Goal: Transaction & Acquisition: Purchase product/service

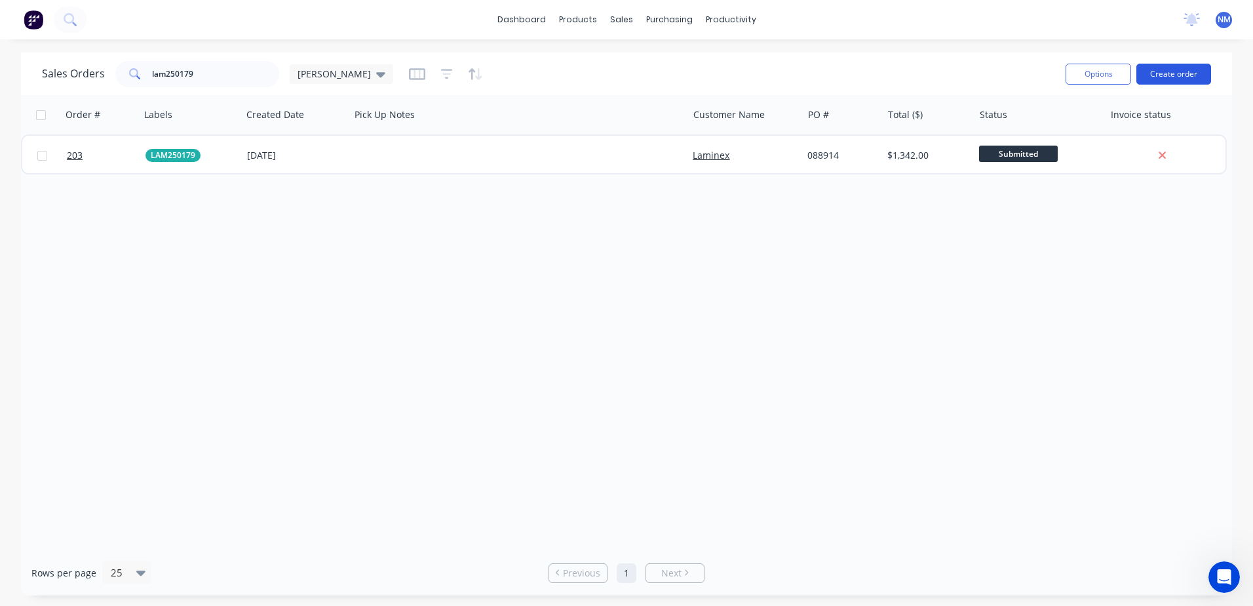
click at [1166, 78] on button "Create order" at bounding box center [1174, 74] width 75 height 21
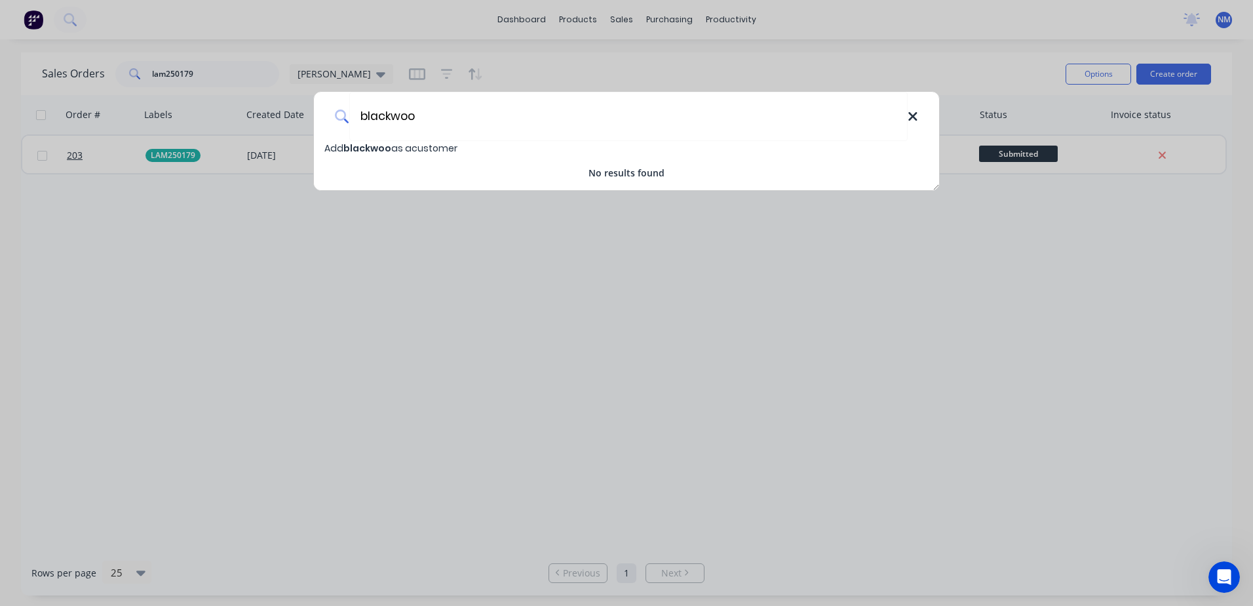
type input "blackwoo"
click at [918, 113] on icon at bounding box center [913, 116] width 10 height 14
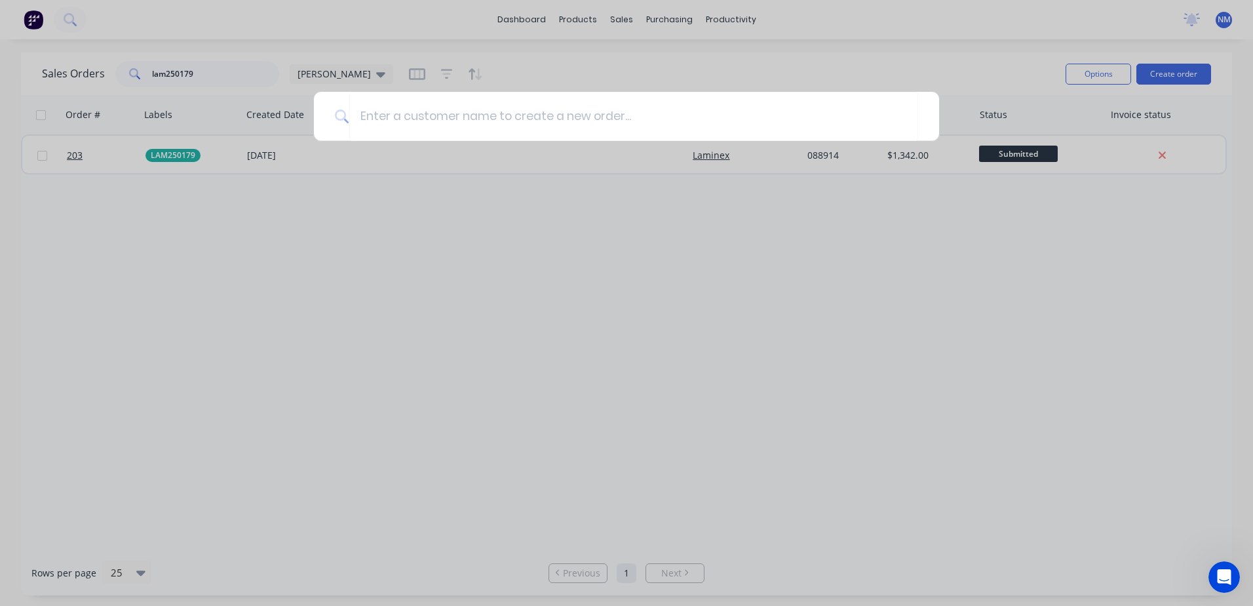
click at [588, 334] on div at bounding box center [626, 303] width 1253 height 606
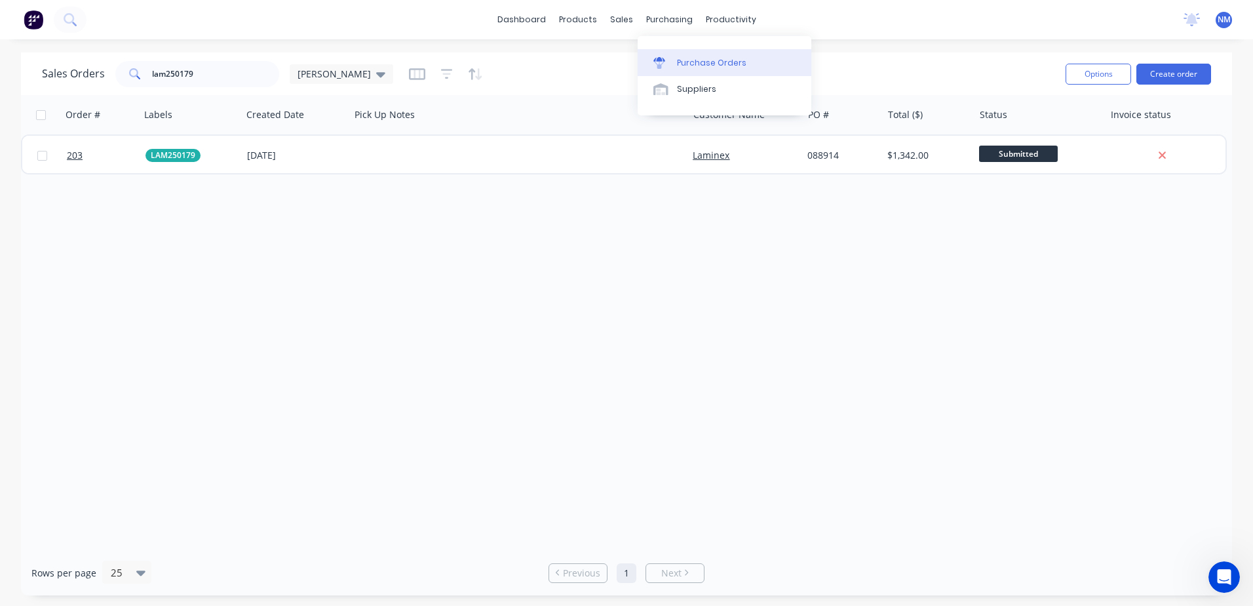
click at [697, 64] on div "Purchase Orders" at bounding box center [711, 63] width 69 height 12
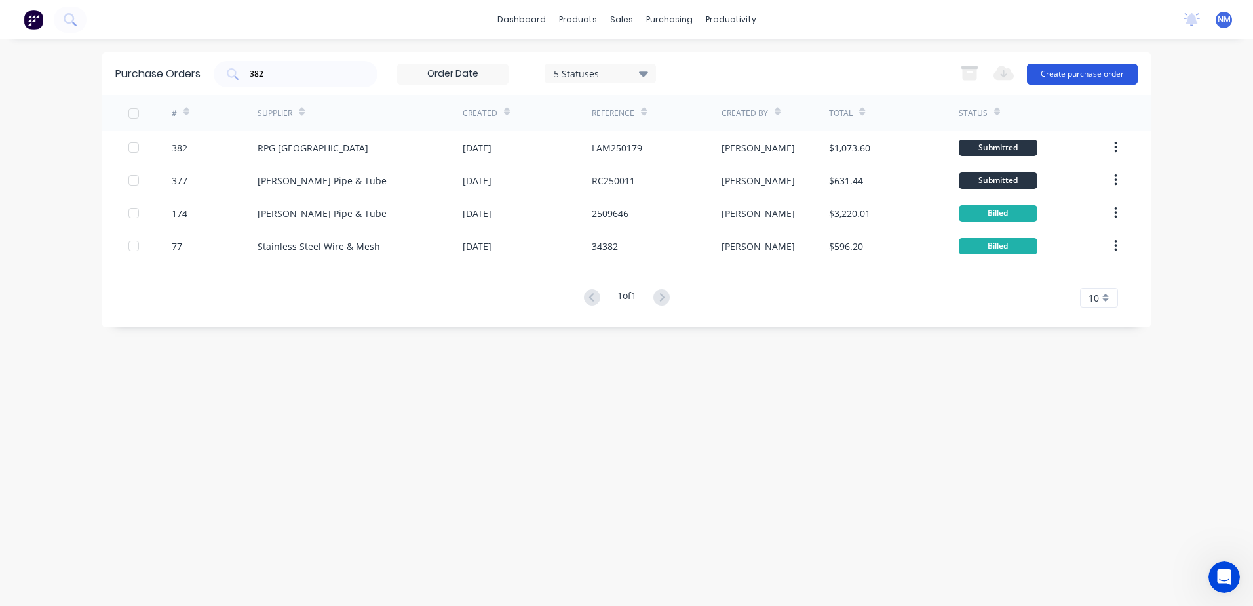
click at [1073, 68] on button "Create purchase order" at bounding box center [1082, 74] width 111 height 21
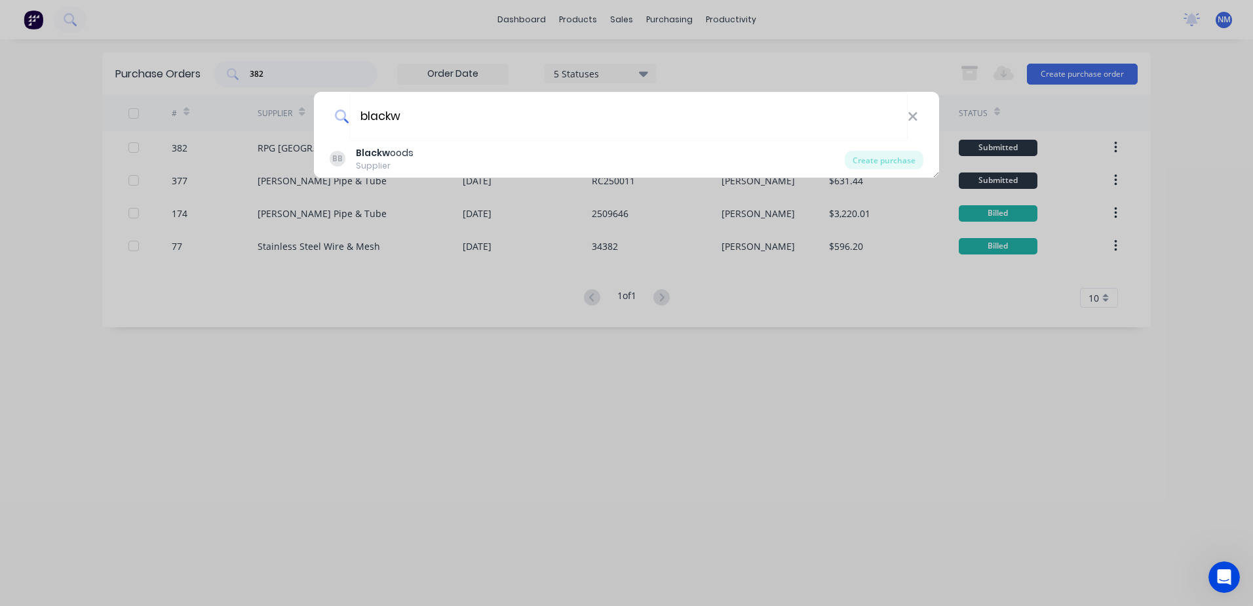
type input "blackw"
click at [382, 425] on div "blackw BB Blackw oods Supplier Create purchase" at bounding box center [626, 303] width 1253 height 606
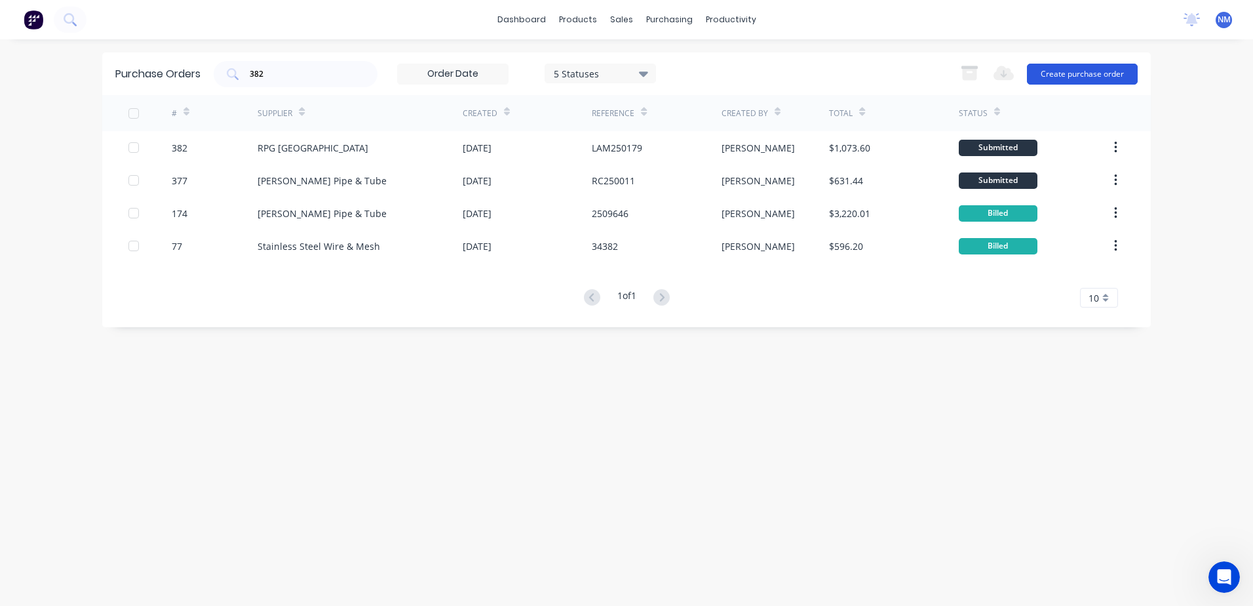
click at [1074, 71] on button "Create purchase order" at bounding box center [1082, 74] width 111 height 21
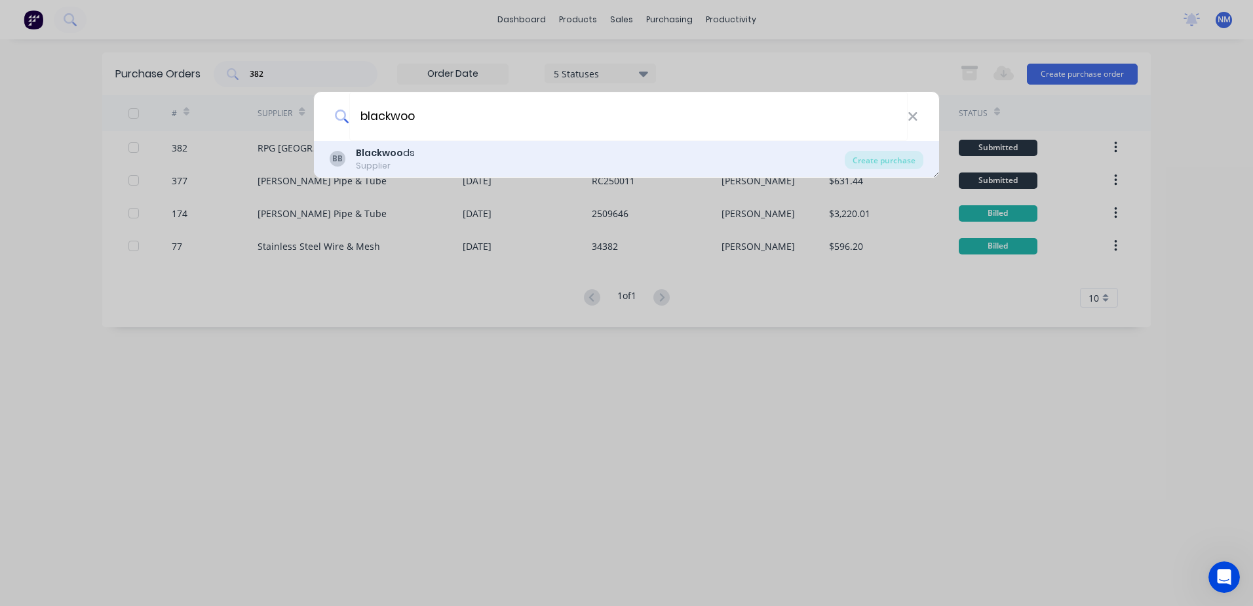
type input "blackwoo"
click at [413, 152] on div "BB Blackwoo ds Supplier" at bounding box center [587, 159] width 515 height 26
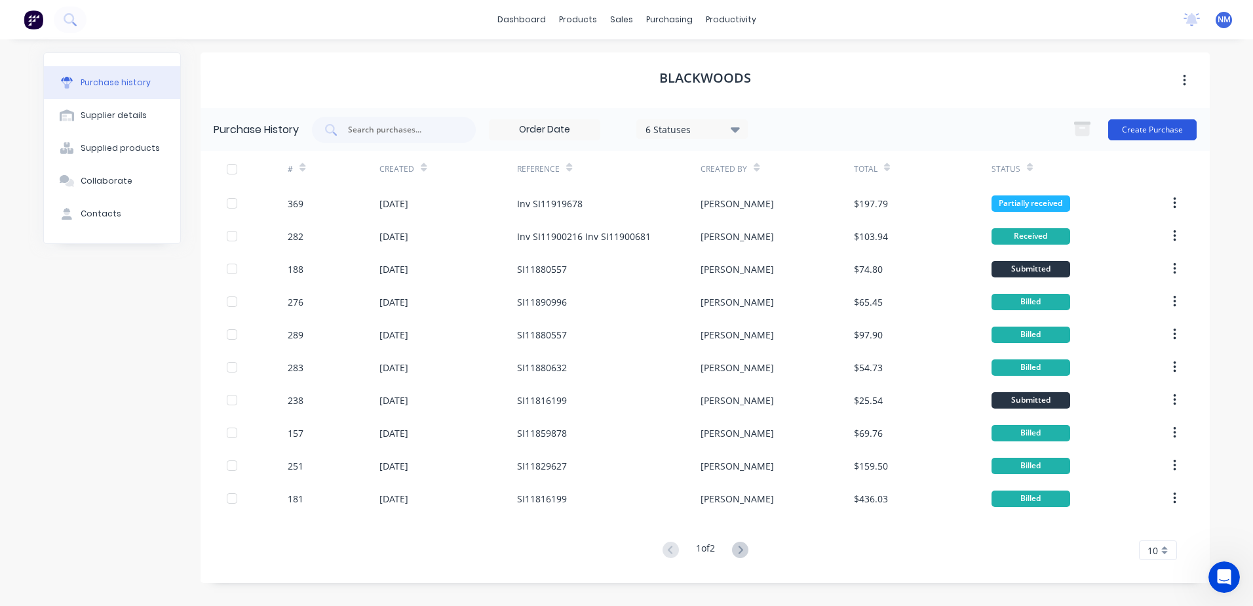
click at [1148, 123] on button "Create Purchase" at bounding box center [1153, 129] width 89 height 21
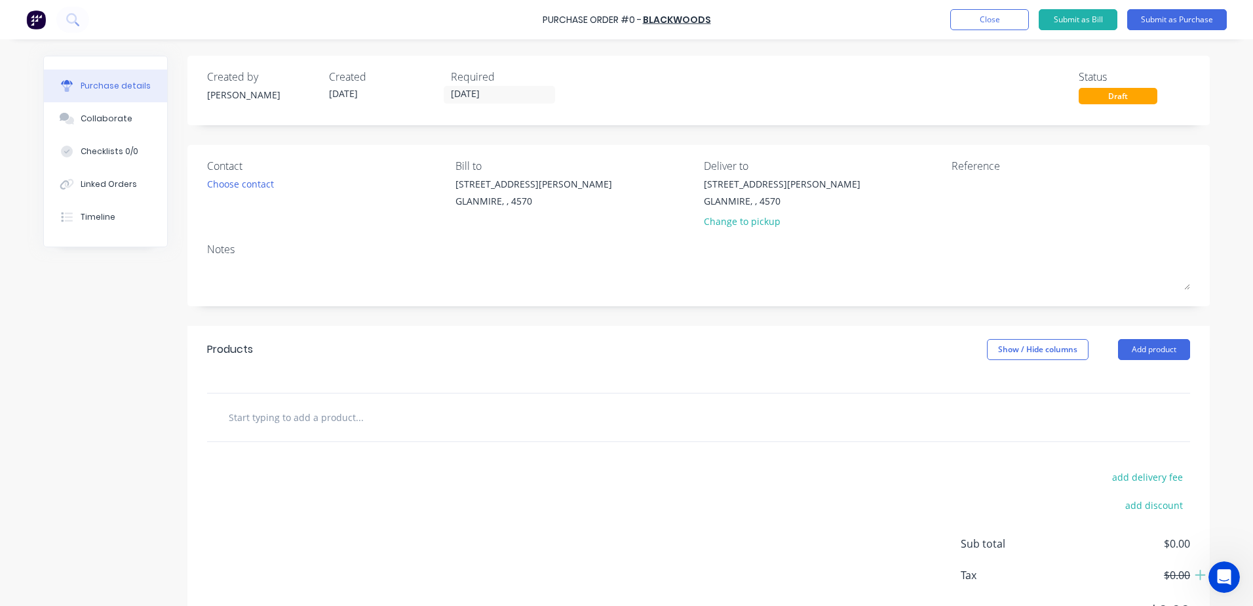
click at [243, 422] on input "text" at bounding box center [359, 417] width 262 height 26
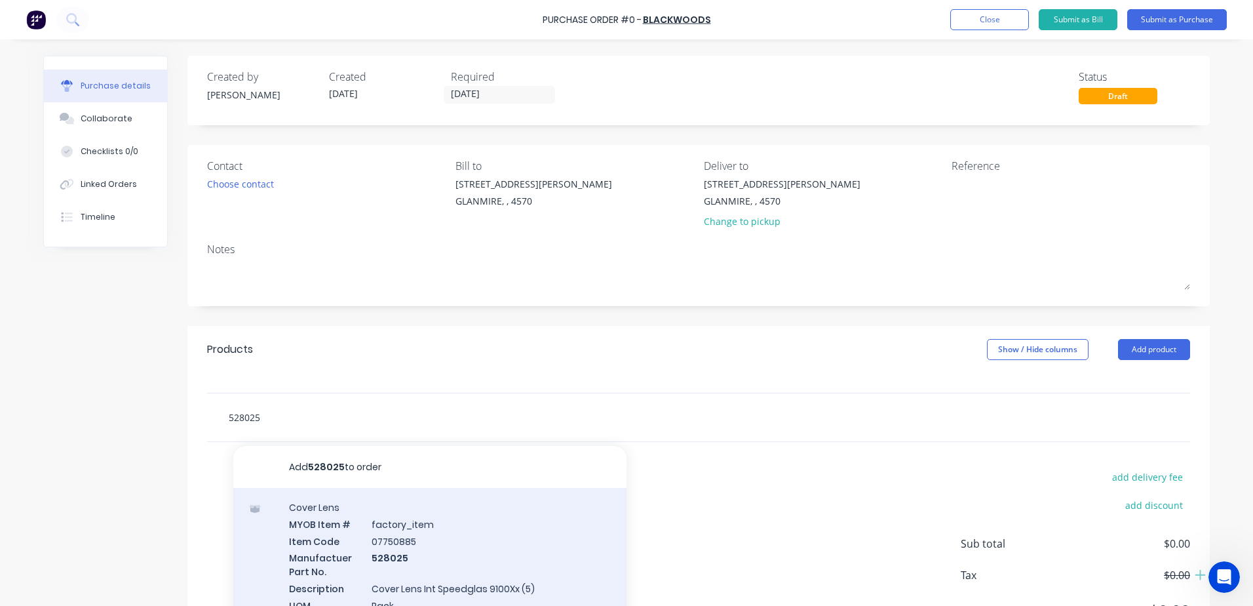
type input "528025"
click at [377, 549] on div "Cover Lens MYOB Item # factory_item Item Code 07750885 Manufactuer Part No. 528…" at bounding box center [429, 564] width 393 height 153
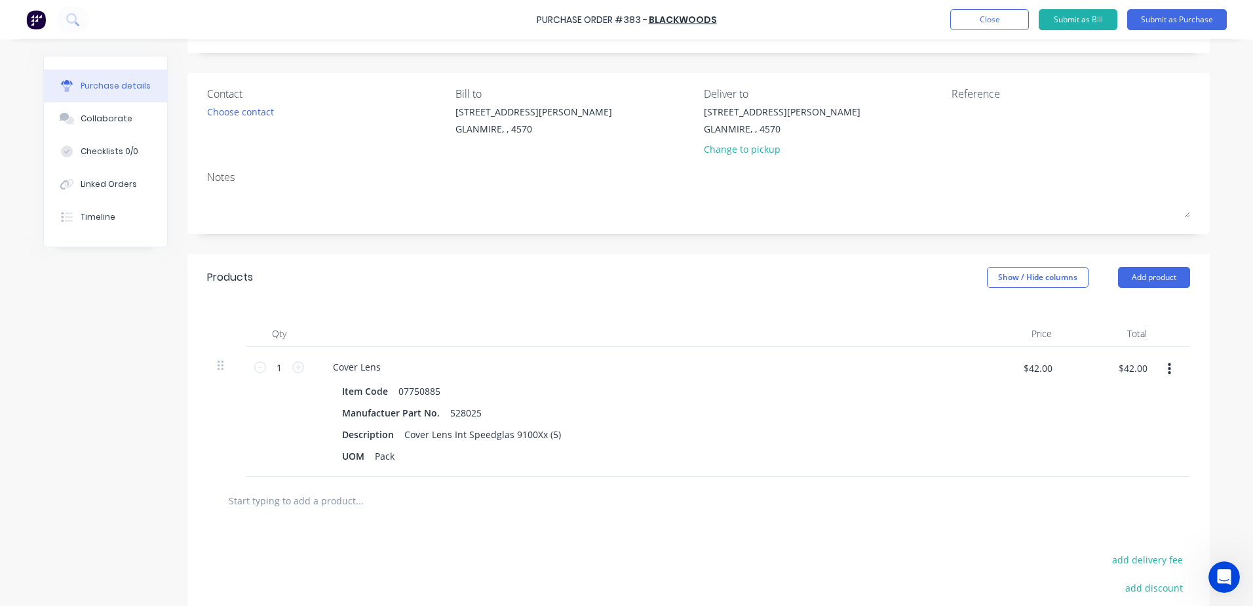
scroll to position [131, 0]
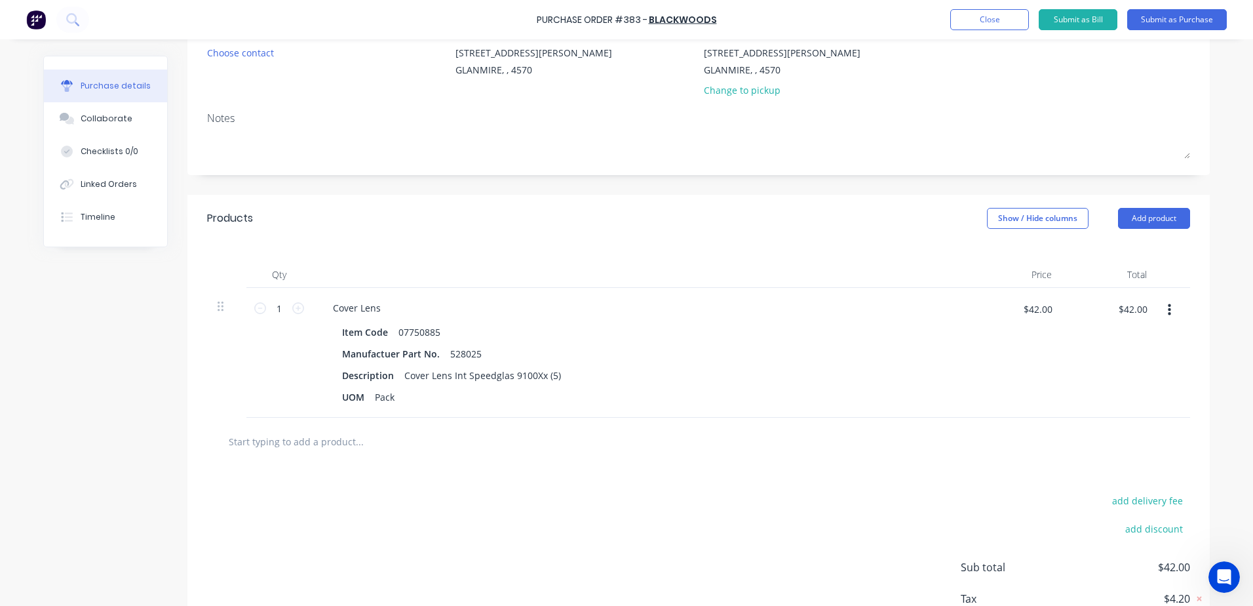
click at [348, 445] on input "text" at bounding box center [359, 441] width 262 height 26
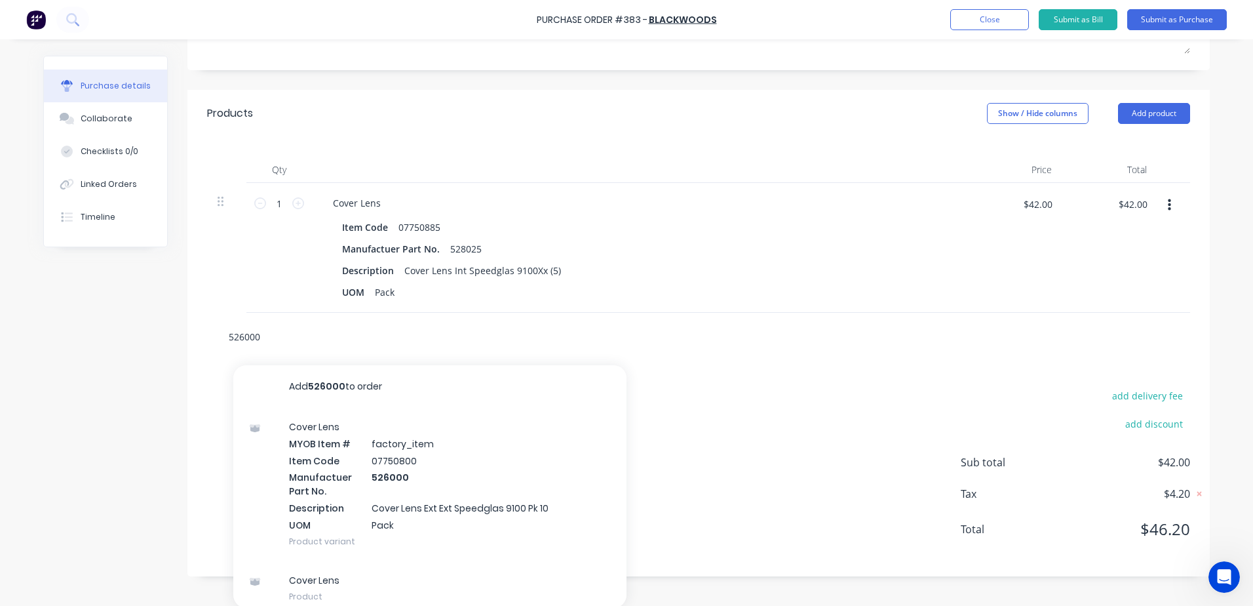
scroll to position [238, 0]
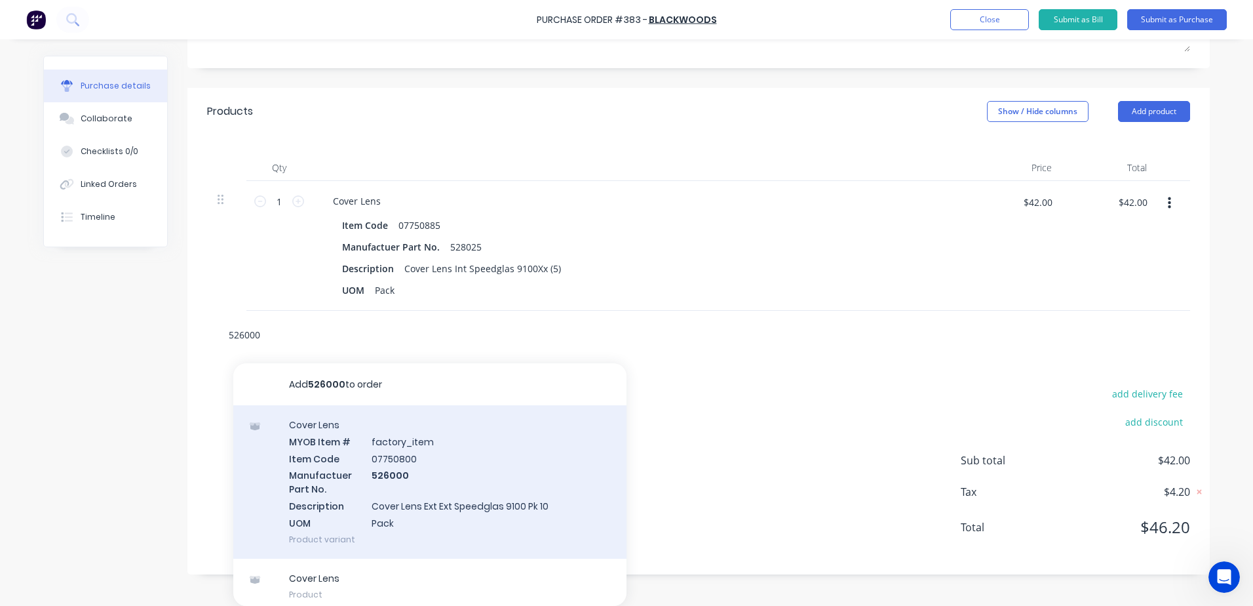
type input "526000"
click at [355, 450] on div "Cover Lens MYOB Item # factory_item Item Code 07750800 Manufactuer Part No. 526…" at bounding box center [429, 481] width 393 height 153
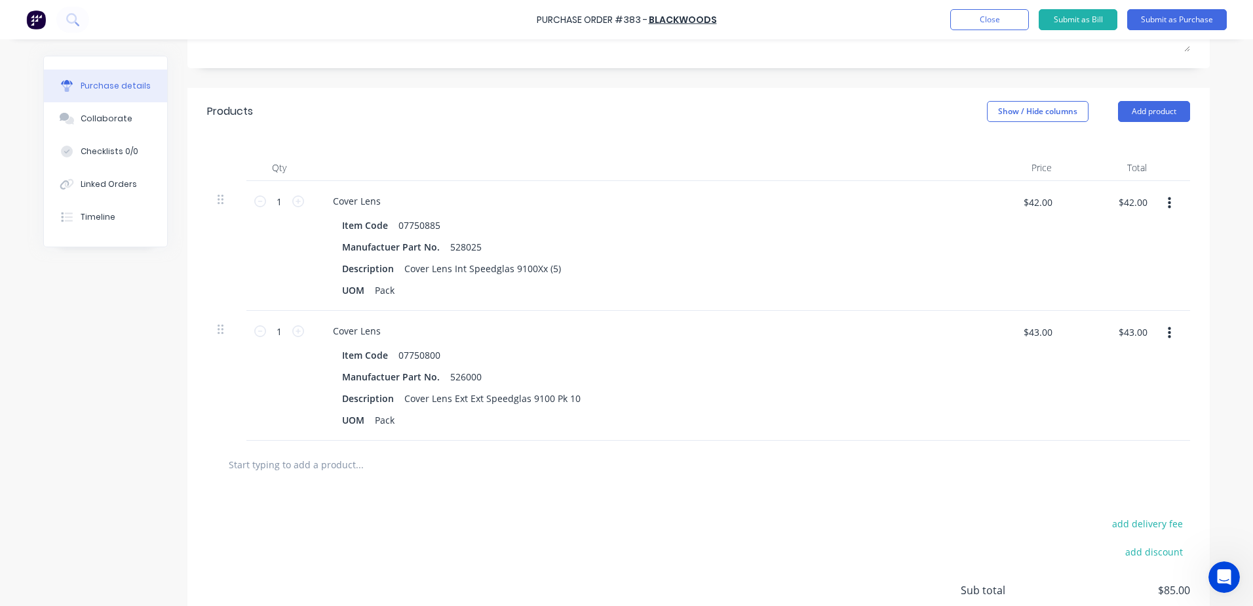
scroll to position [304, 0]
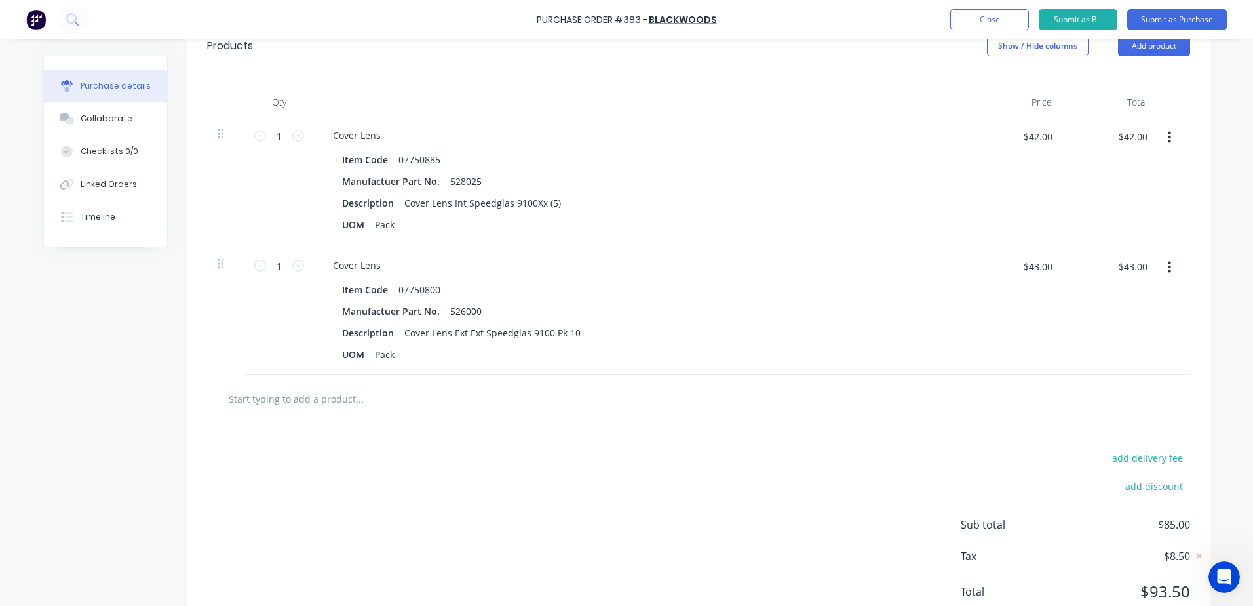
click at [302, 404] on input "text" at bounding box center [359, 398] width 262 height 26
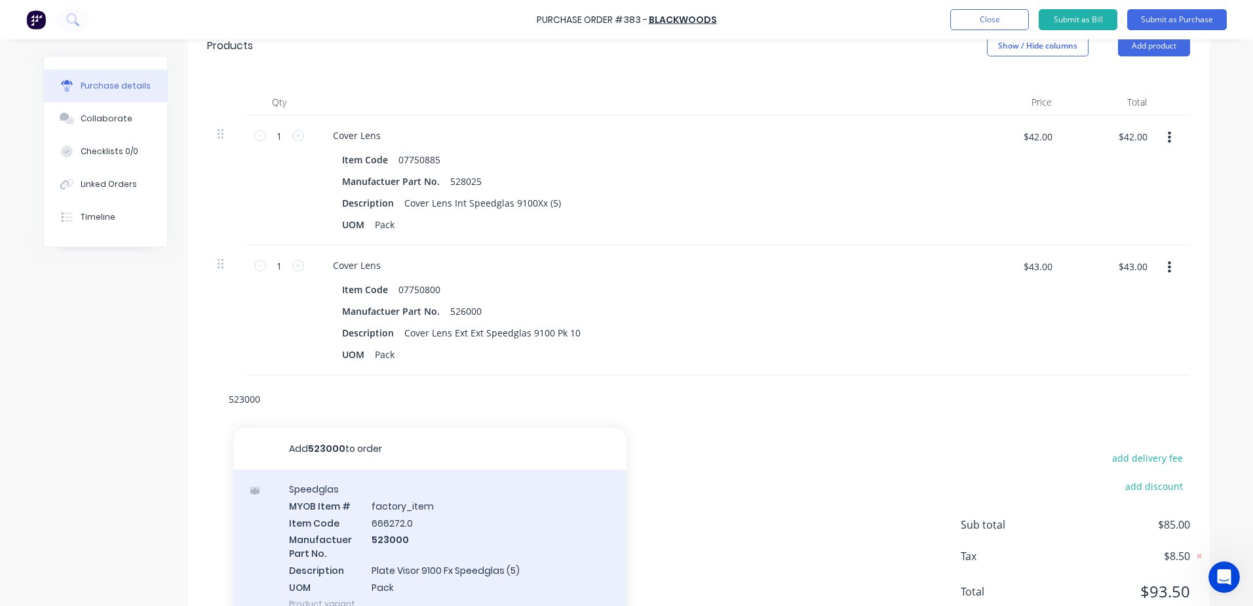
type input "523000"
click at [366, 503] on div "Speedglas MYOB Item # factory_item Item Code 666272.0 Manufactuer Part No. 5230…" at bounding box center [429, 545] width 393 height 153
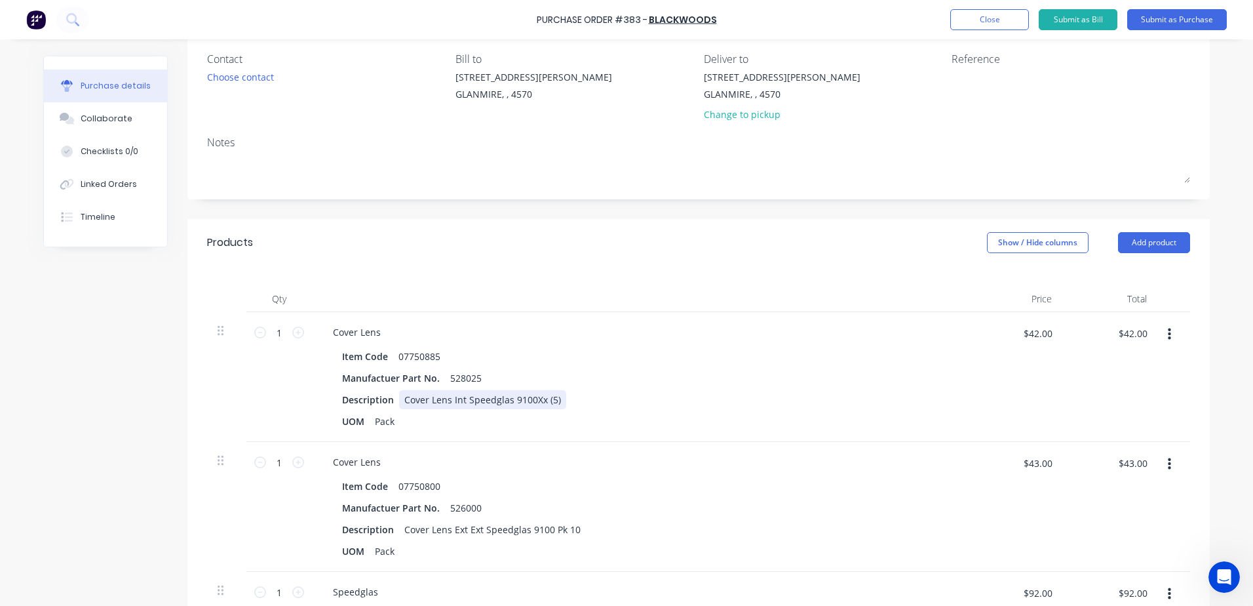
scroll to position [238, 0]
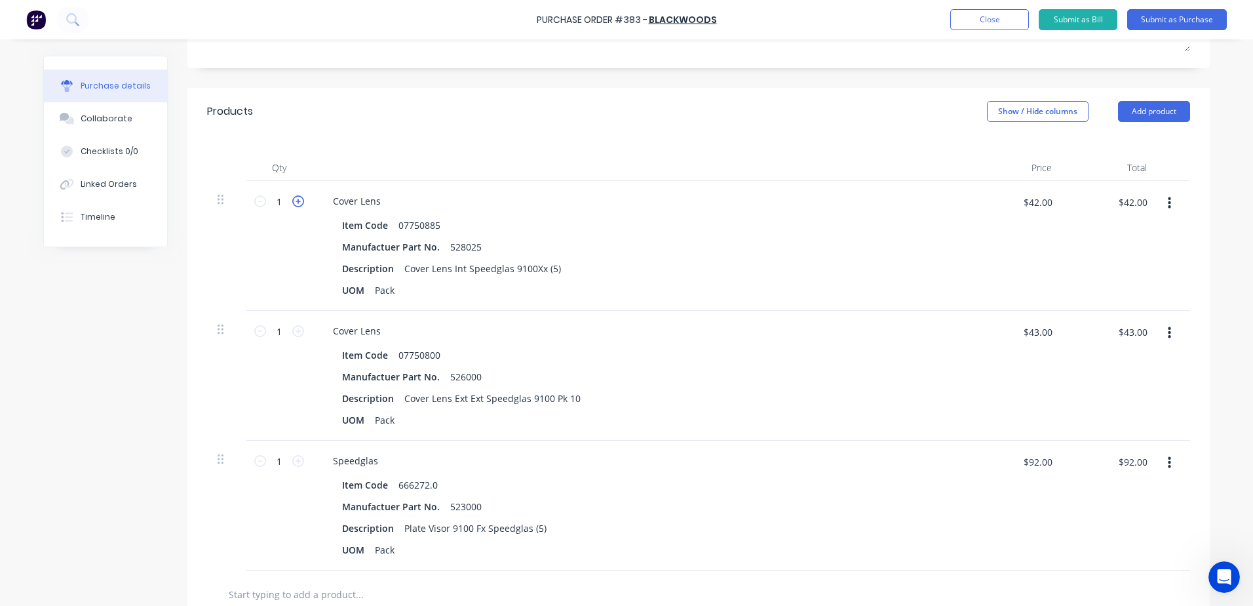
click at [298, 200] on icon at bounding box center [298, 201] width 12 height 12
type input "2"
type input "$84.00"
click at [254, 202] on icon at bounding box center [260, 201] width 12 height 12
type input "1"
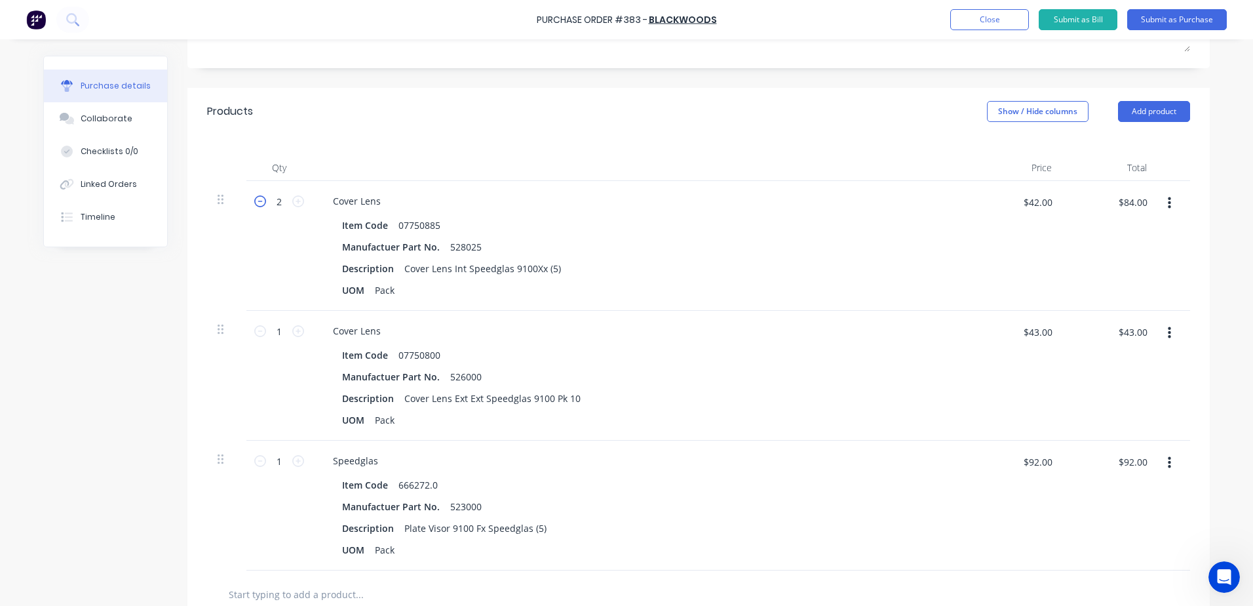
type input "$42.00"
click at [292, 462] on icon at bounding box center [298, 461] width 12 height 12
type input "2"
type input "$184.00"
drag, startPoint x: 563, startPoint y: 268, endPoint x: 384, endPoint y: 272, distance: 179.7
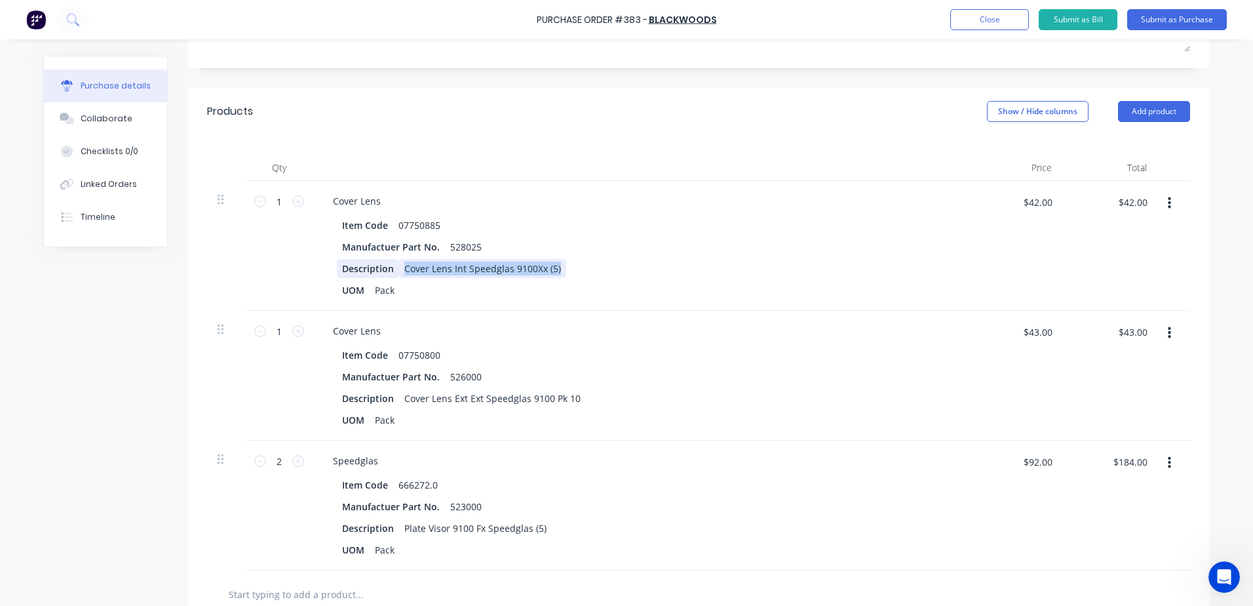
click at [384, 272] on div "Description Cover Lens Int Speedglas 9100Xx (5)" at bounding box center [637, 268] width 601 height 19
copy div "Cover Lens Int Speedglas 9100Xx (5)"
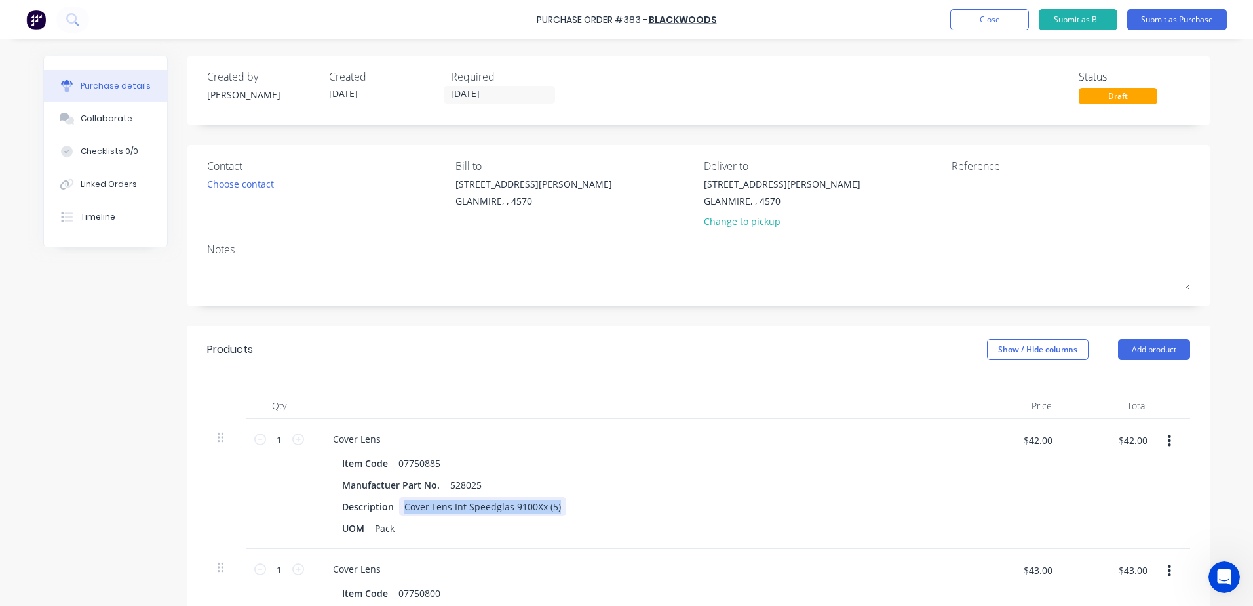
scroll to position [66, 0]
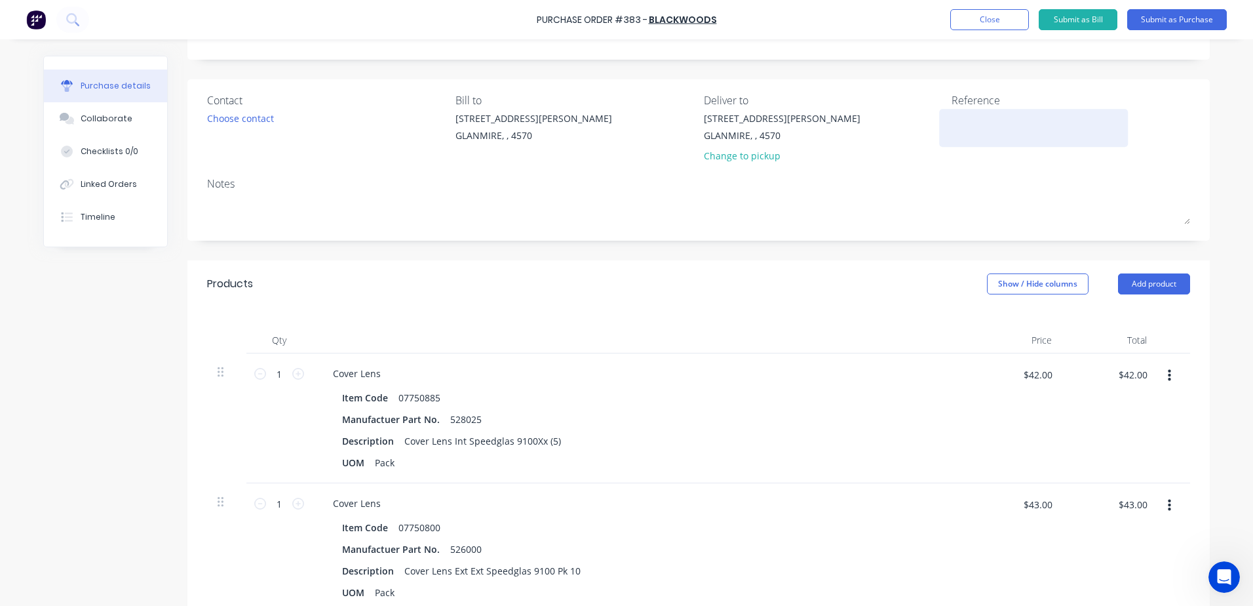
click at [962, 130] on textarea at bounding box center [1034, 126] width 164 height 30
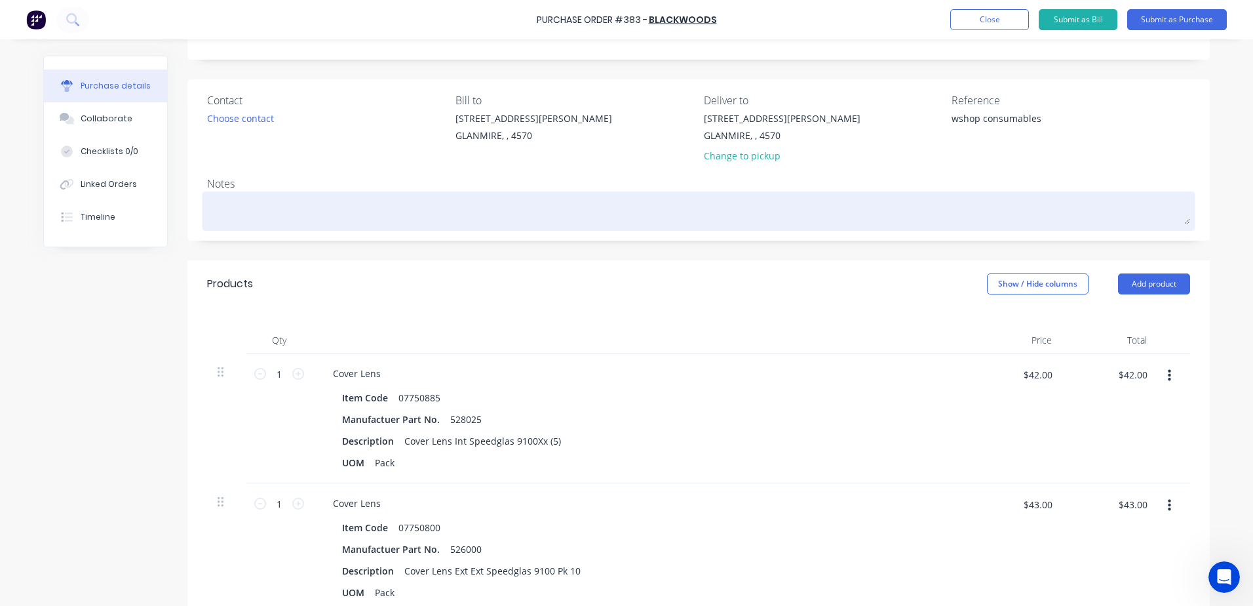
type textarea "wshop consumables"
click at [255, 200] on textarea at bounding box center [698, 210] width 983 height 30
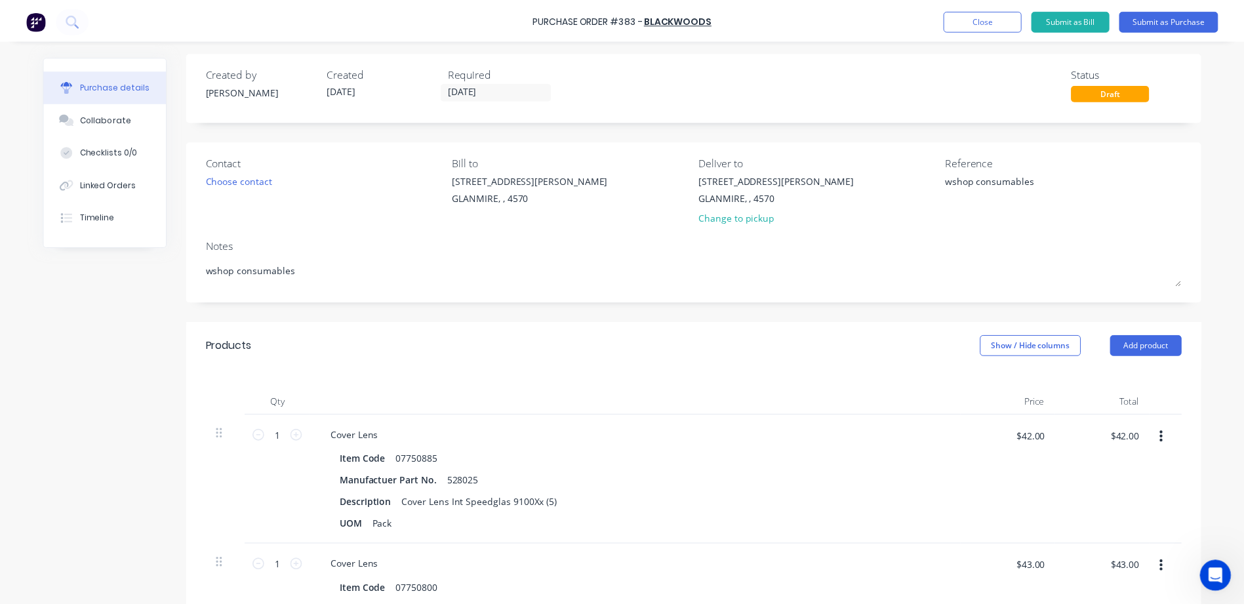
scroll to position [0, 0]
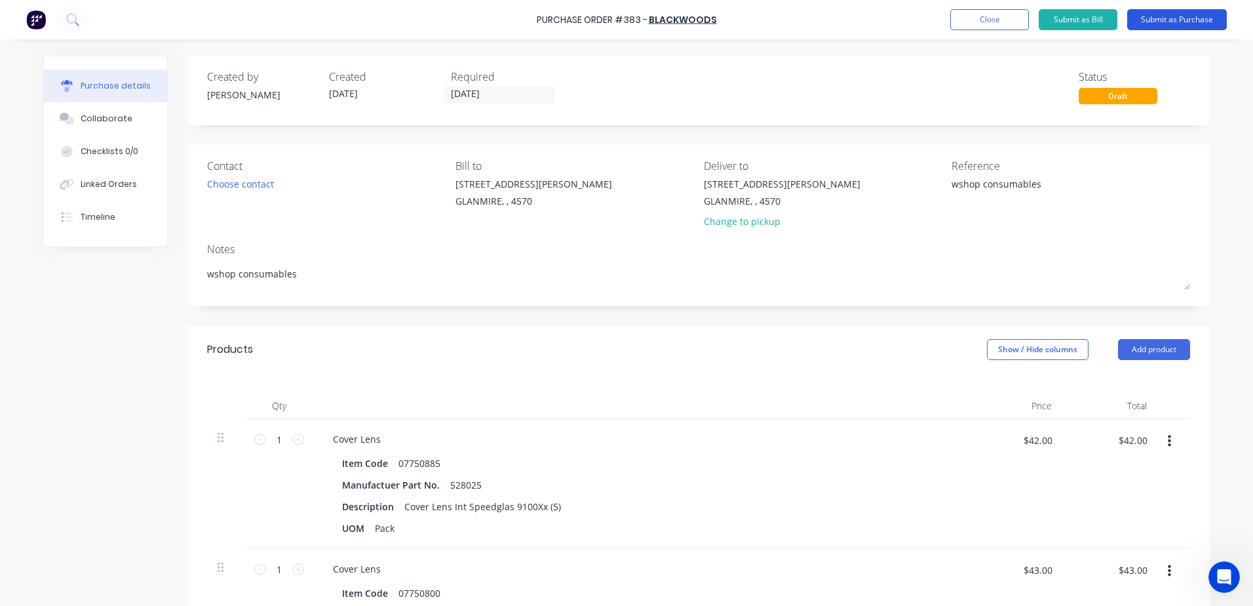
type textarea "wshop consumables"
click at [1170, 17] on button "Submit as Purchase" at bounding box center [1178, 19] width 100 height 21
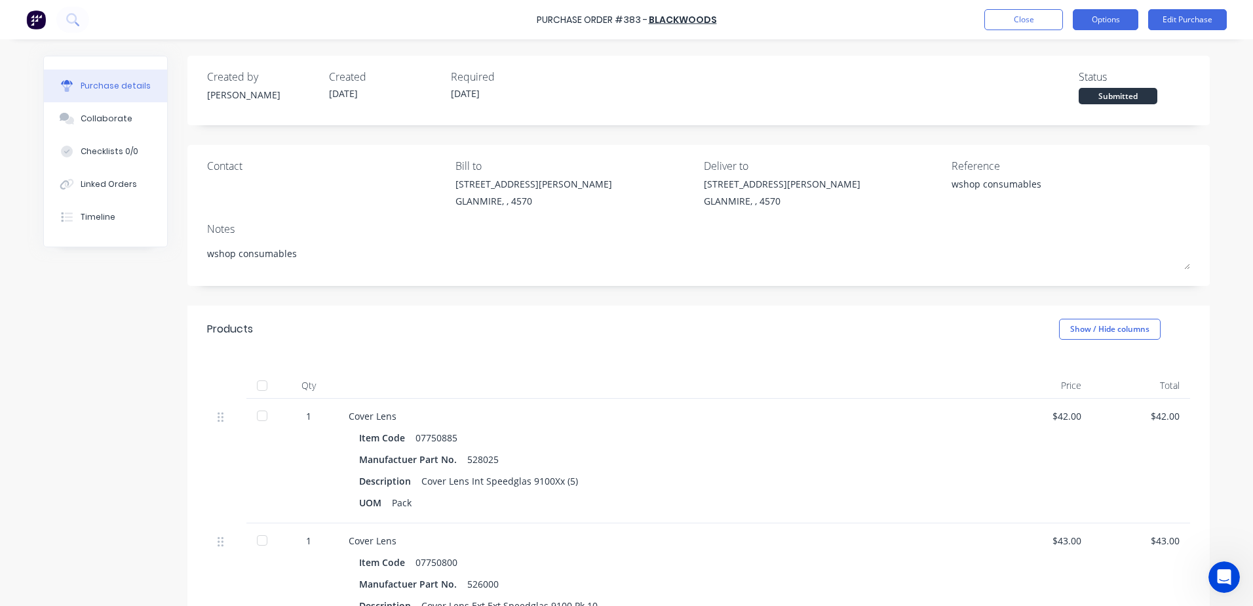
click at [1103, 20] on button "Options" at bounding box center [1106, 19] width 66 height 21
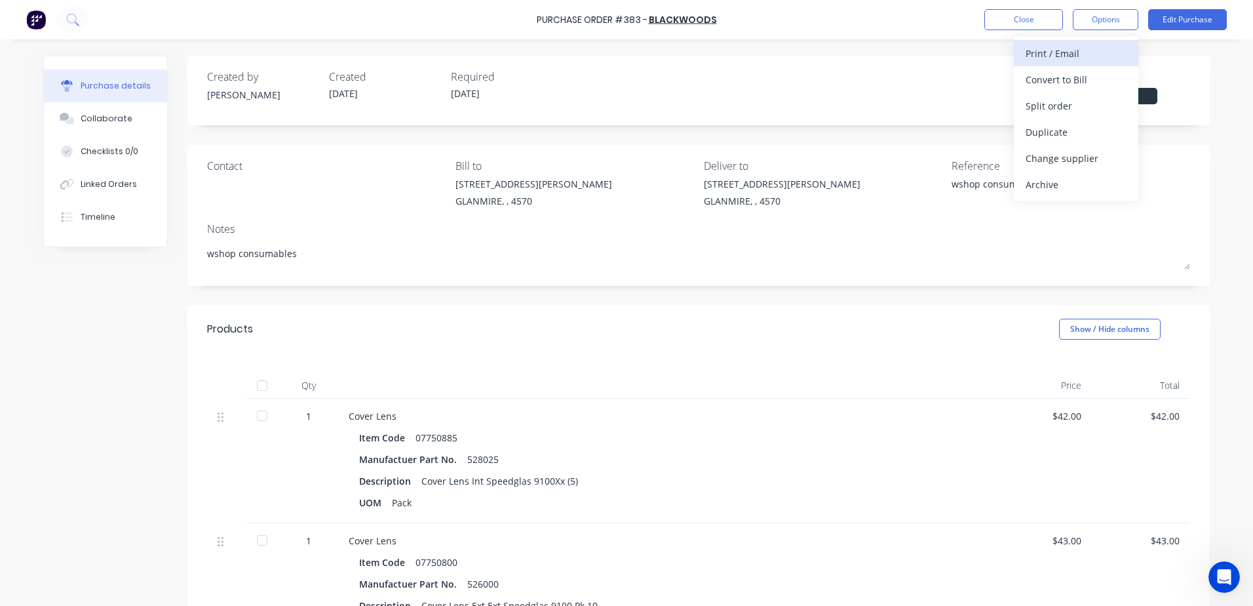
click at [1084, 49] on div "Print / Email" at bounding box center [1076, 53] width 101 height 19
click at [1061, 80] on div "With pricing" at bounding box center [1076, 79] width 101 height 19
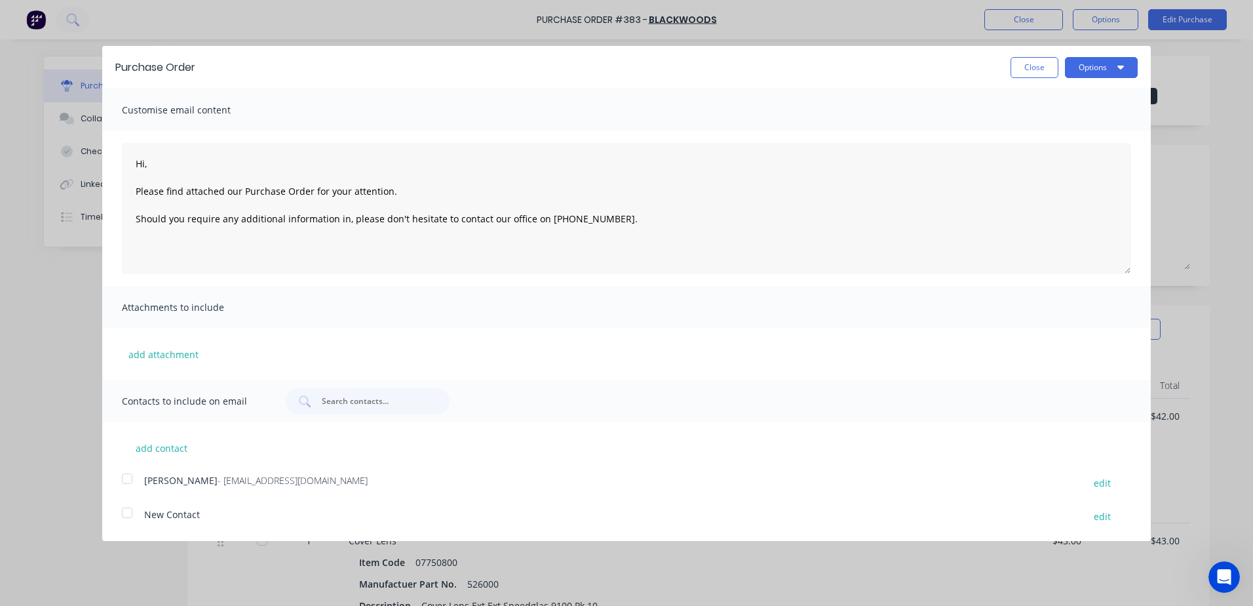
click at [127, 486] on div at bounding box center [127, 478] width 26 height 26
click at [1103, 70] on button "Options" at bounding box center [1101, 67] width 73 height 21
click at [1067, 126] on div "Email" at bounding box center [1075, 126] width 101 height 19
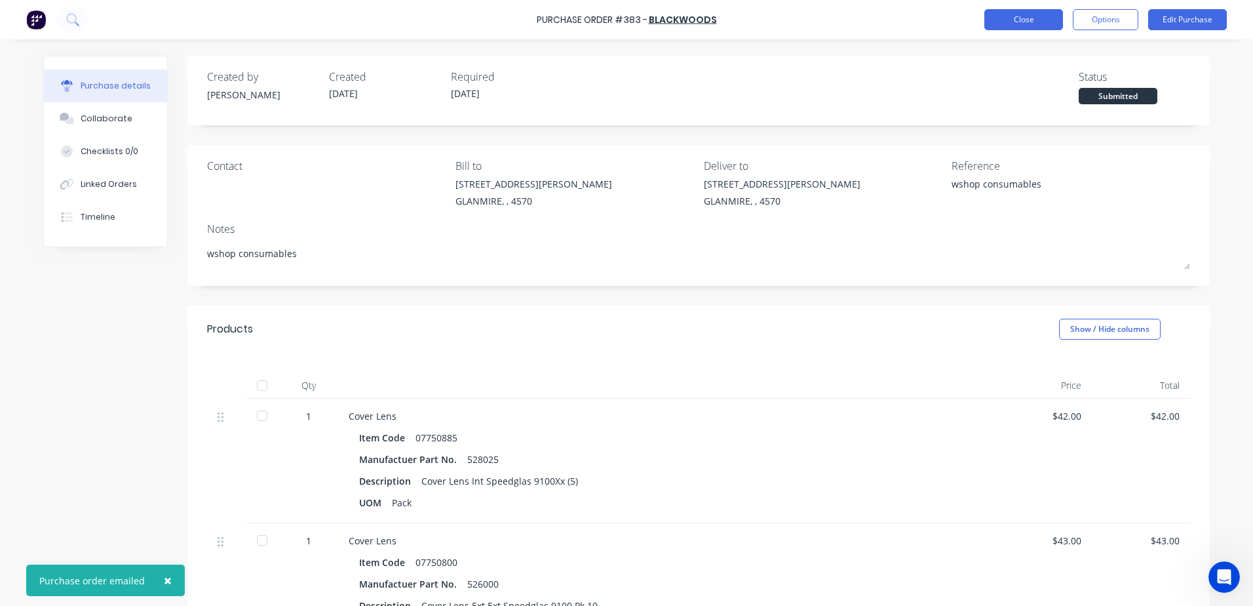
click at [1007, 28] on button "Close" at bounding box center [1024, 19] width 79 height 21
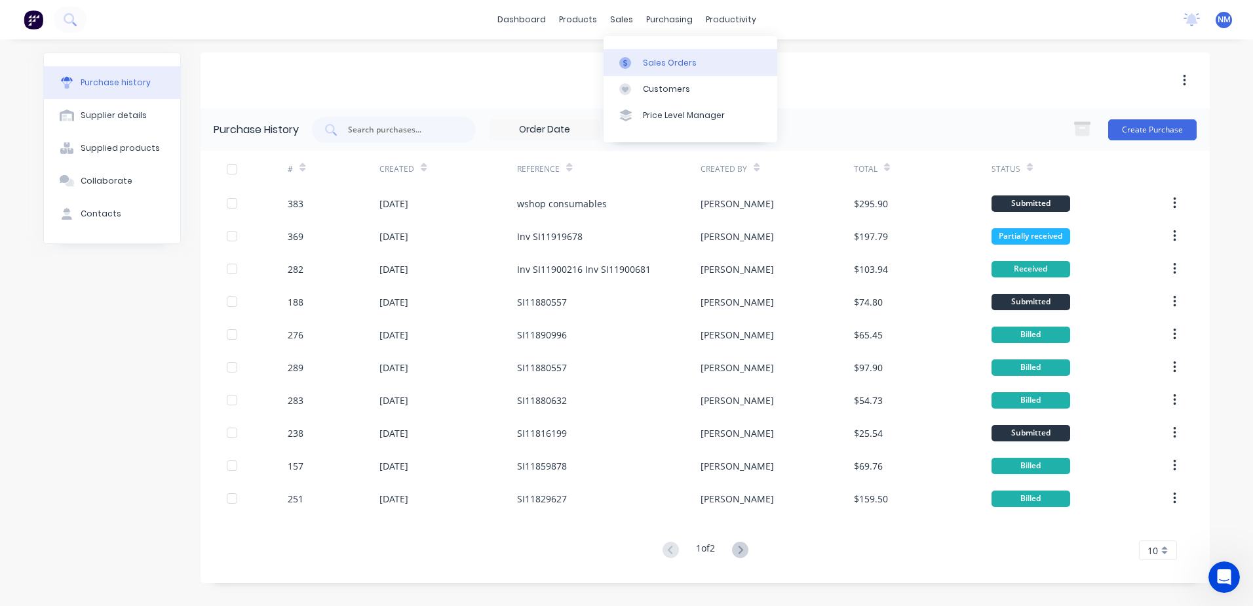
click at [655, 60] on div "Sales Orders" at bounding box center [670, 63] width 54 height 12
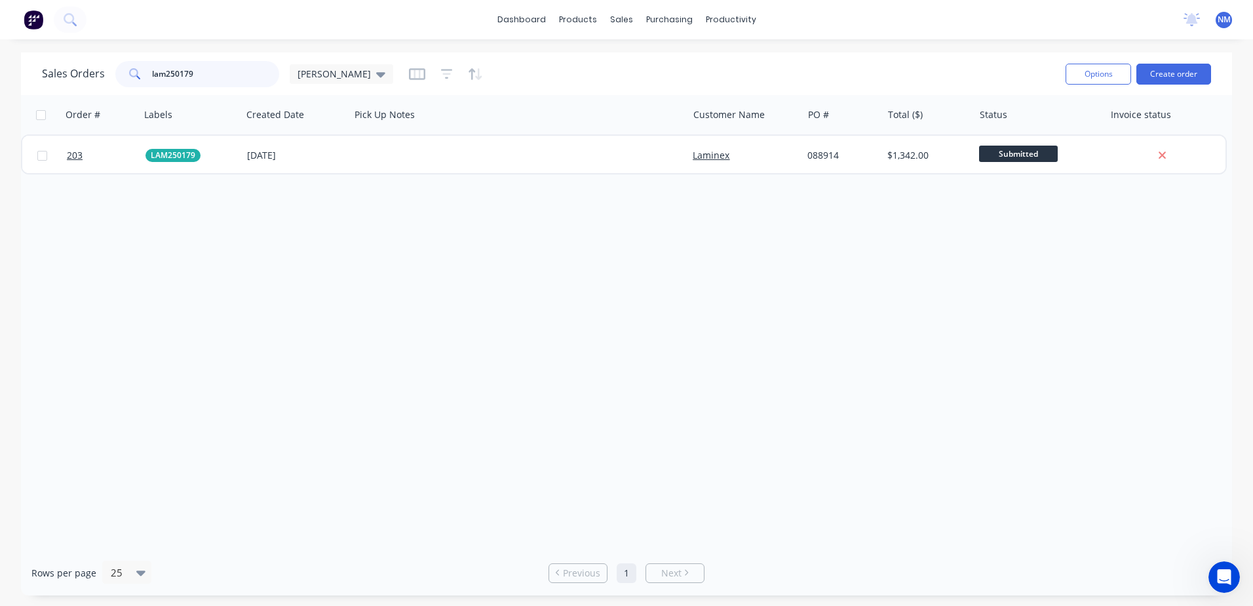
drag, startPoint x: 214, startPoint y: 73, endPoint x: 84, endPoint y: 88, distance: 130.7
click at [90, 87] on div "Sales Orders lam250179 [PERSON_NAME]" at bounding box center [549, 74] width 1014 height 32
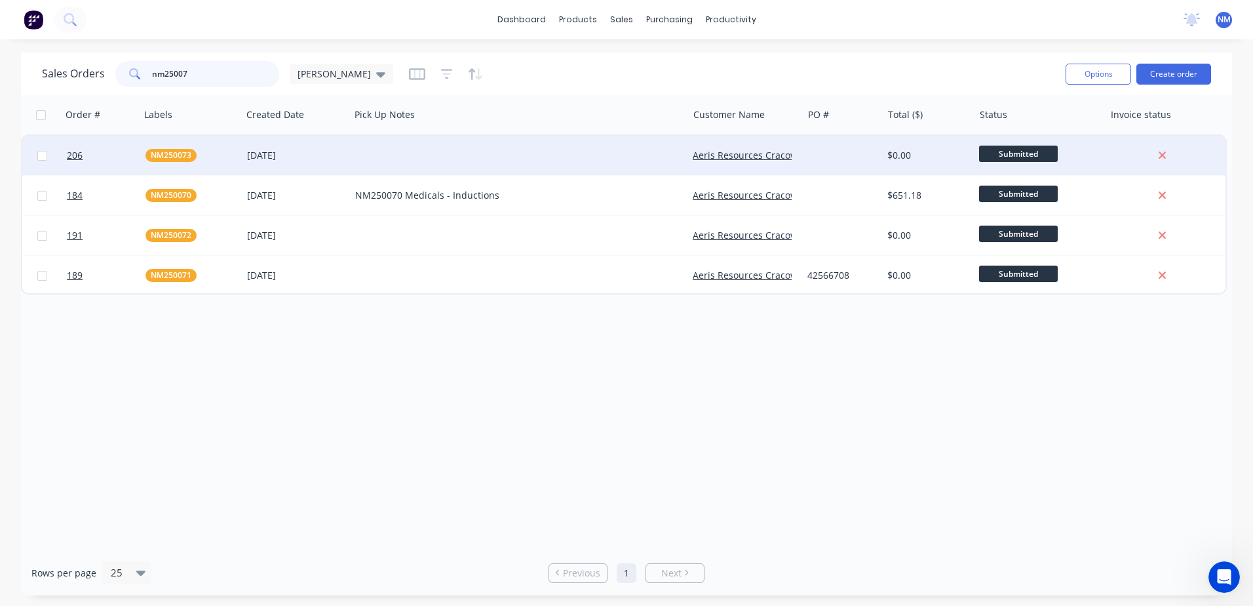
type input "nm25007"
click at [420, 155] on div at bounding box center [519, 155] width 338 height 39
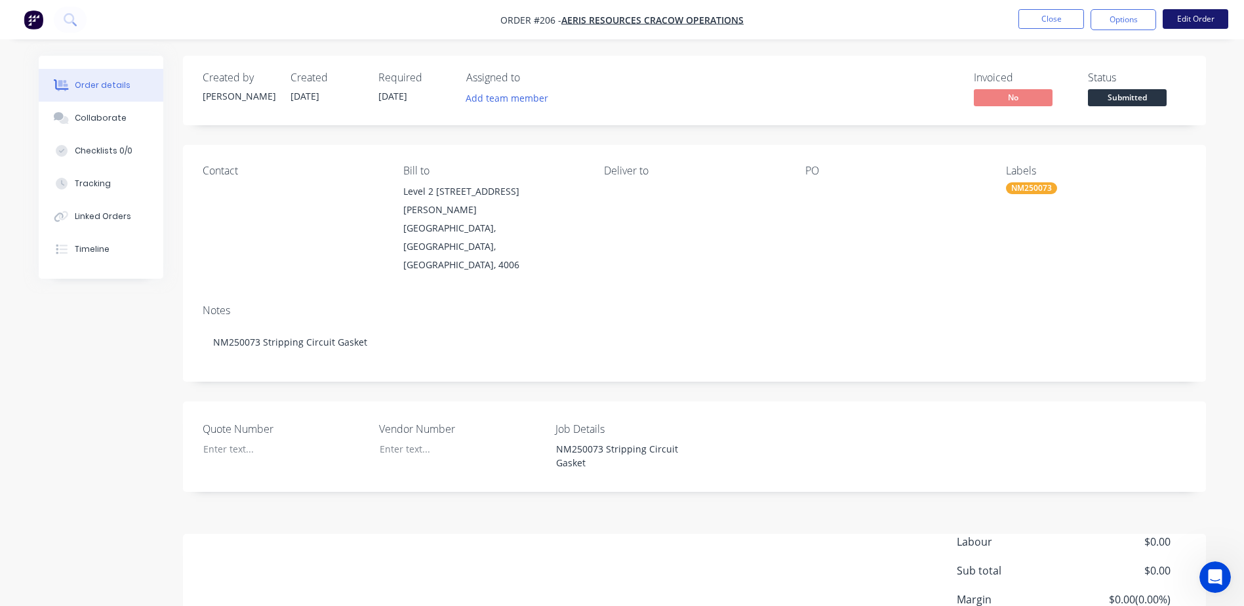
click at [1214, 16] on button "Edit Order" at bounding box center [1195, 19] width 66 height 20
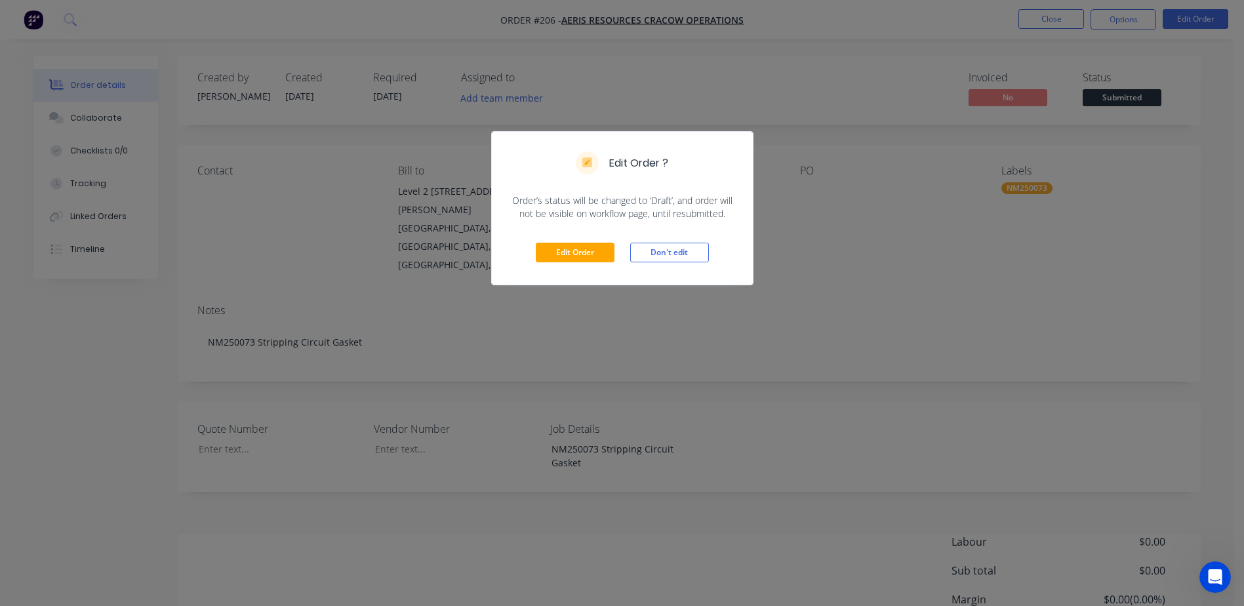
click at [583, 240] on div "Edit Order Don't edit" at bounding box center [622, 252] width 261 height 64
click at [585, 257] on button "Edit Order" at bounding box center [575, 253] width 79 height 20
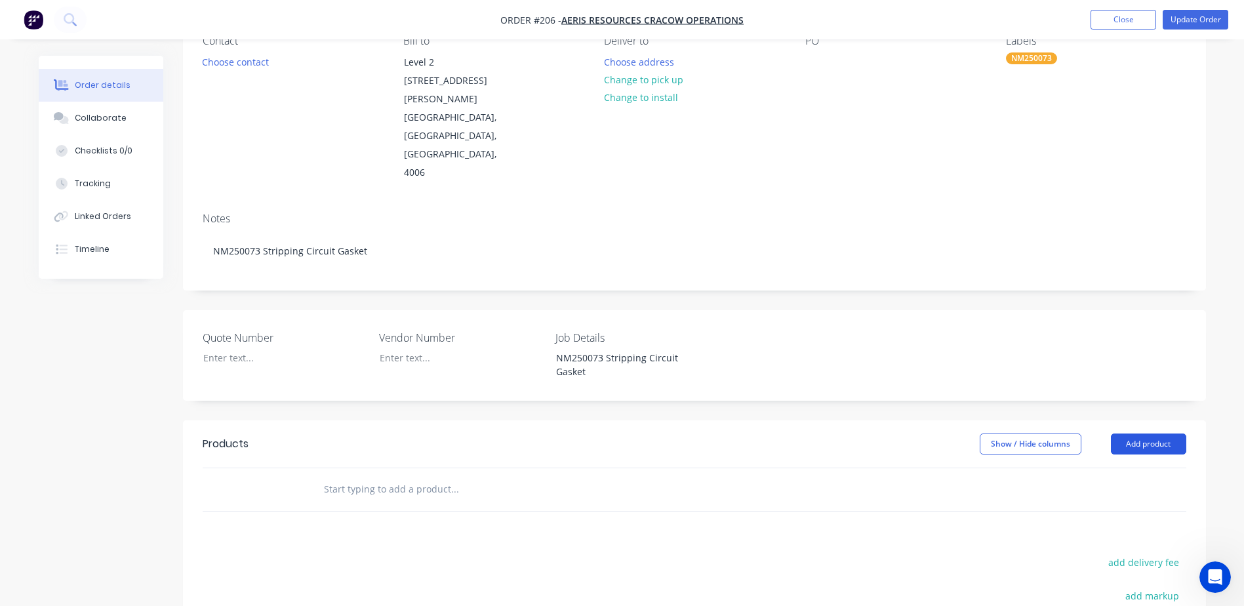
scroll to position [131, 0]
click at [1160, 433] on button "Add product" at bounding box center [1148, 443] width 75 height 21
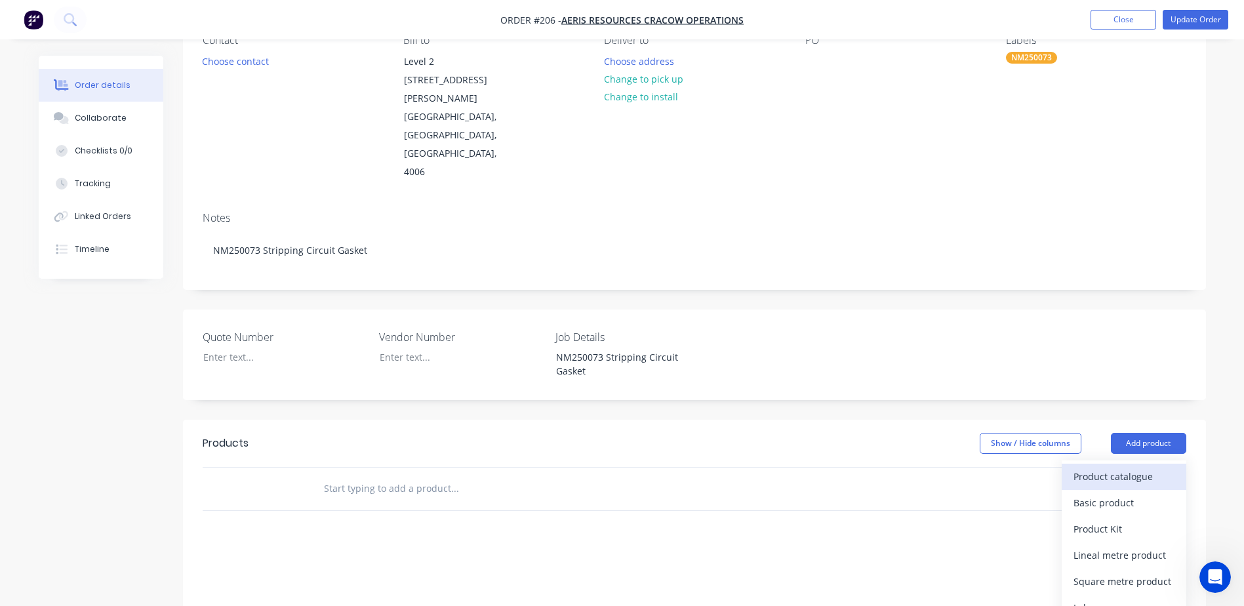
click at [1130, 467] on div "Product catalogue" at bounding box center [1123, 476] width 101 height 19
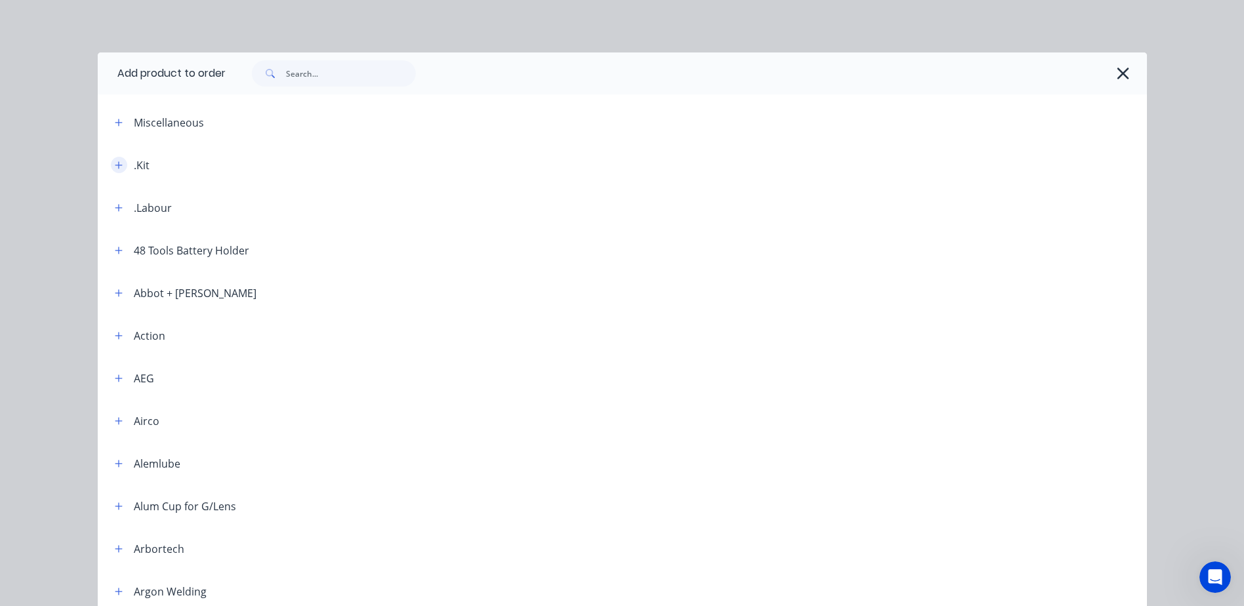
click at [111, 167] on button "button" at bounding box center [119, 165] width 16 height 16
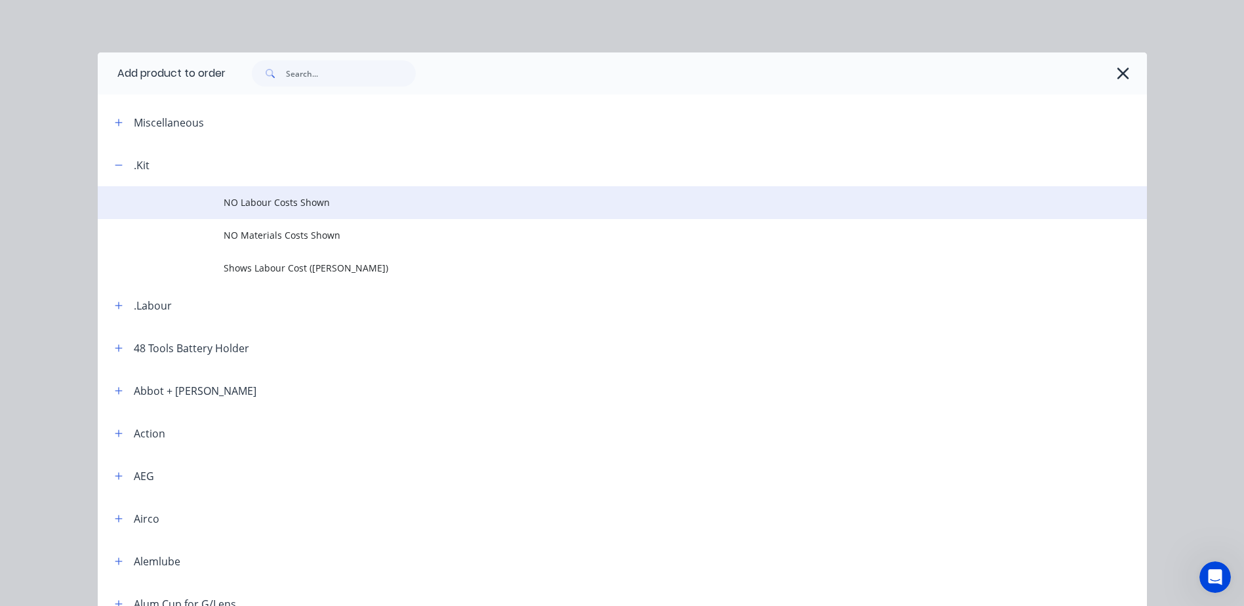
click at [236, 204] on span "NO Labour Costs Shown" at bounding box center [593, 202] width 738 height 14
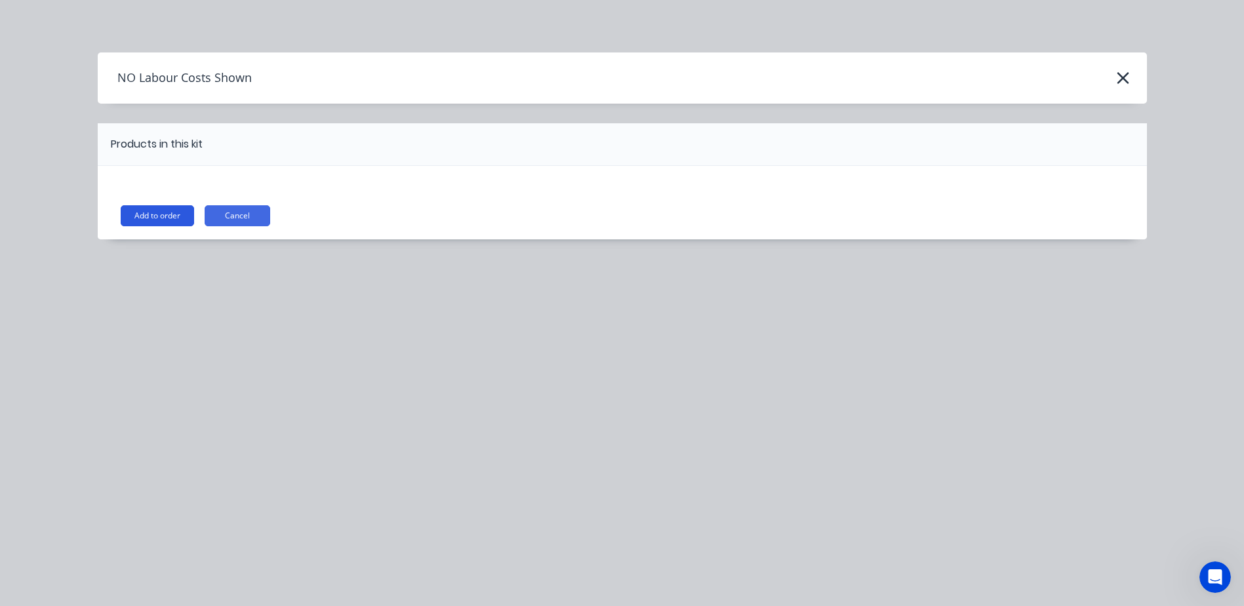
drag, startPoint x: 138, startPoint y: 214, endPoint x: 153, endPoint y: 222, distance: 17.6
click at [139, 214] on button "Add to order" at bounding box center [157, 215] width 73 height 21
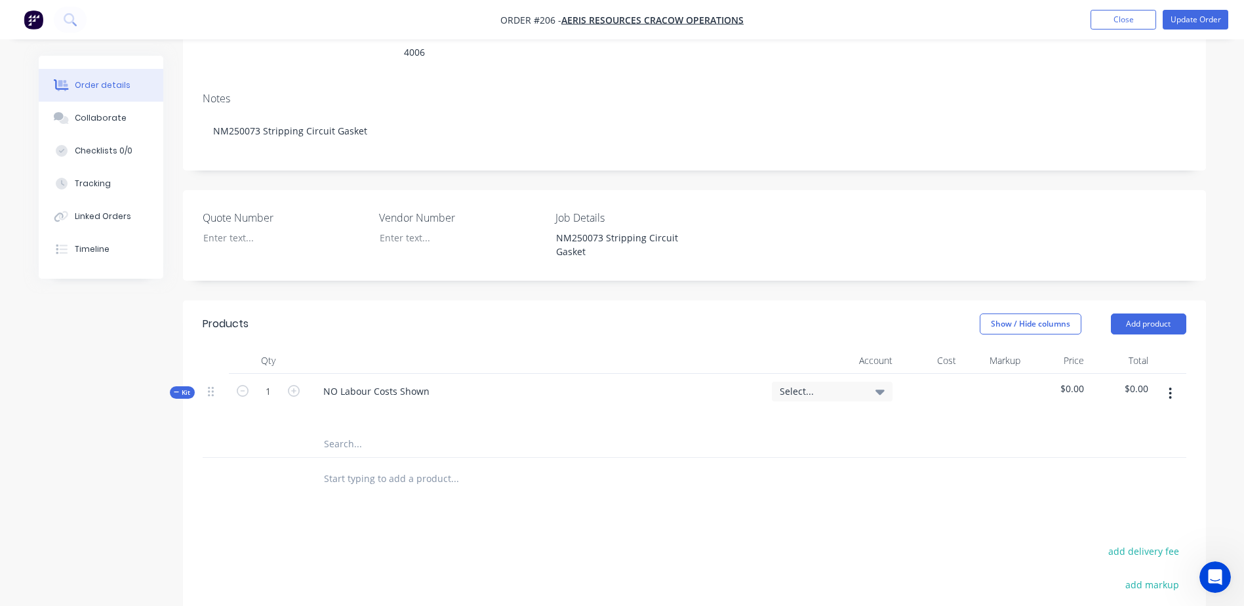
scroll to position [262, 0]
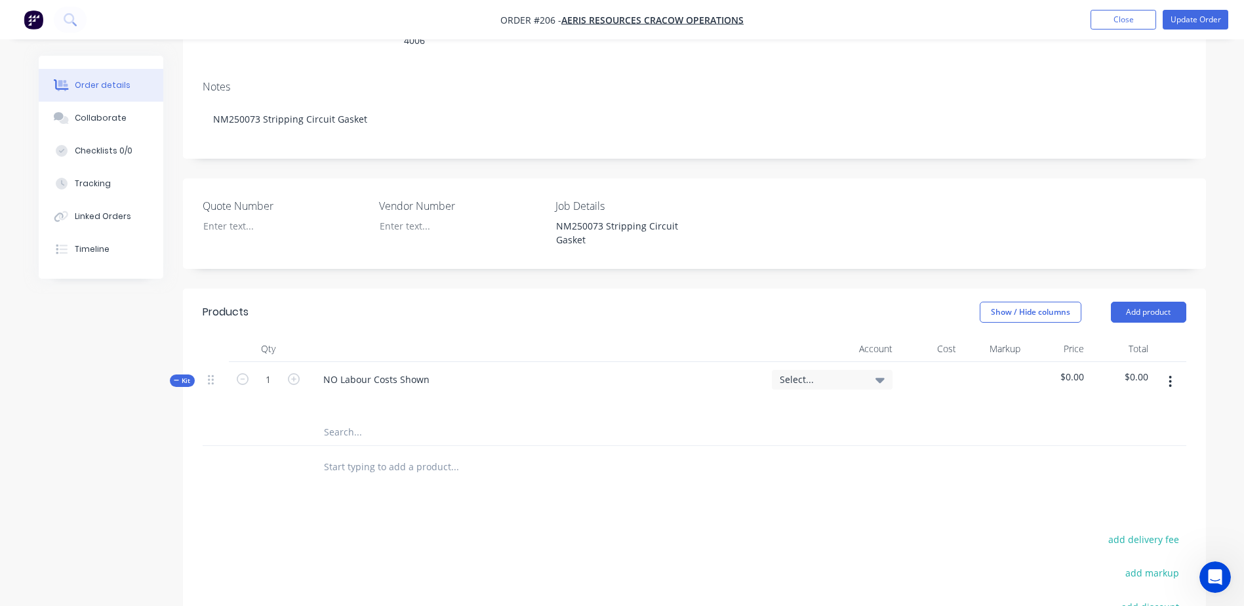
click at [344, 419] on input "text" at bounding box center [454, 432] width 262 height 26
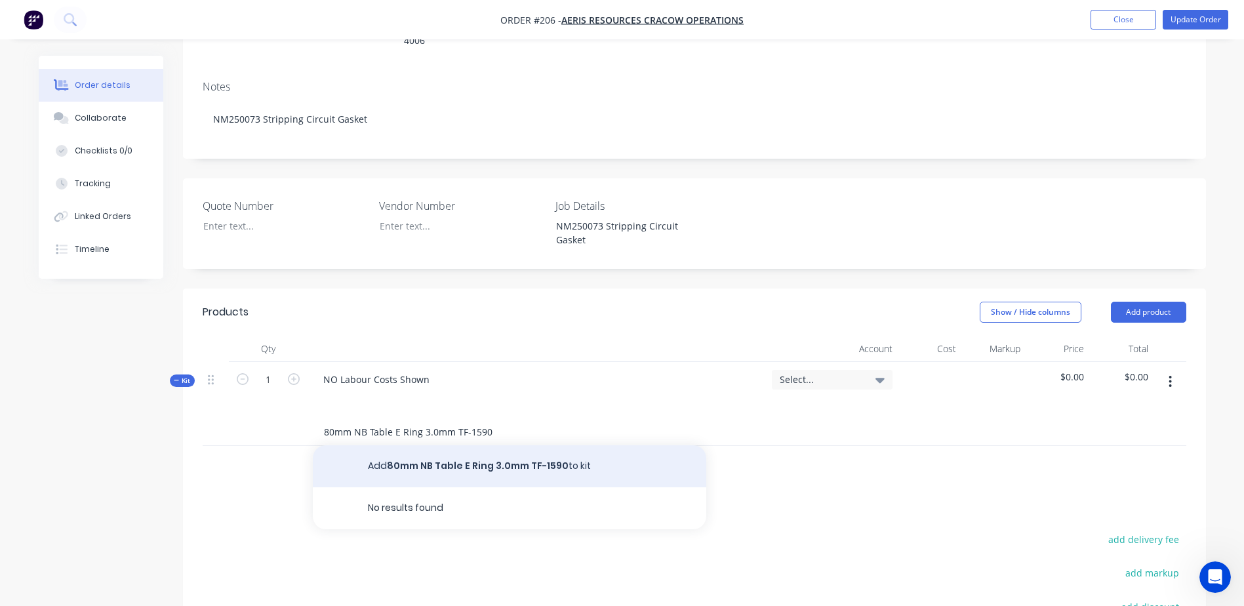
type input "80mm NB Table E Ring 3.0mm TF-1590"
click at [457, 445] on button "Add 80mm NB Table E Ring 3.0mm TF-1590 to kit" at bounding box center [509, 466] width 393 height 42
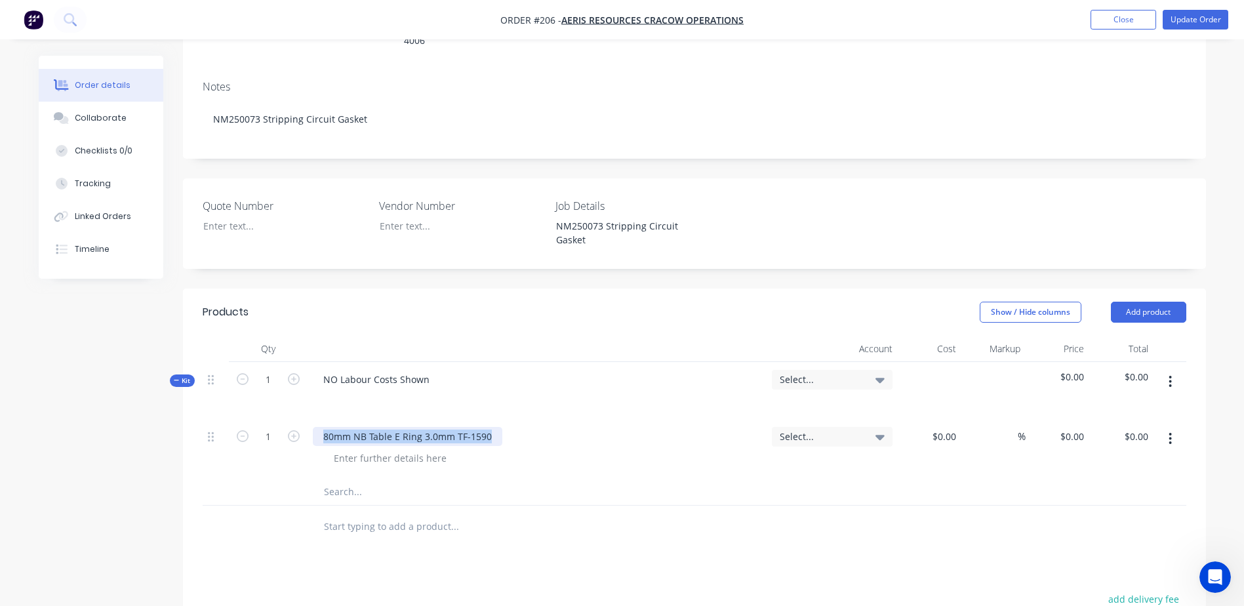
drag, startPoint x: 496, startPoint y: 402, endPoint x: 313, endPoint y: 398, distance: 183.0
click at [313, 427] on div "80mm NB Table E Ring 3.0mm TF-1590" at bounding box center [407, 436] width 189 height 19
copy div "80mm NB Table E Ring 3.0mm TF-1590"
type input "12"
click at [927, 419] on div at bounding box center [930, 449] width 64 height 60
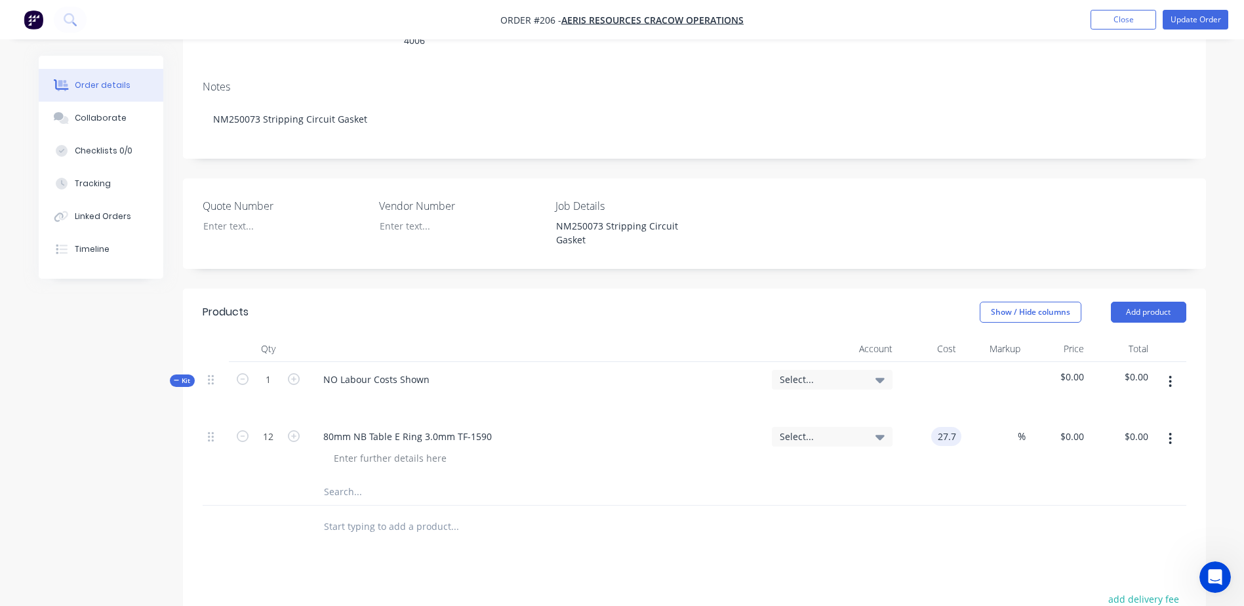
type input "$27.70"
type input "$332.40"
click at [336, 479] on input "text" at bounding box center [454, 492] width 262 height 26
paste input "80mm NB Table E Ring 3.0mm TF-1590"
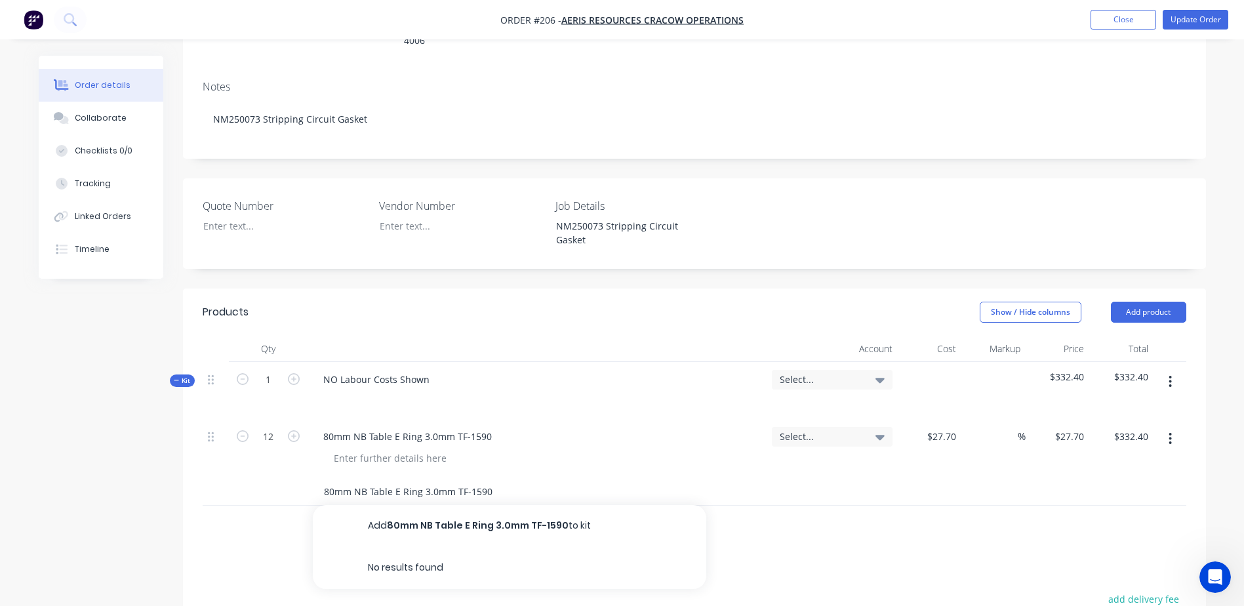
click at [332, 479] on input "80mm NB Table E Ring 3.0mm TF-1590" at bounding box center [454, 492] width 262 height 26
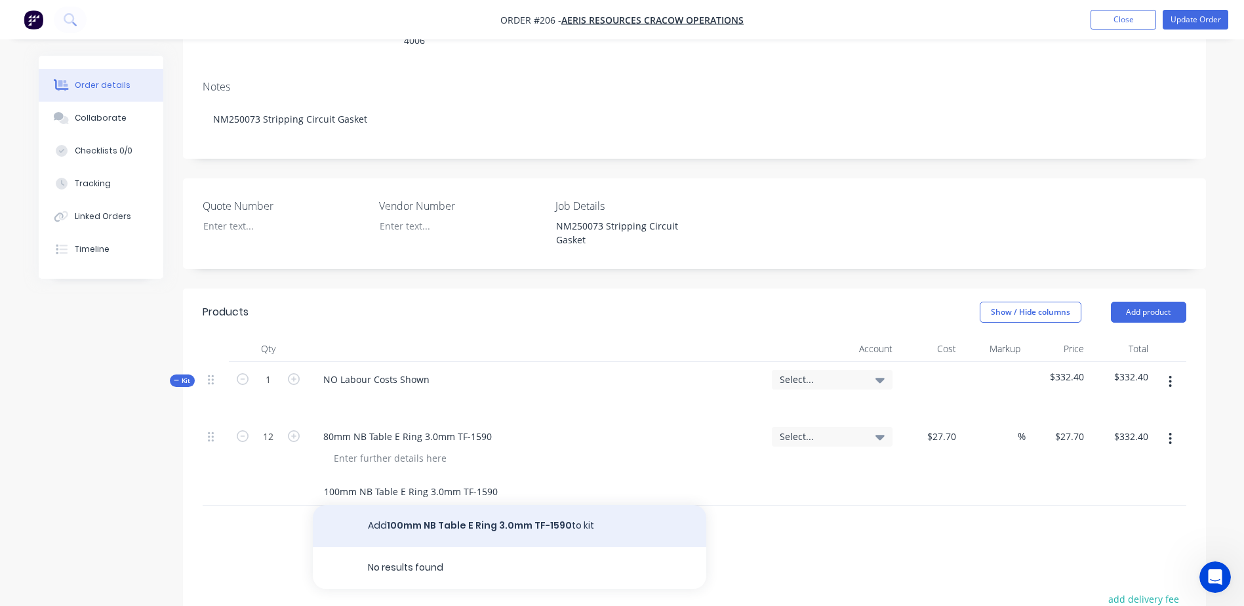
type input "100mm NB Table E Ring 3.0mm TF-1590"
click at [446, 505] on button "Add 100mm NB Table E Ring 3.0mm TF-1590 to kit" at bounding box center [509, 526] width 393 height 42
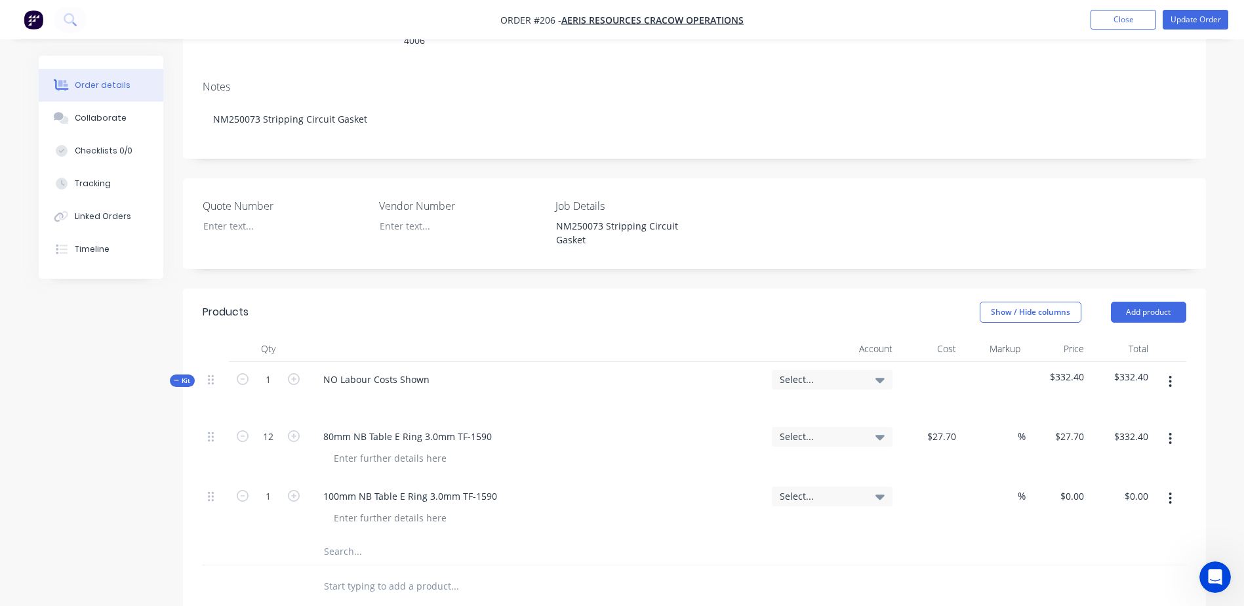
click at [938, 479] on div "$0.00" at bounding box center [930, 509] width 64 height 60
type input "$42.20"
type input "8"
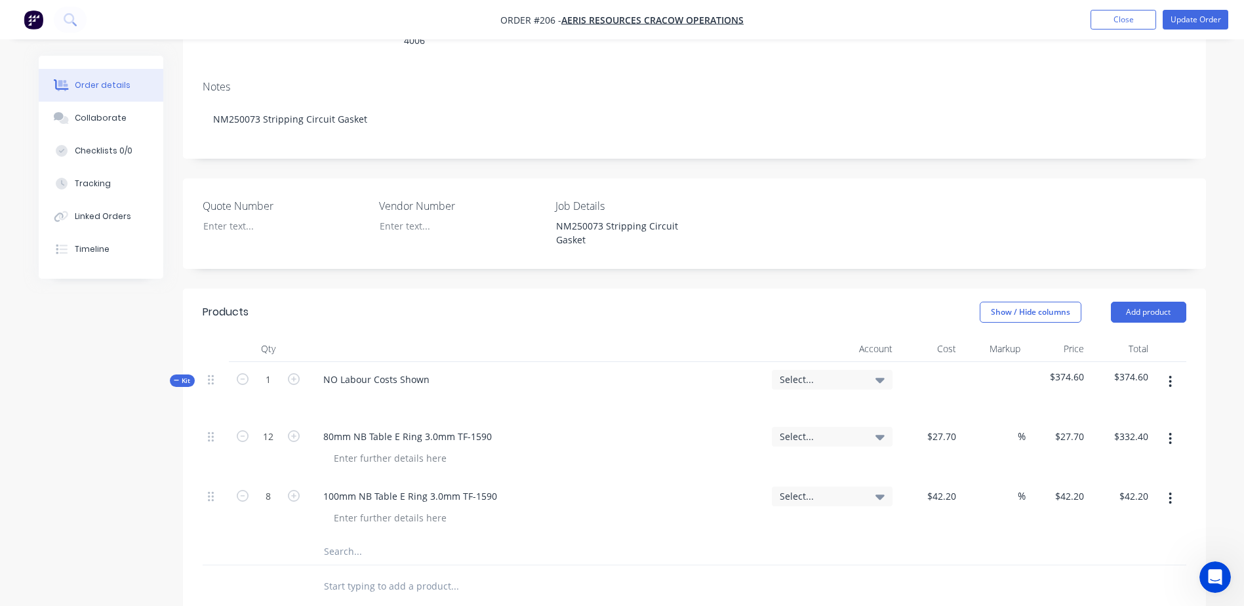
type input "$337.60"
click at [340, 538] on input "text" at bounding box center [454, 551] width 262 height 26
type input "1"
paste input "80mm NB Table E Ring 3.0mm TF-1590"
click at [333, 538] on input "80mm NB Table E Ring 3.0mm TF-1590" at bounding box center [454, 551] width 262 height 26
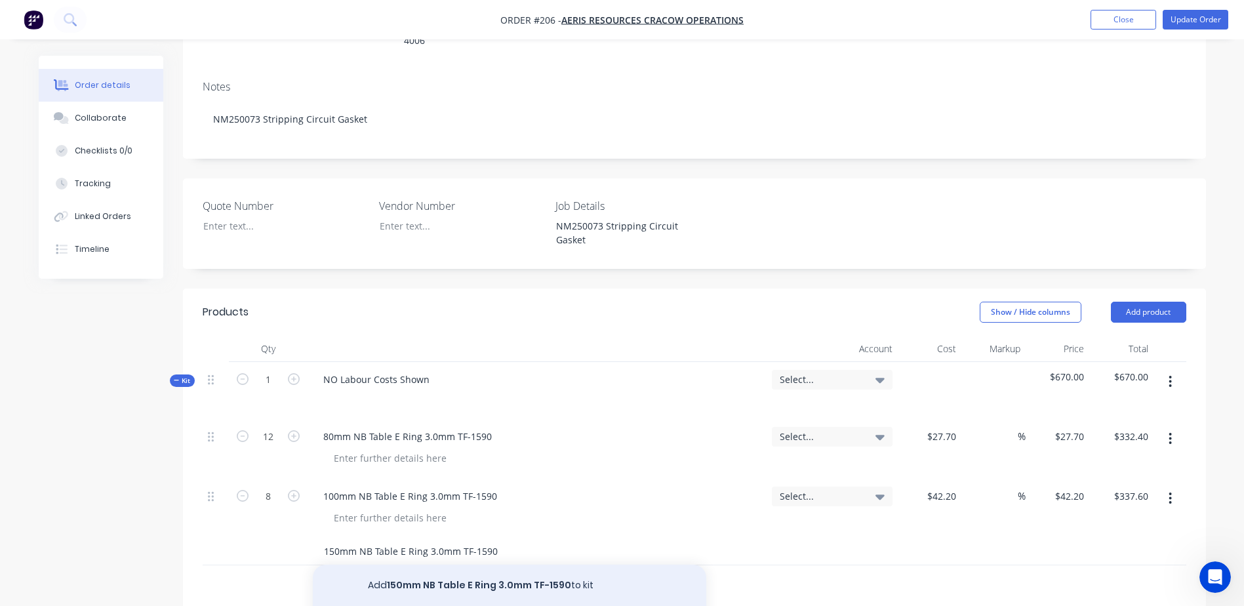
type input "150mm NB Table E Ring 3.0mm TF-1590"
click at [479, 564] on button "Add 150mm NB Table E Ring 3.0mm TF-1590 to kit" at bounding box center [509, 585] width 393 height 42
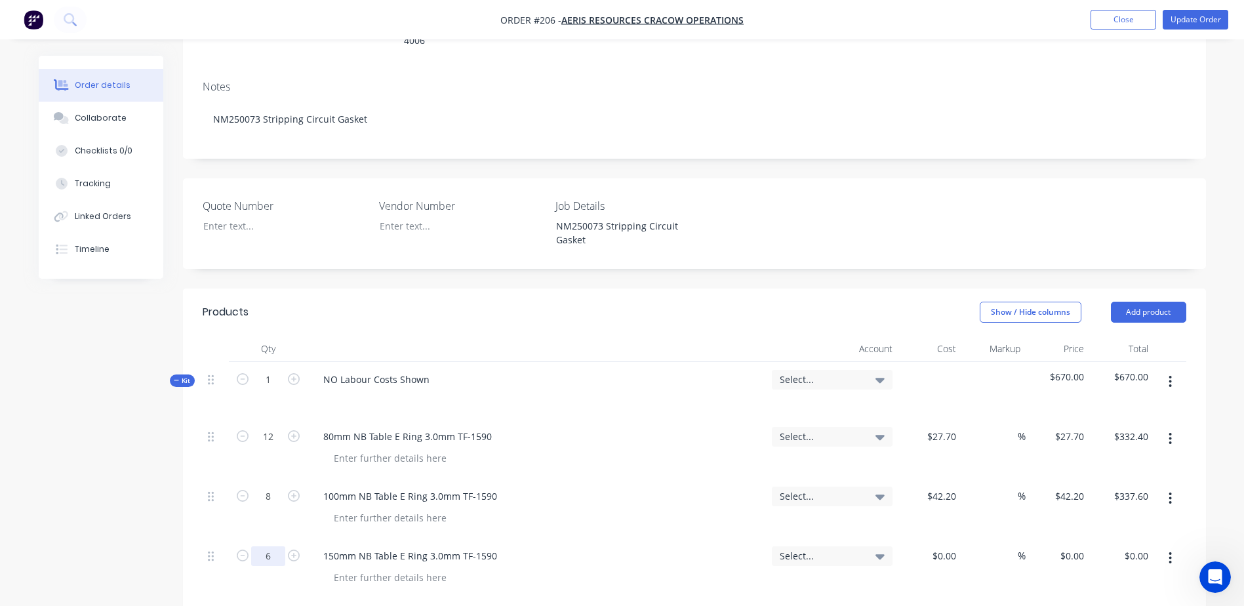
type input "6"
click at [942, 546] on div at bounding box center [951, 555] width 20 height 19
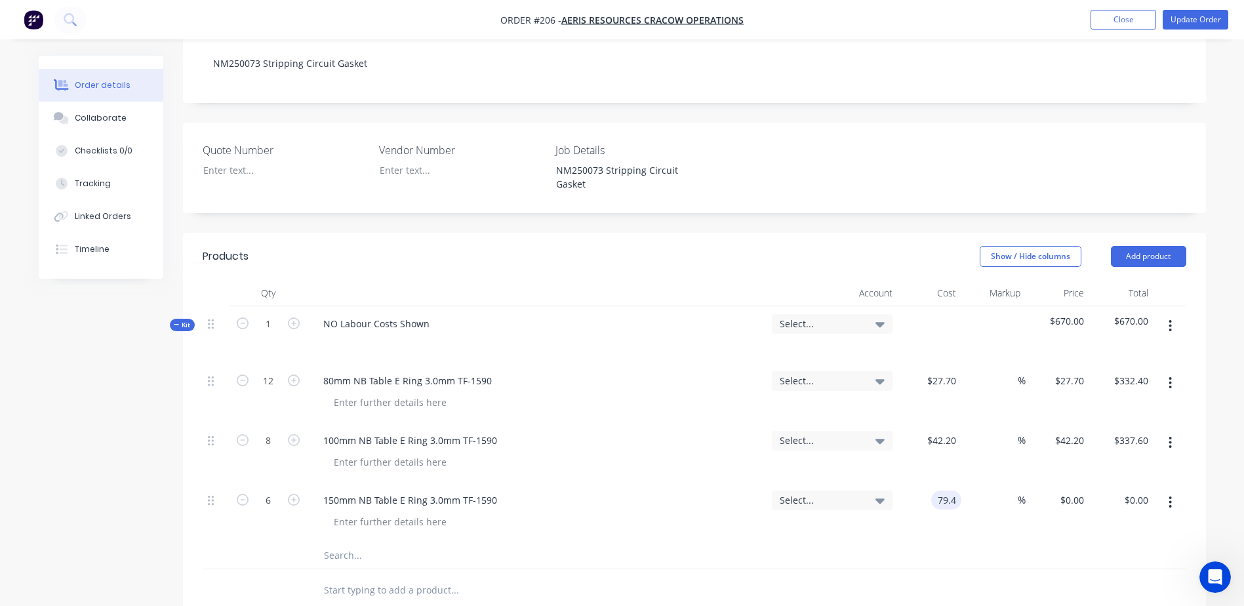
scroll to position [393, 0]
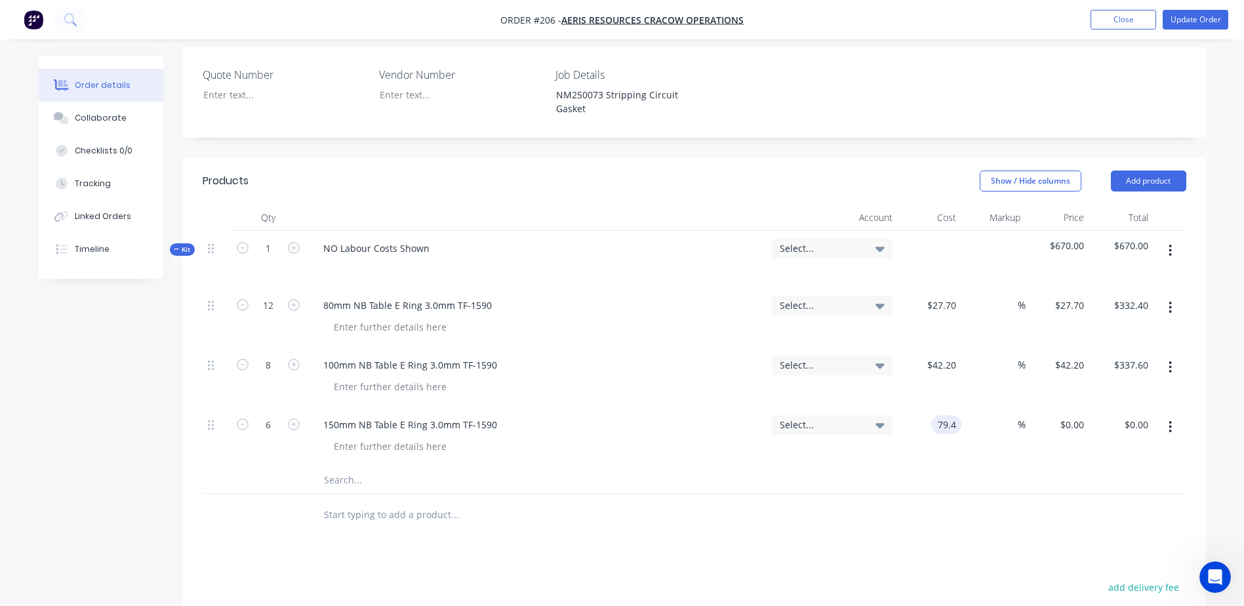
type input "$79.40"
type input "$476.40"
click at [356, 467] on input "text" at bounding box center [454, 480] width 262 height 26
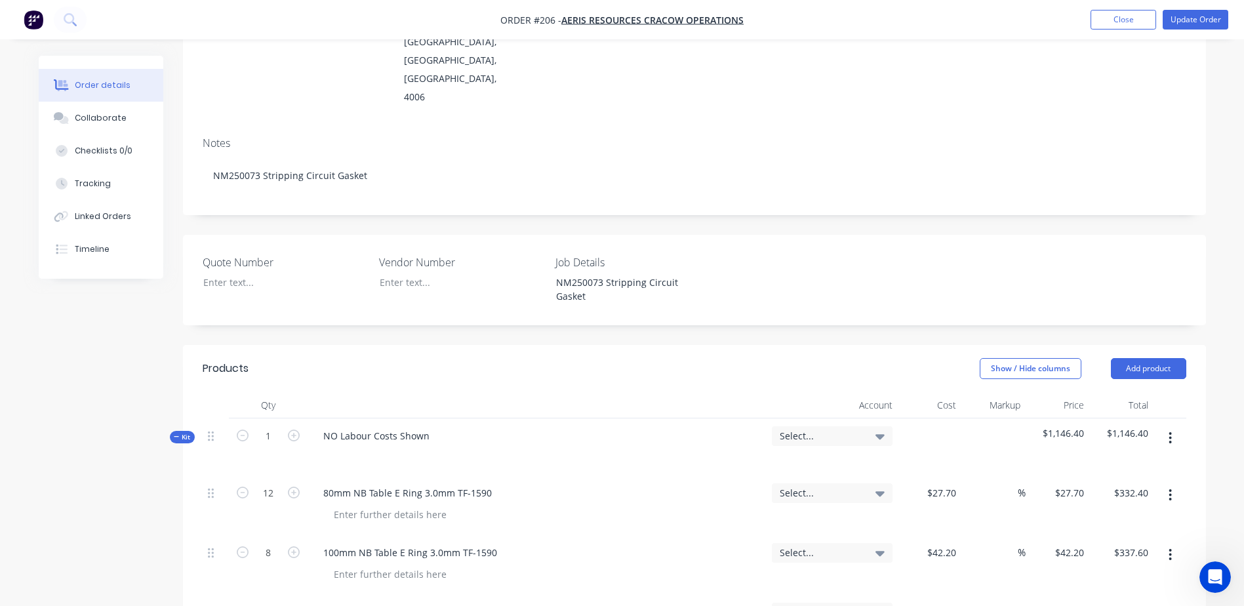
scroll to position [197, 0]
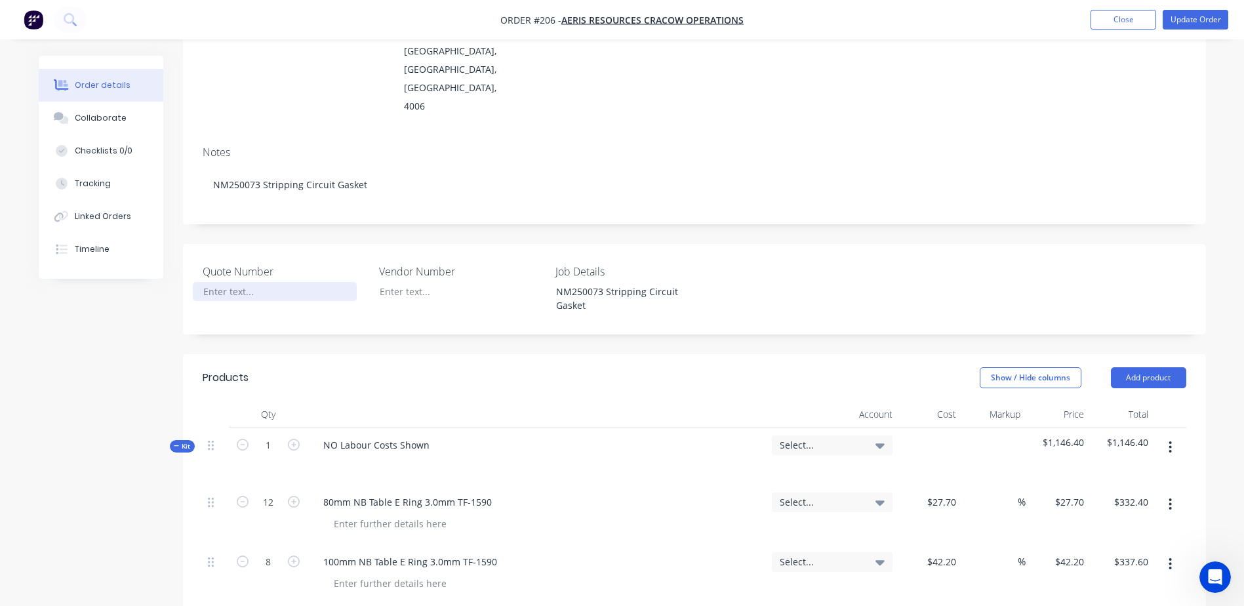
click at [259, 282] on div at bounding box center [275, 291] width 164 height 19
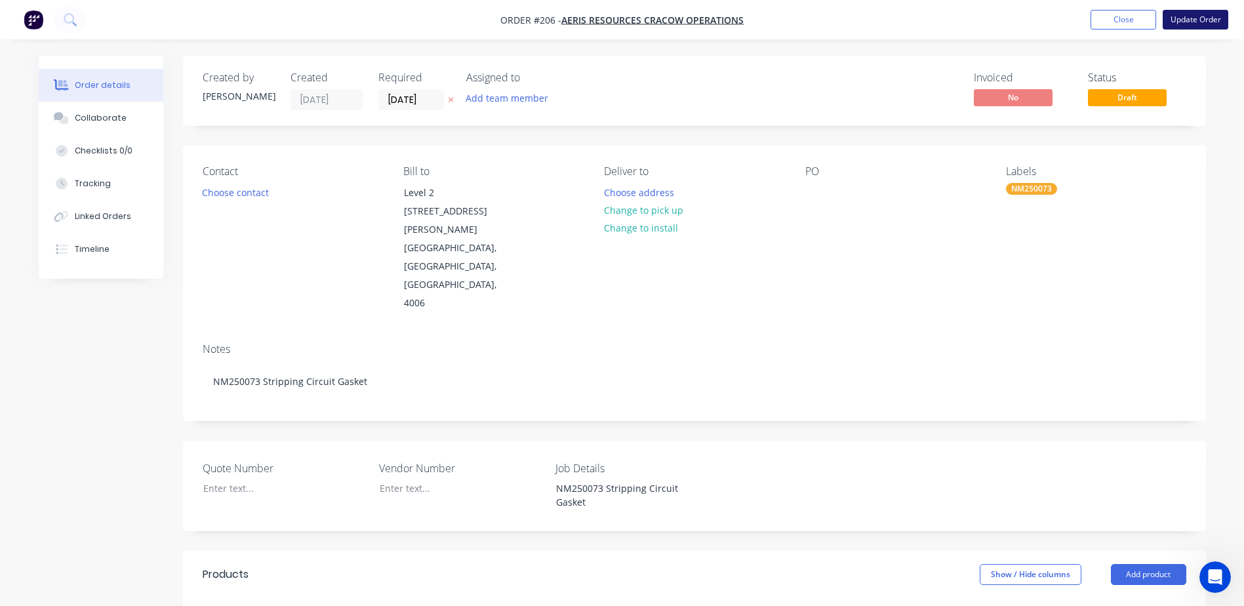
click at [1201, 18] on button "Update Order" at bounding box center [1195, 20] width 66 height 20
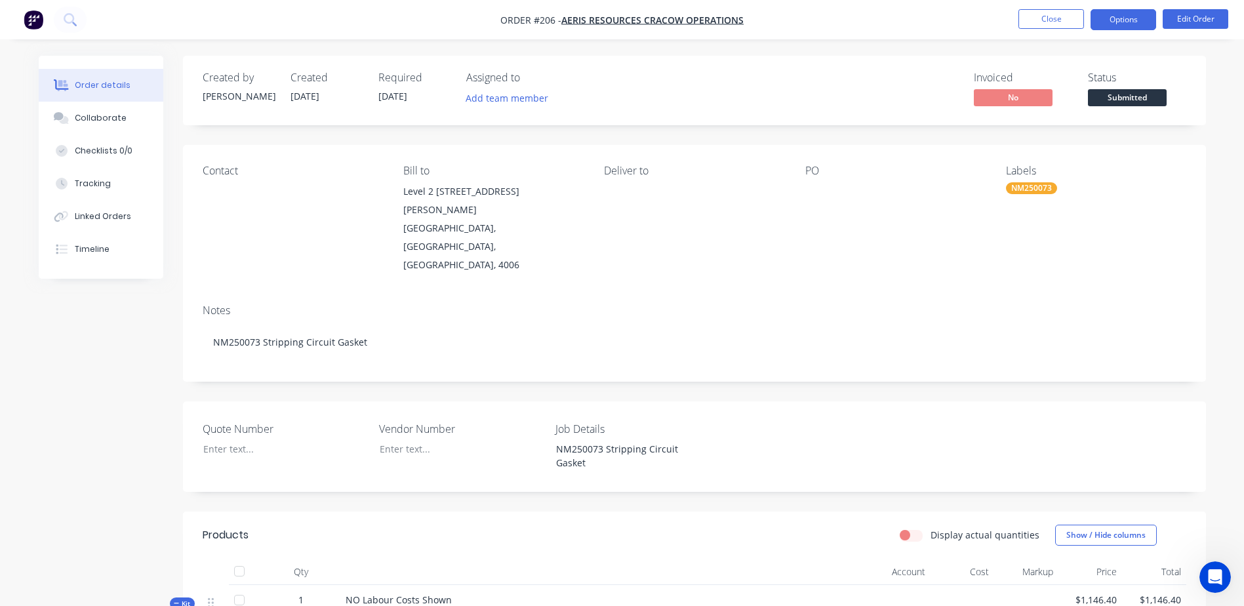
click at [1134, 18] on button "Options" at bounding box center [1123, 19] width 66 height 21
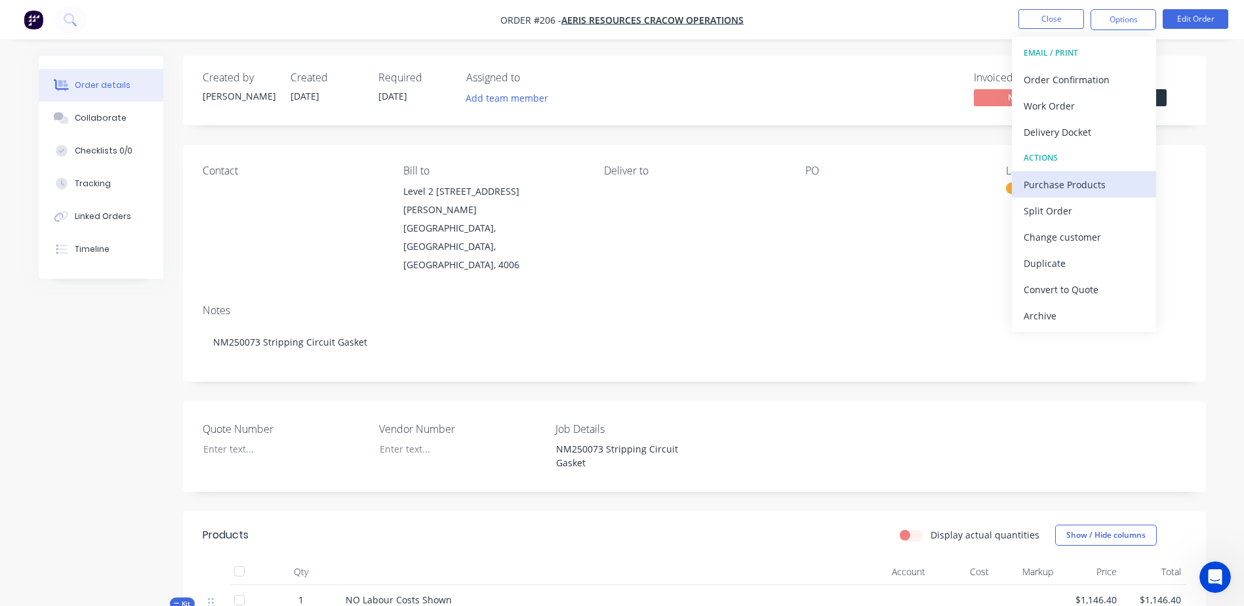
click at [1105, 186] on div "Purchase Products" at bounding box center [1083, 184] width 121 height 19
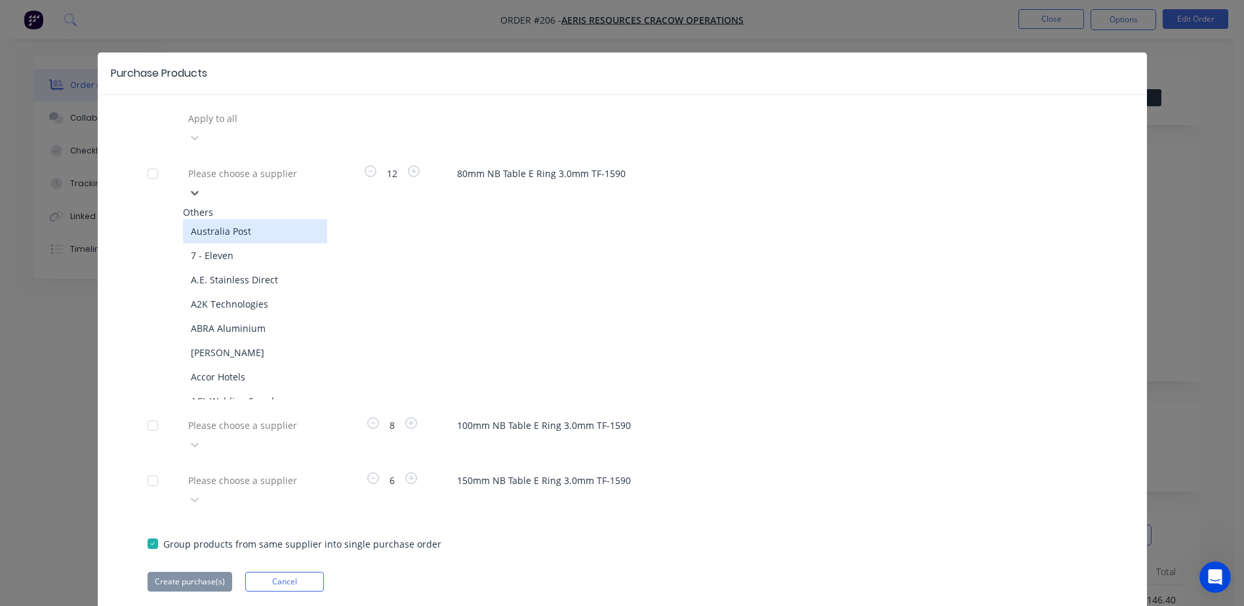
click at [236, 165] on div at bounding box center [281, 173] width 189 height 16
type input "sea"
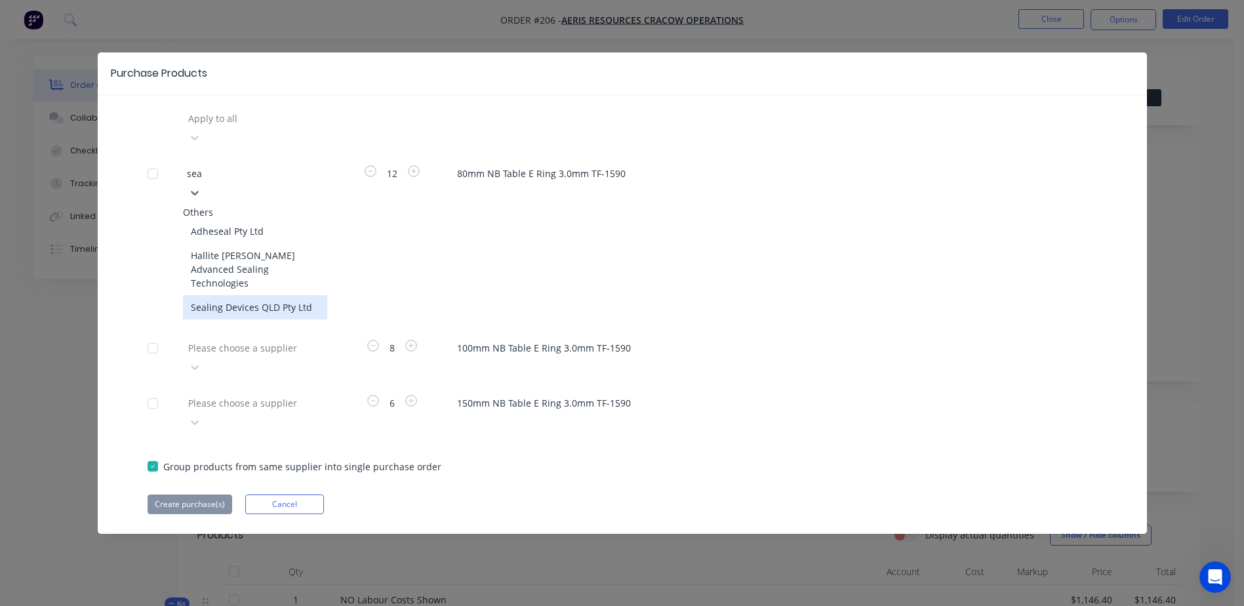
click at [262, 295] on div "Sealing Devices QLD Pty Ltd" at bounding box center [255, 307] width 144 height 24
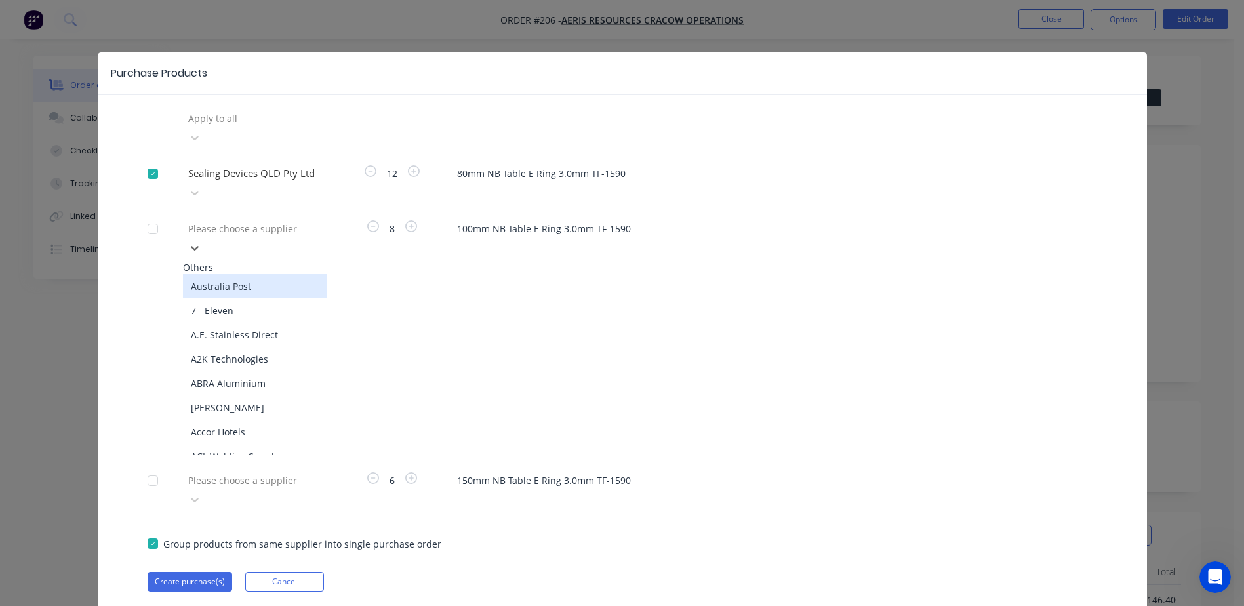
click at [207, 220] on div at bounding box center [281, 228] width 189 height 16
type input "seal"
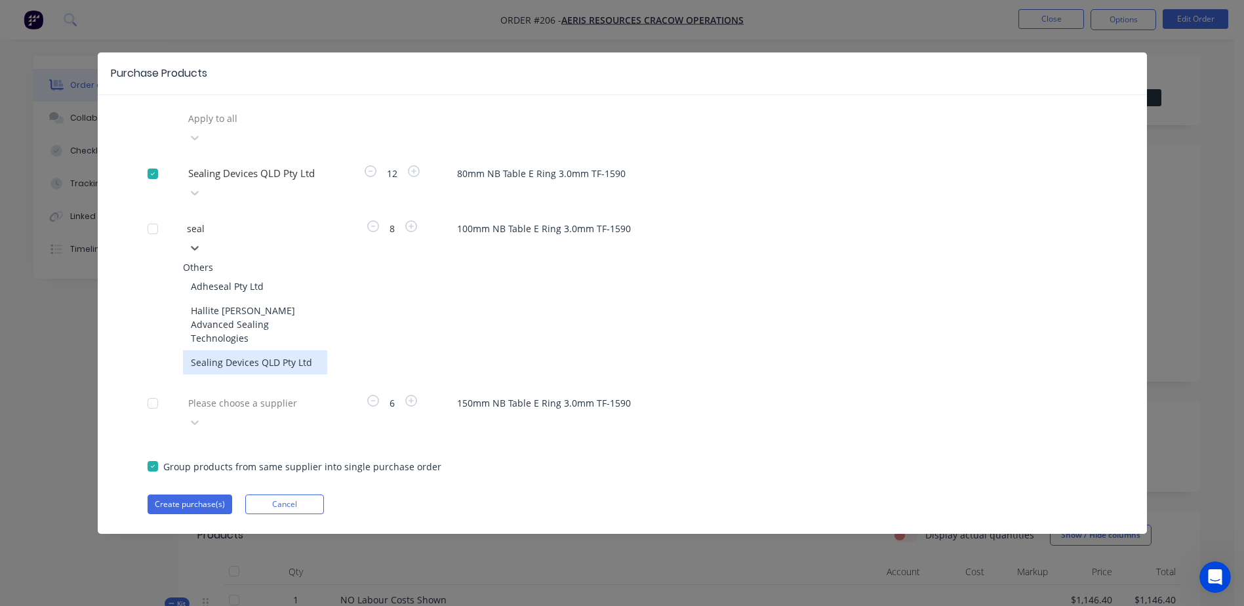
click at [226, 350] on div "Sealing Devices QLD Pty Ltd" at bounding box center [255, 362] width 144 height 24
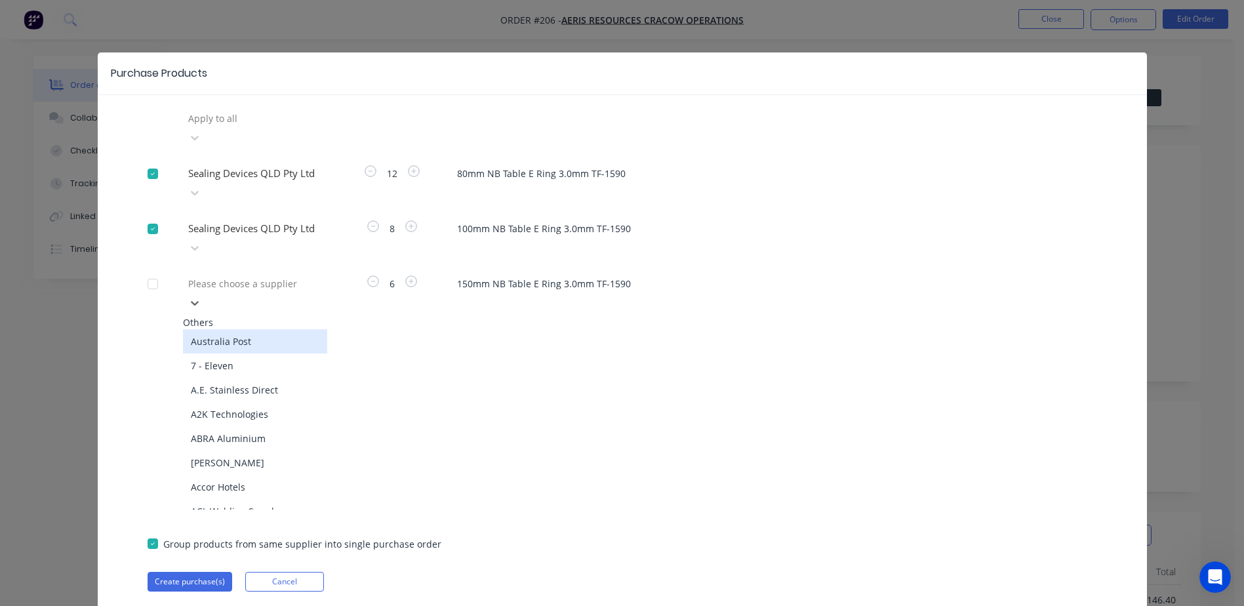
click at [215, 275] on div at bounding box center [281, 283] width 189 height 16
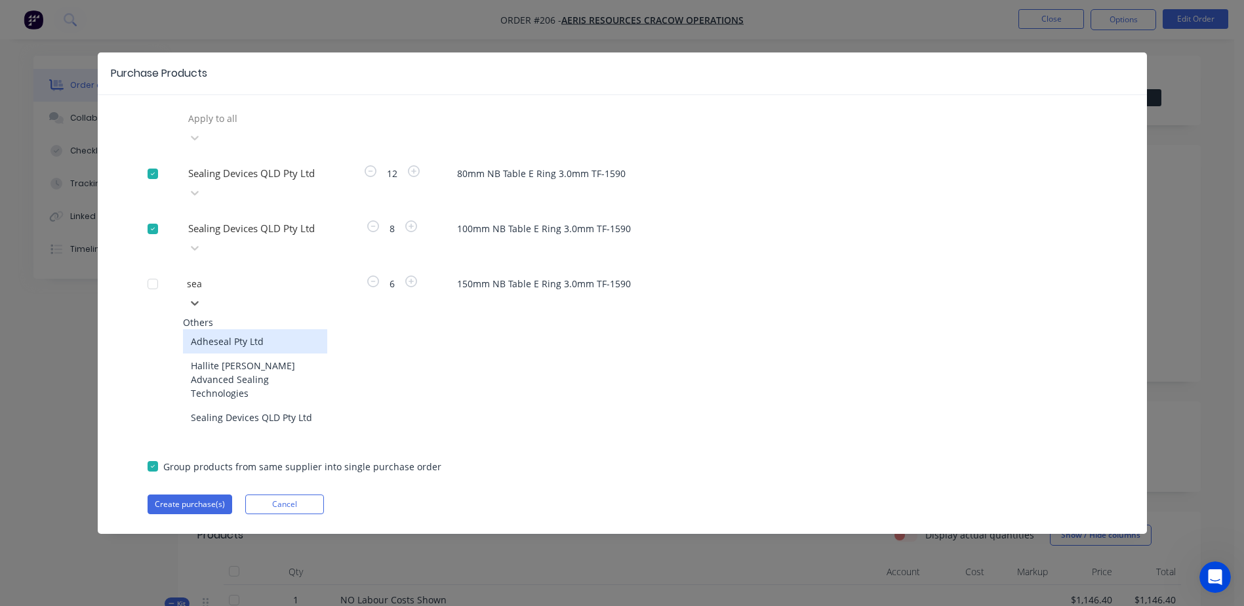
type input "seal"
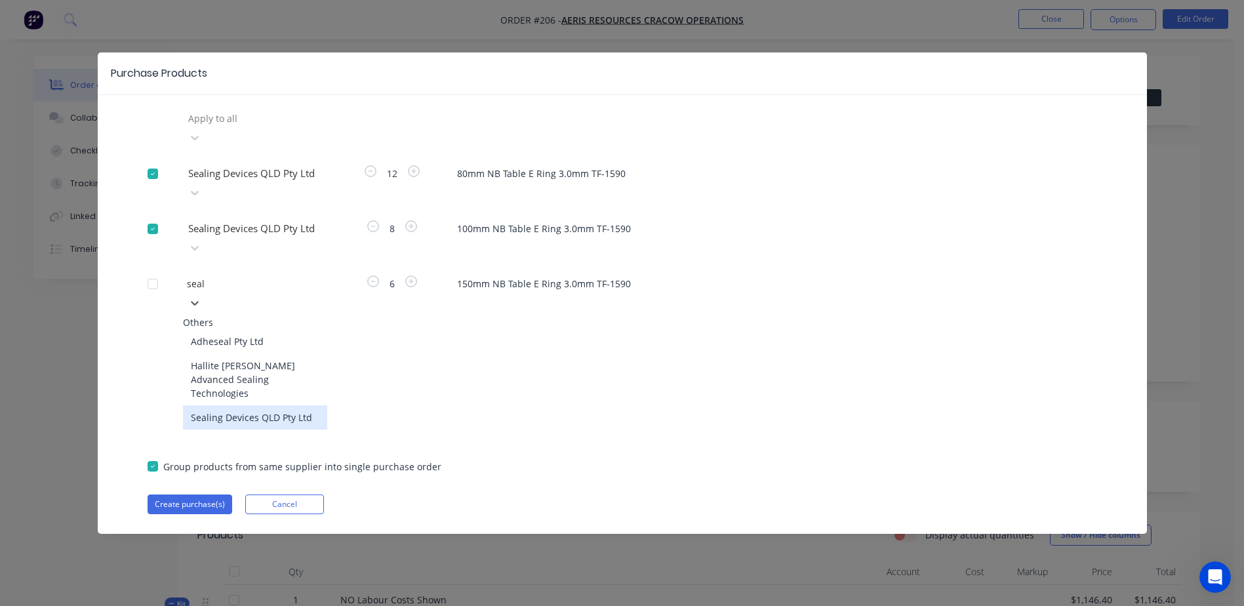
click at [259, 405] on div "Sealing Devices QLD Pty Ltd" at bounding box center [255, 417] width 144 height 24
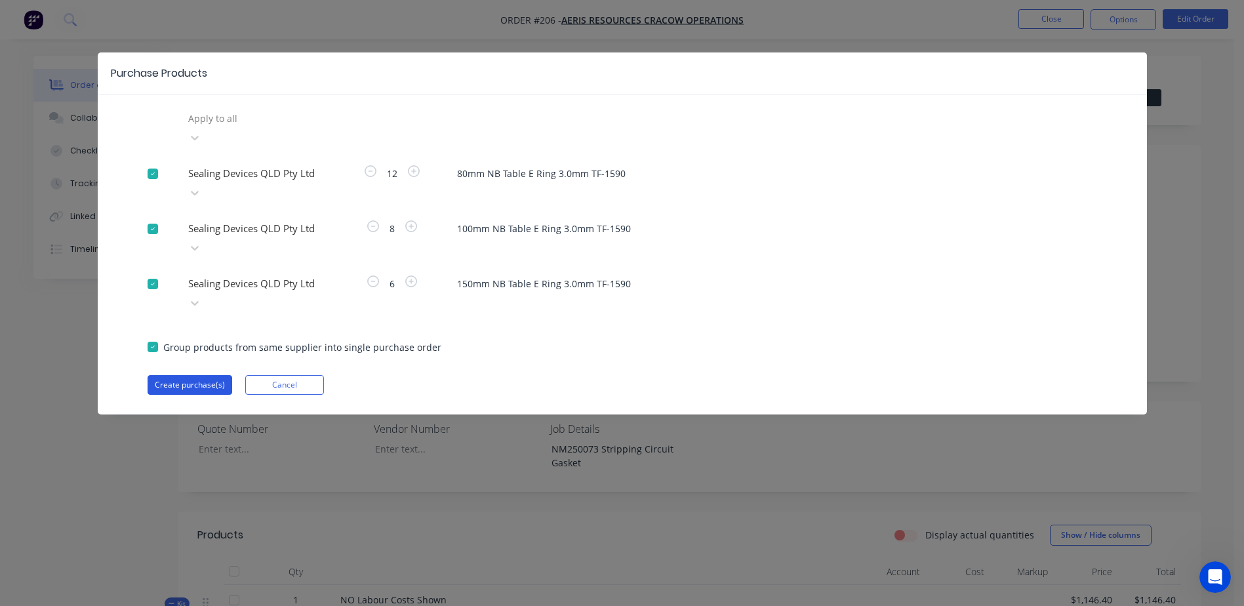
click at [194, 375] on button "Create purchase(s)" at bounding box center [190, 385] width 85 height 20
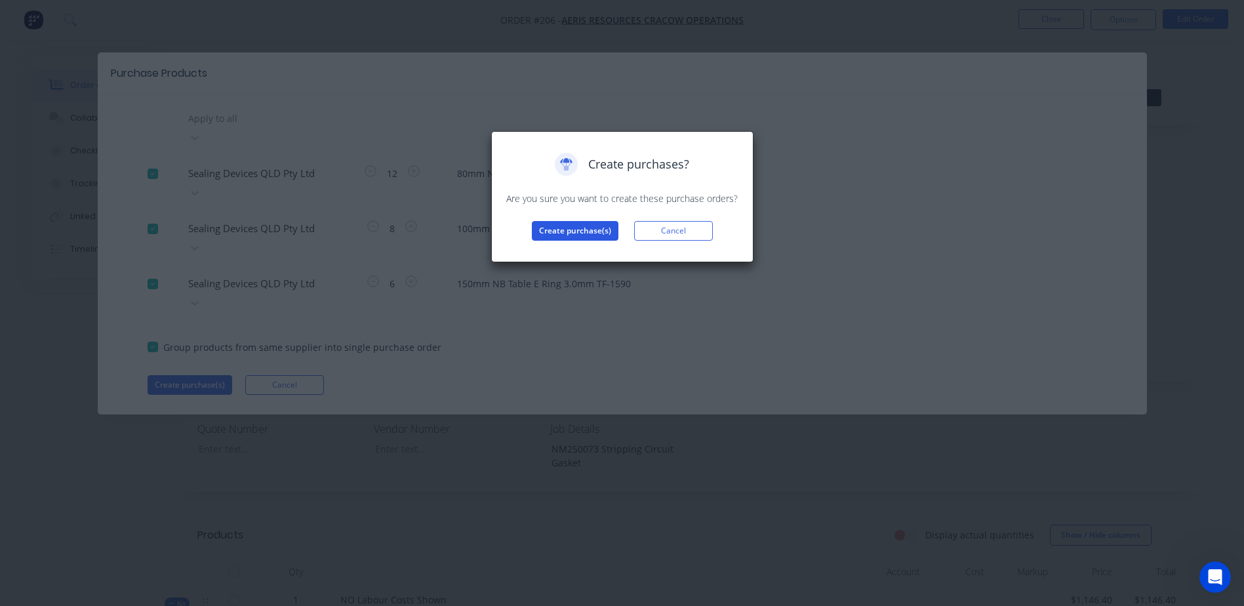
click at [560, 229] on button "Create purchase(s)" at bounding box center [575, 231] width 87 height 20
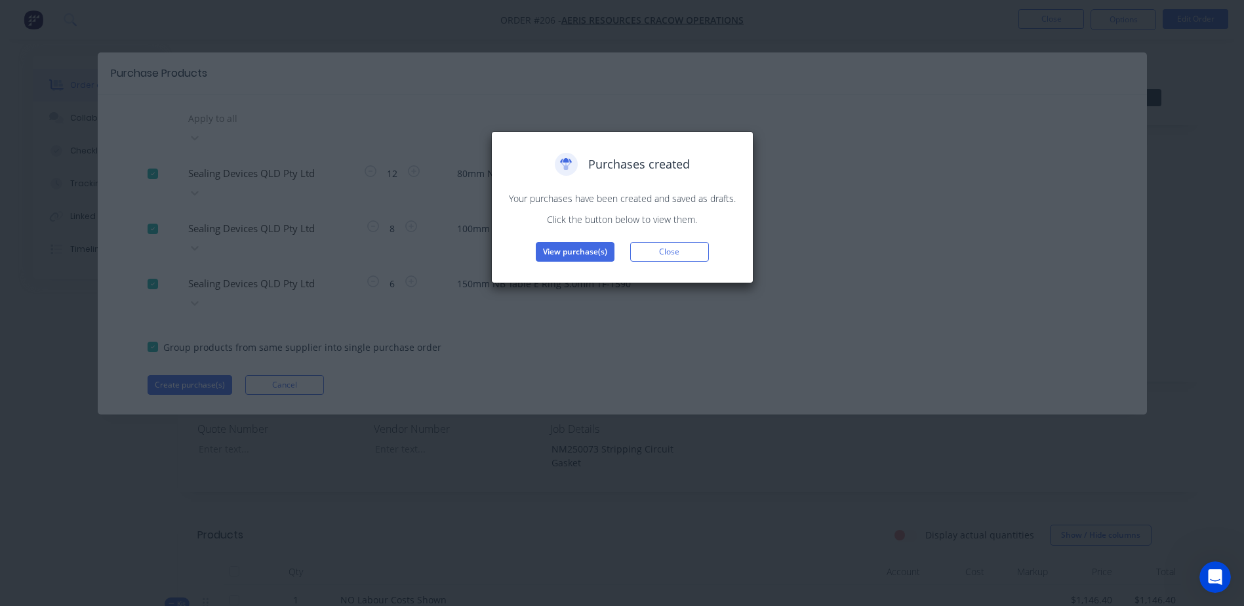
click at [574, 262] on div "Purchases created Your purchases have been created and saved as drafts. Click t…" at bounding box center [622, 207] width 262 height 152
click at [580, 252] on button "View purchase(s)" at bounding box center [575, 252] width 79 height 20
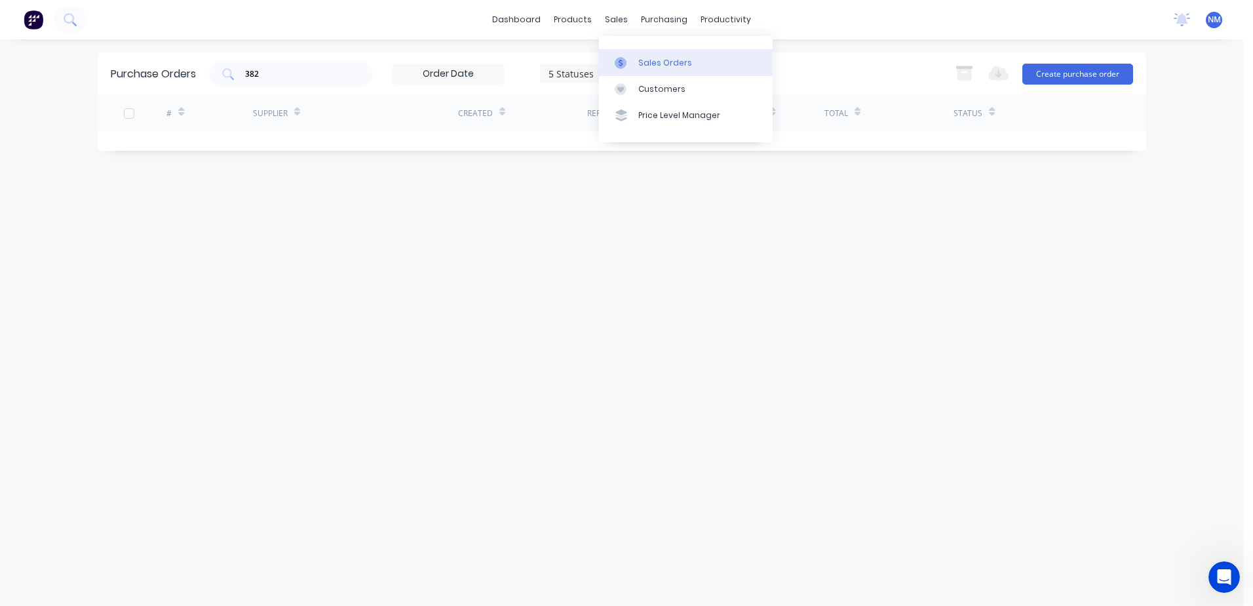
click at [658, 53] on link "Sales Orders" at bounding box center [686, 62] width 174 height 26
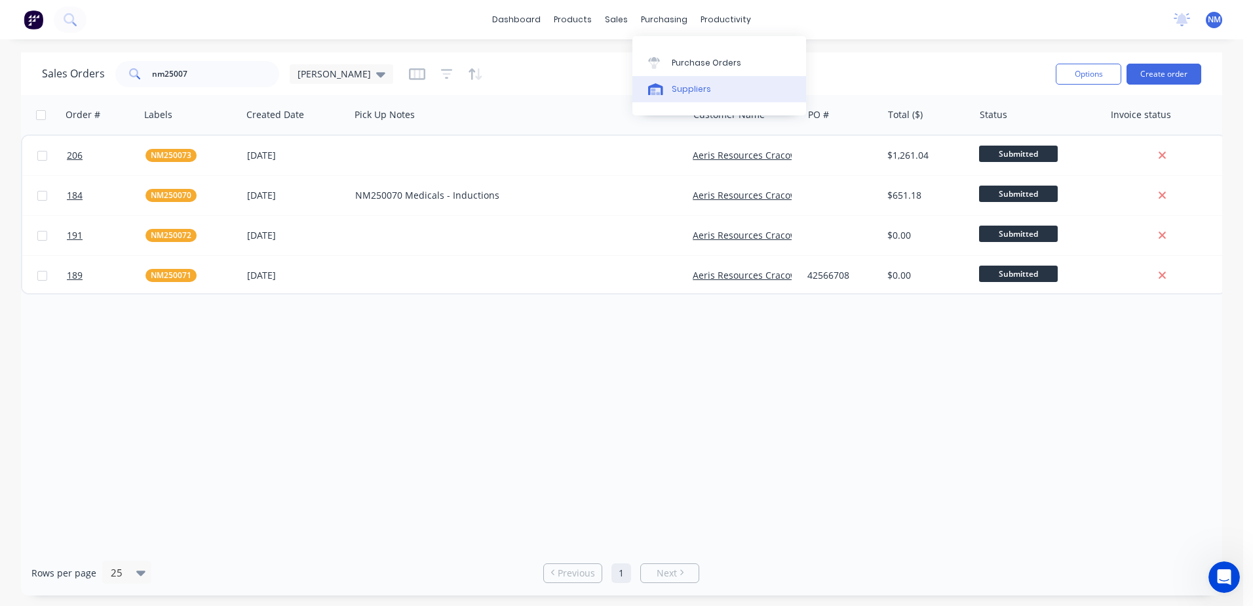
click at [670, 87] on link "Suppliers" at bounding box center [720, 89] width 174 height 26
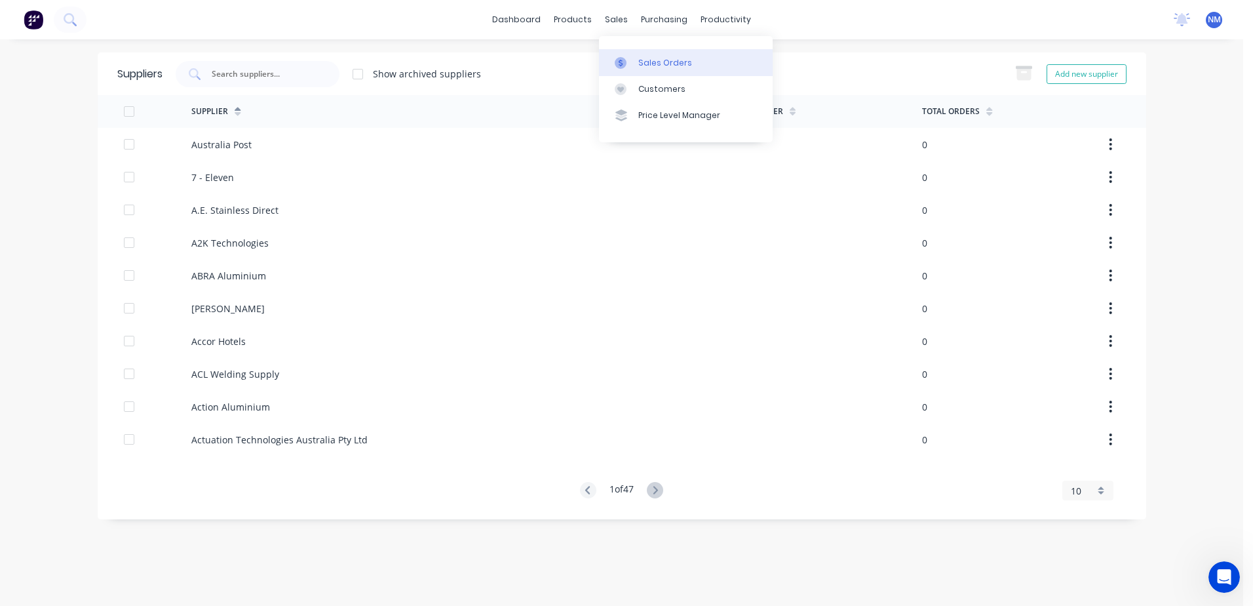
click at [666, 60] on div "Sales Orders" at bounding box center [666, 63] width 54 height 12
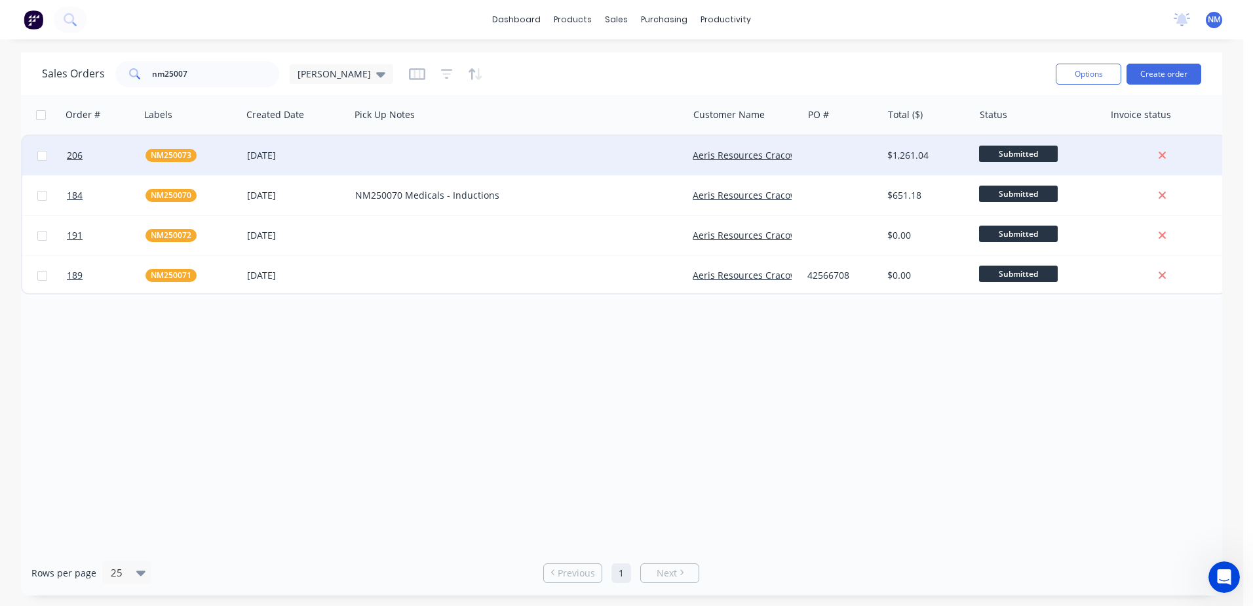
click at [319, 155] on div "[DATE]" at bounding box center [296, 155] width 98 height 13
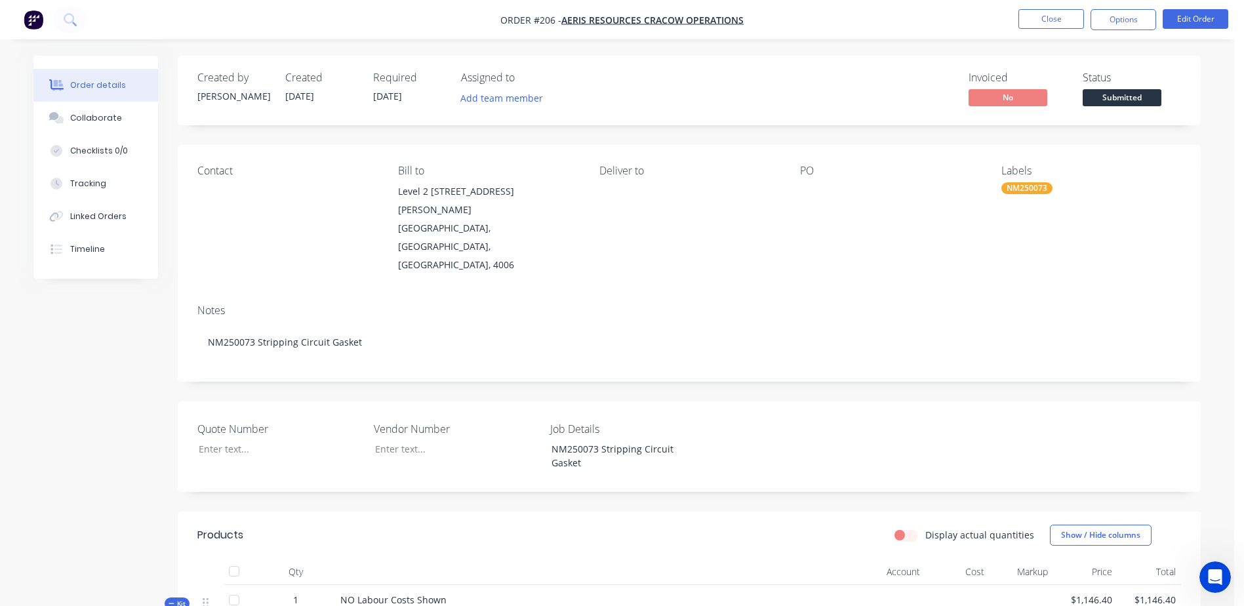
scroll to position [197, 0]
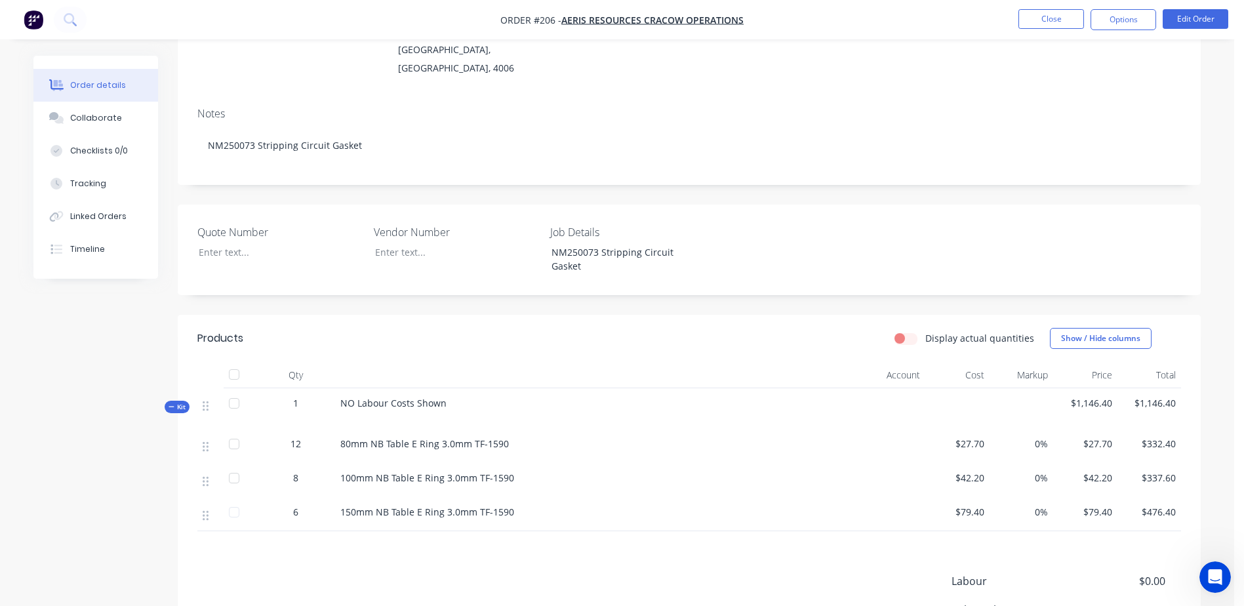
click at [1182, 408] on div "Qty Account Cost Markup Price Total Kit 1 NO Labour Costs Shown $1,146.40 $1,14…" at bounding box center [689, 446] width 1023 height 169
click at [601, 437] on div "80mm NB Table E Ring 3.0mm TF-1590" at bounding box center [564, 444] width 448 height 14
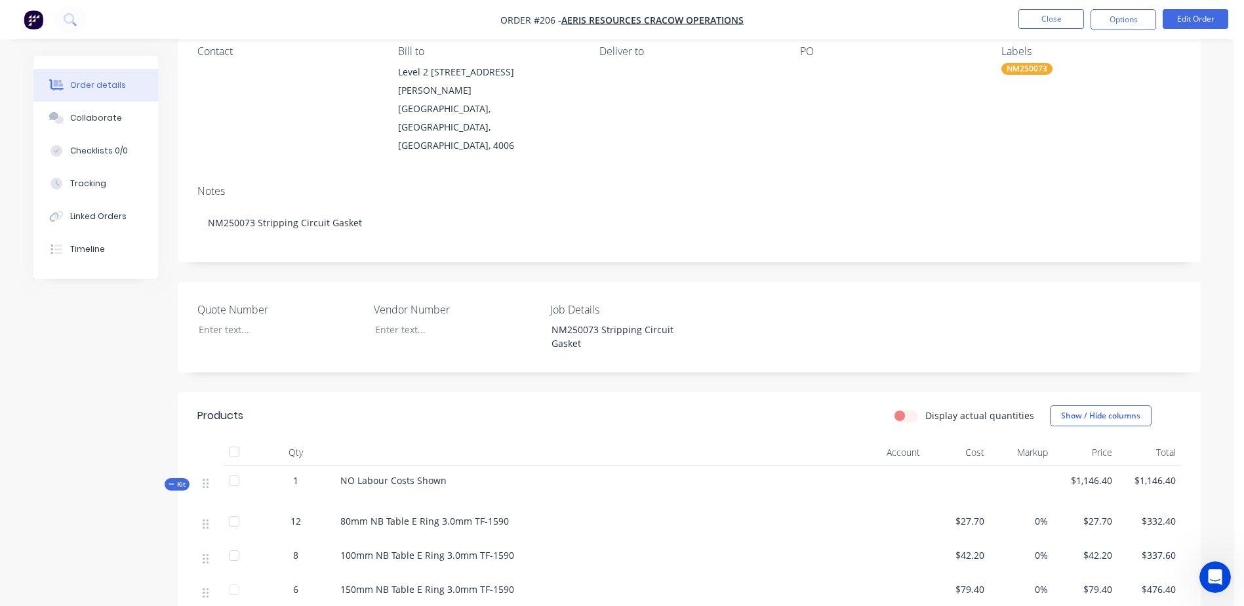
scroll to position [0, 0]
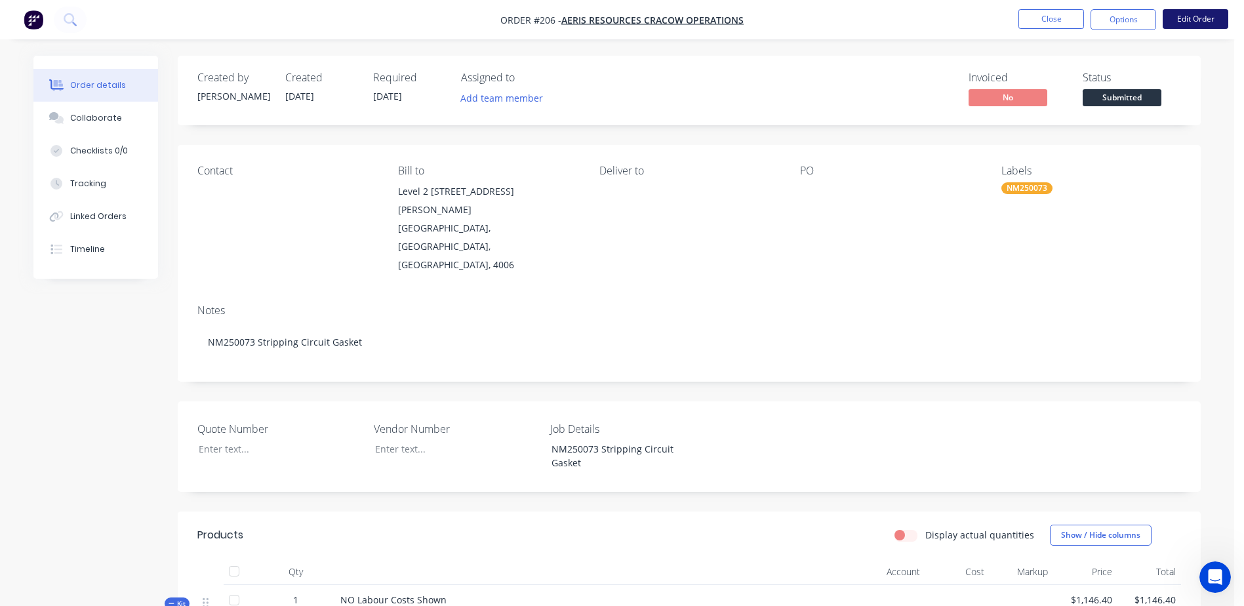
click at [1180, 18] on button "Edit Order" at bounding box center [1195, 19] width 66 height 20
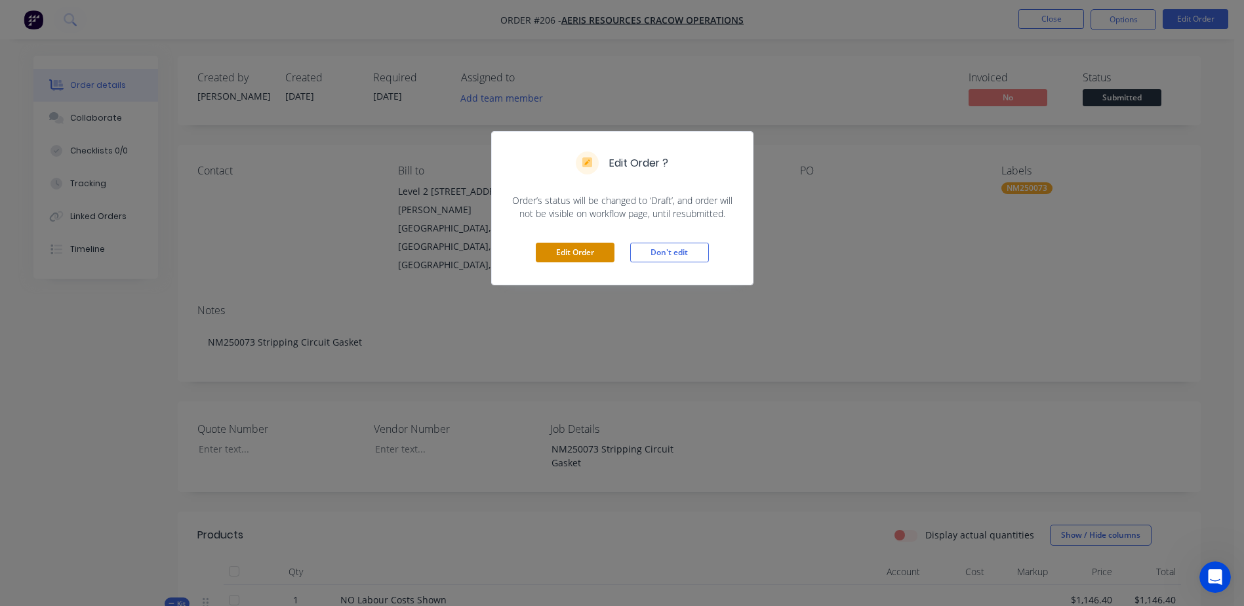
click at [588, 246] on button "Edit Order" at bounding box center [575, 253] width 79 height 20
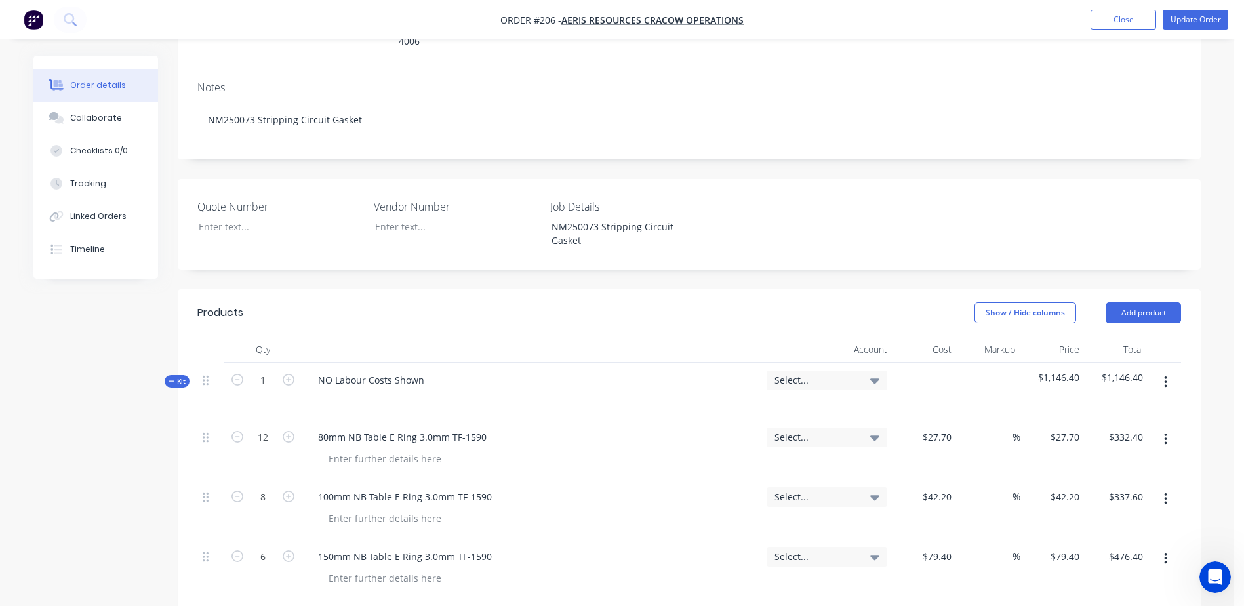
scroll to position [262, 0]
click at [1164, 552] on icon "button" at bounding box center [1165, 558] width 3 height 12
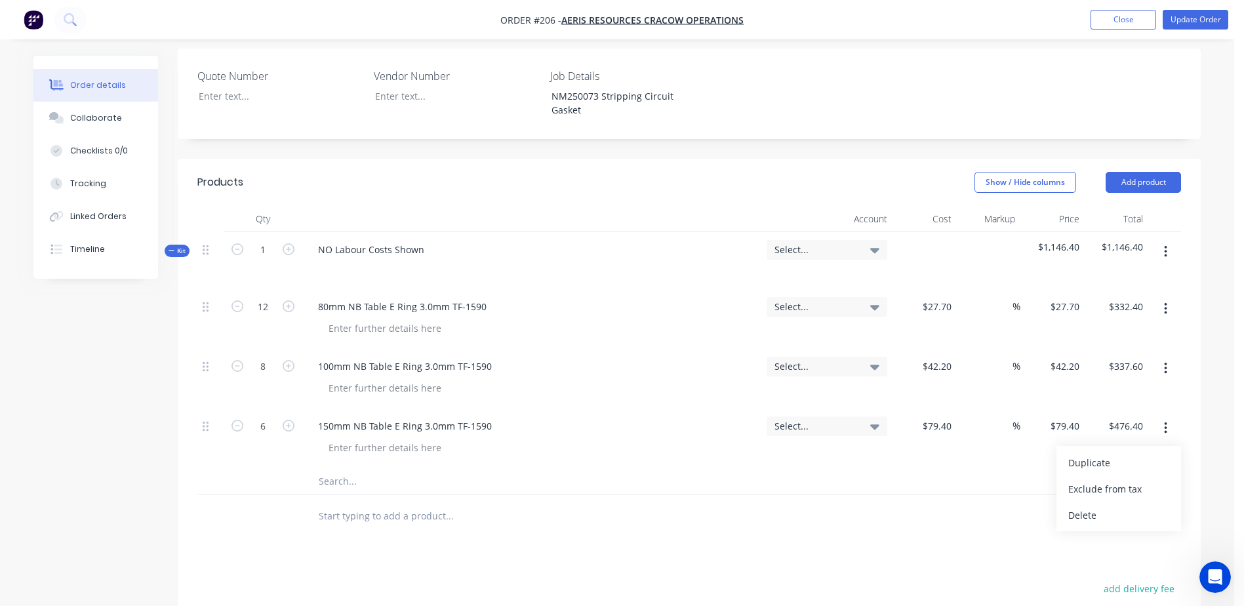
scroll to position [393, 0]
click at [1093, 504] on div "Delete" at bounding box center [1118, 513] width 101 height 19
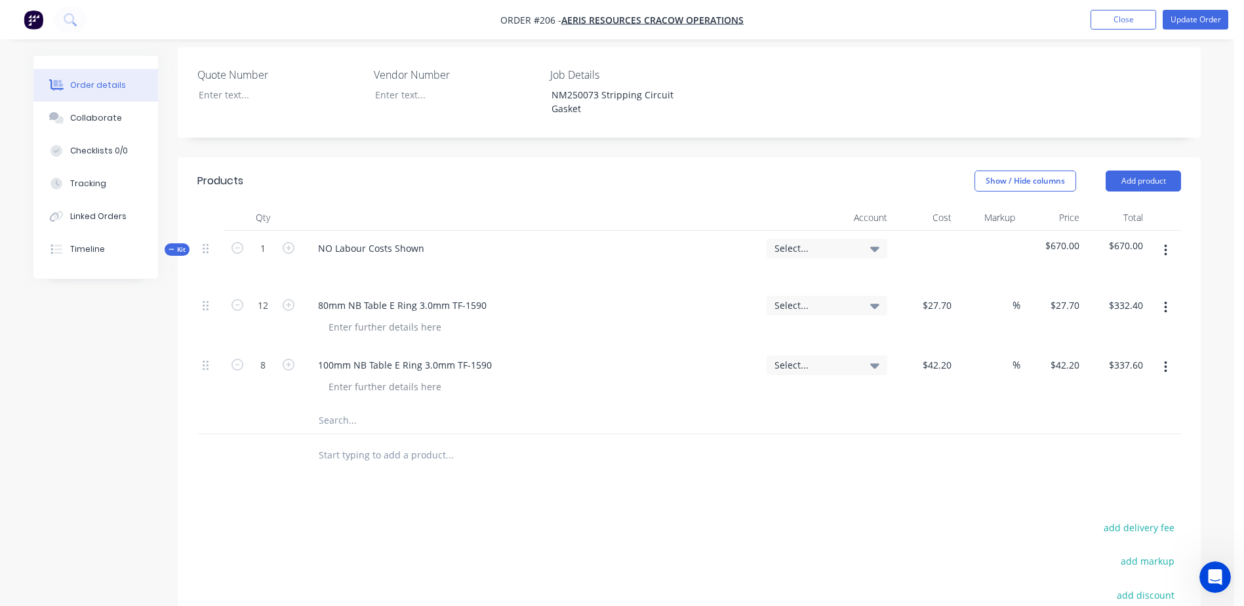
click at [1161, 355] on button "button" at bounding box center [1165, 367] width 31 height 24
click at [1095, 444] on div "Delete" at bounding box center [1118, 453] width 101 height 19
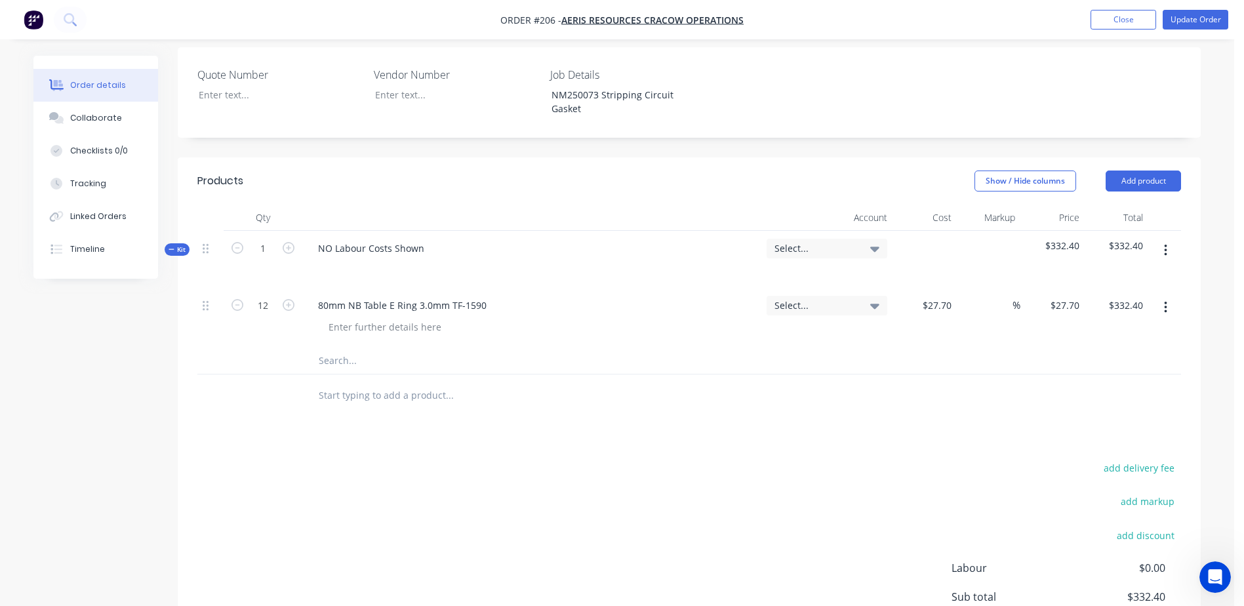
click at [1162, 296] on button "button" at bounding box center [1165, 308] width 31 height 24
click at [1075, 385] on div "Delete" at bounding box center [1118, 394] width 101 height 19
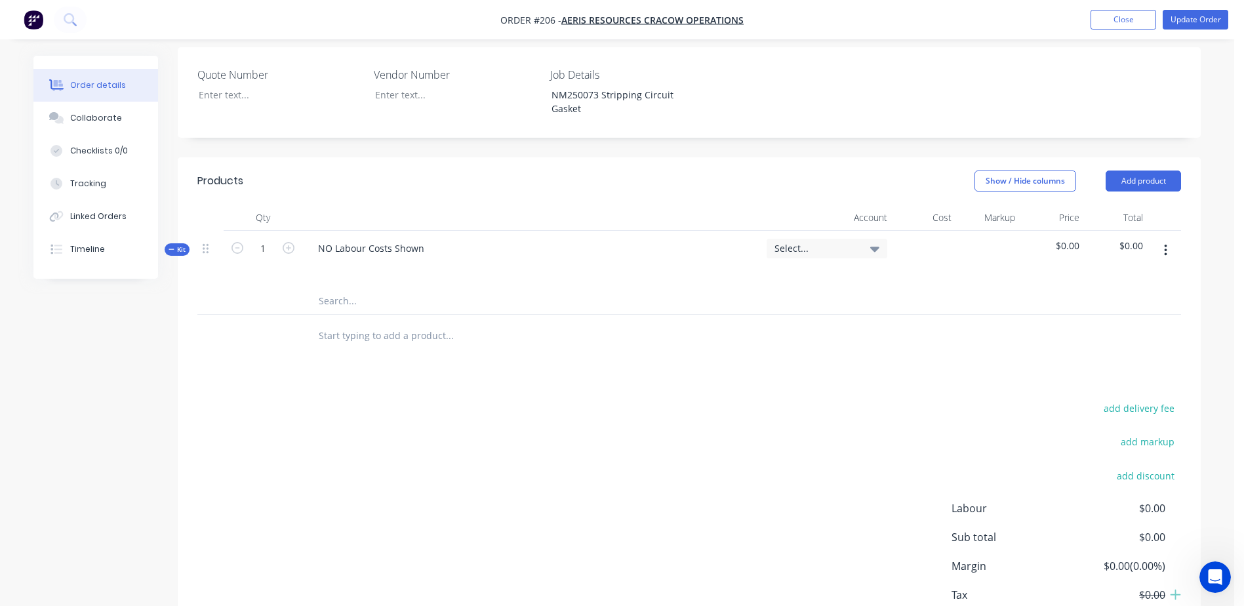
click at [1160, 239] on button "button" at bounding box center [1165, 251] width 31 height 24
click at [1082, 350] on button "Delete" at bounding box center [1118, 363] width 125 height 26
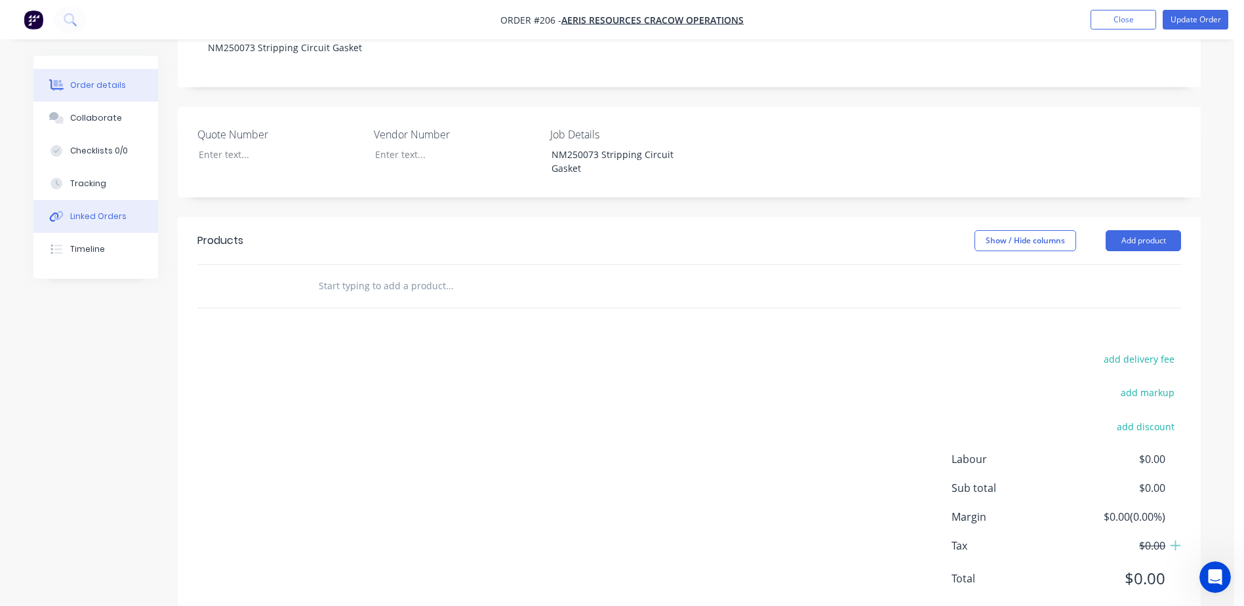
click at [104, 218] on div "Linked Orders" at bounding box center [98, 216] width 56 height 12
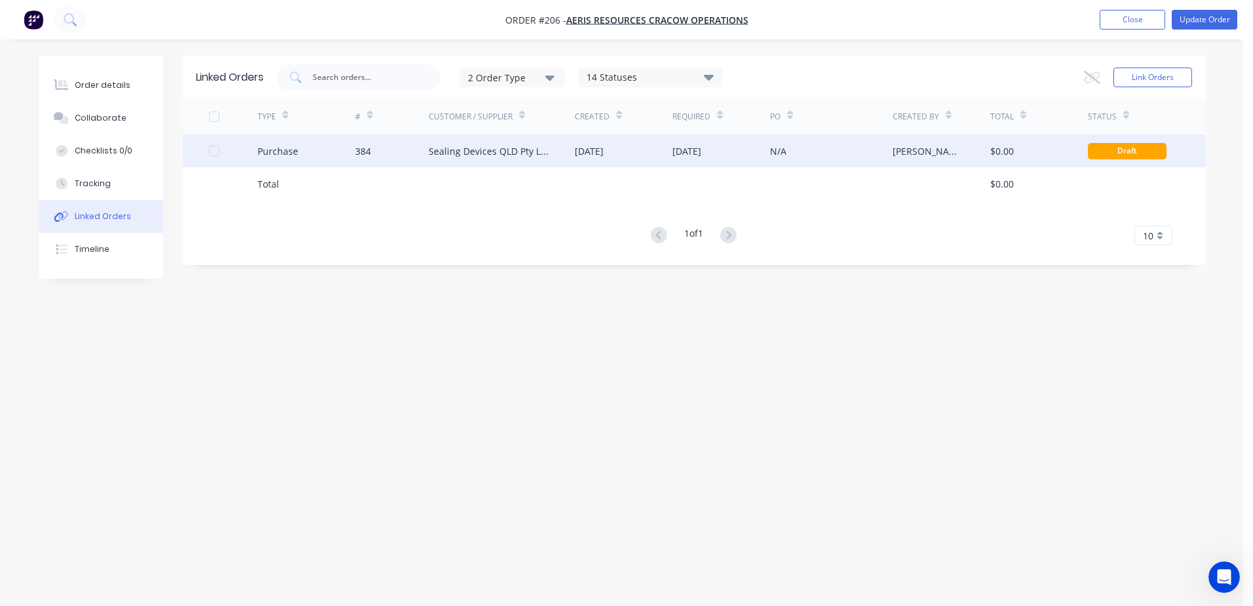
click at [515, 145] on div "Sealing Devices QLD Pty Ltd" at bounding box center [489, 151] width 121 height 14
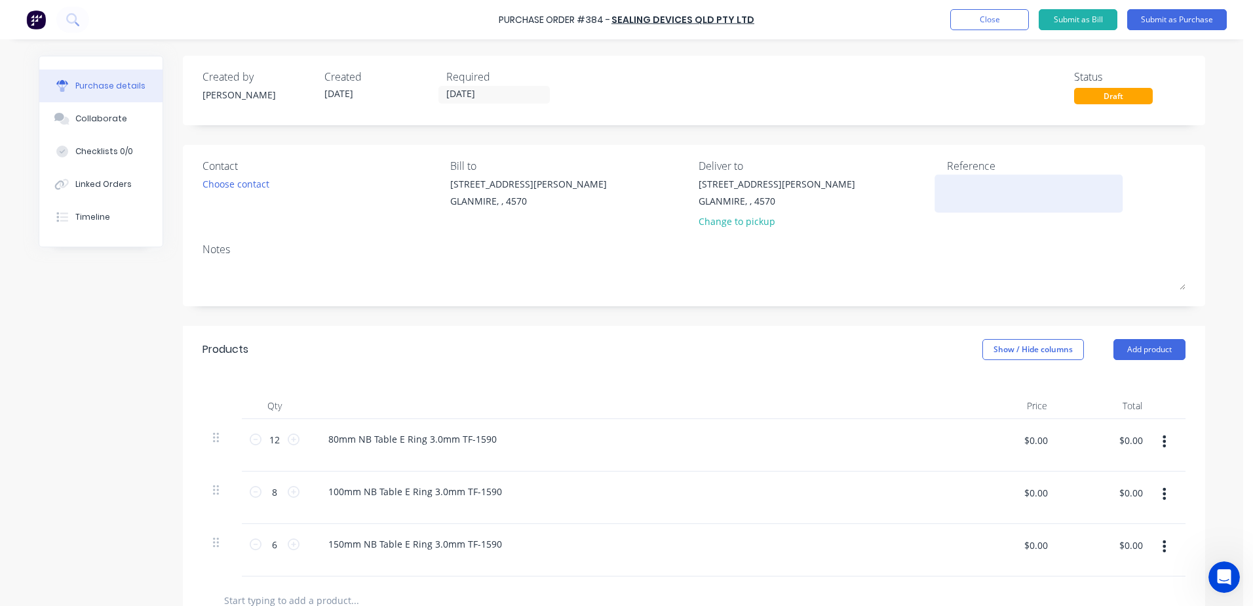
click at [962, 186] on textarea at bounding box center [1029, 192] width 164 height 30
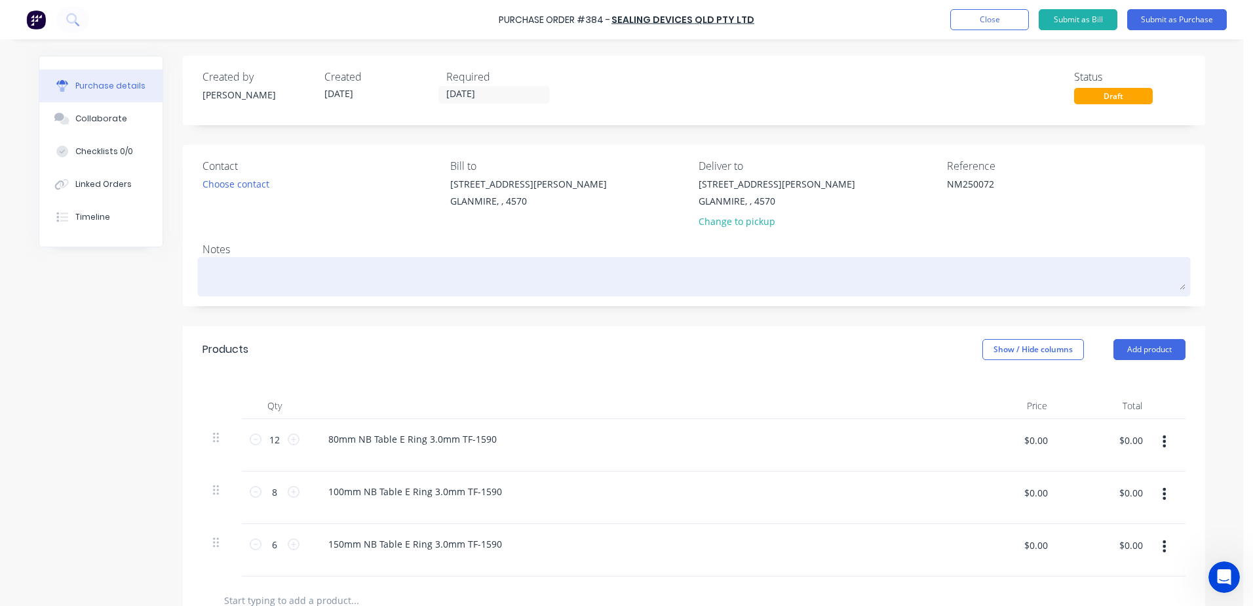
type textarea "NM250072"
click at [222, 282] on textarea at bounding box center [694, 275] width 983 height 30
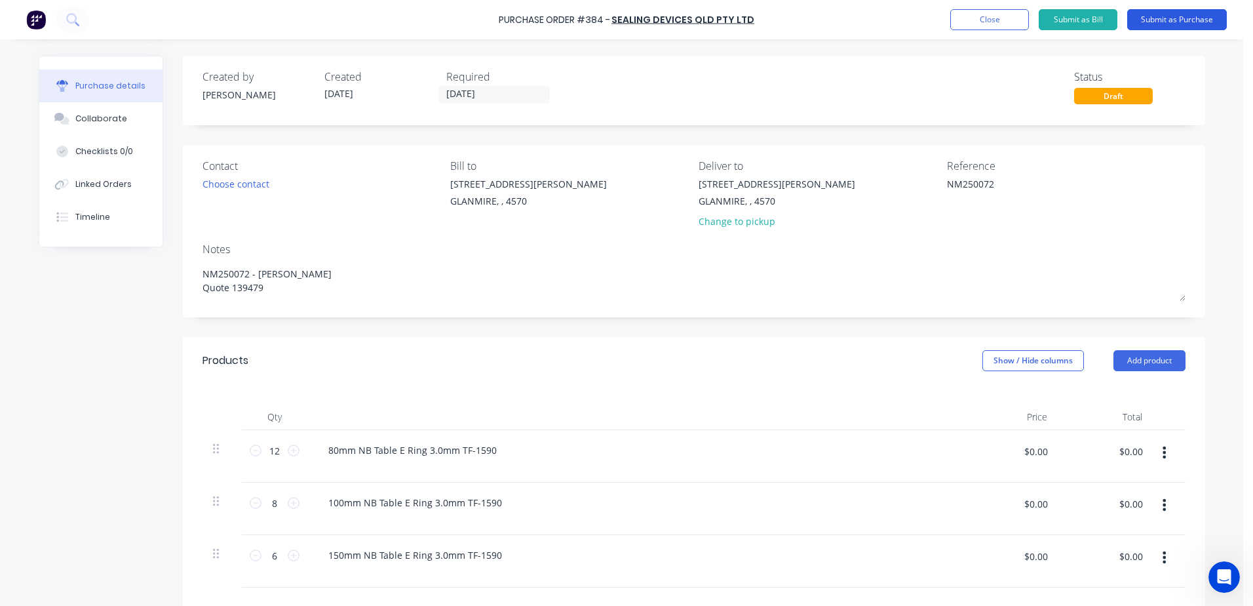
type textarea "NM250072 - [PERSON_NAME] Quote 139479"
click at [1192, 20] on button "Submit as Purchase" at bounding box center [1178, 19] width 100 height 21
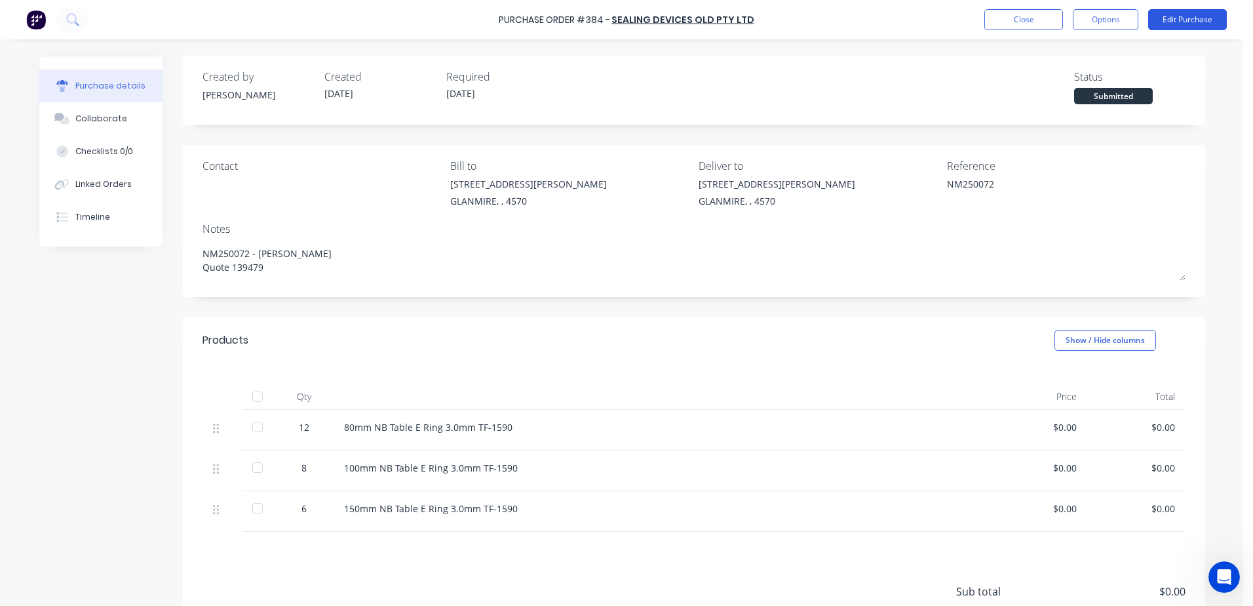
click at [1197, 25] on button "Edit Purchase" at bounding box center [1188, 19] width 79 height 21
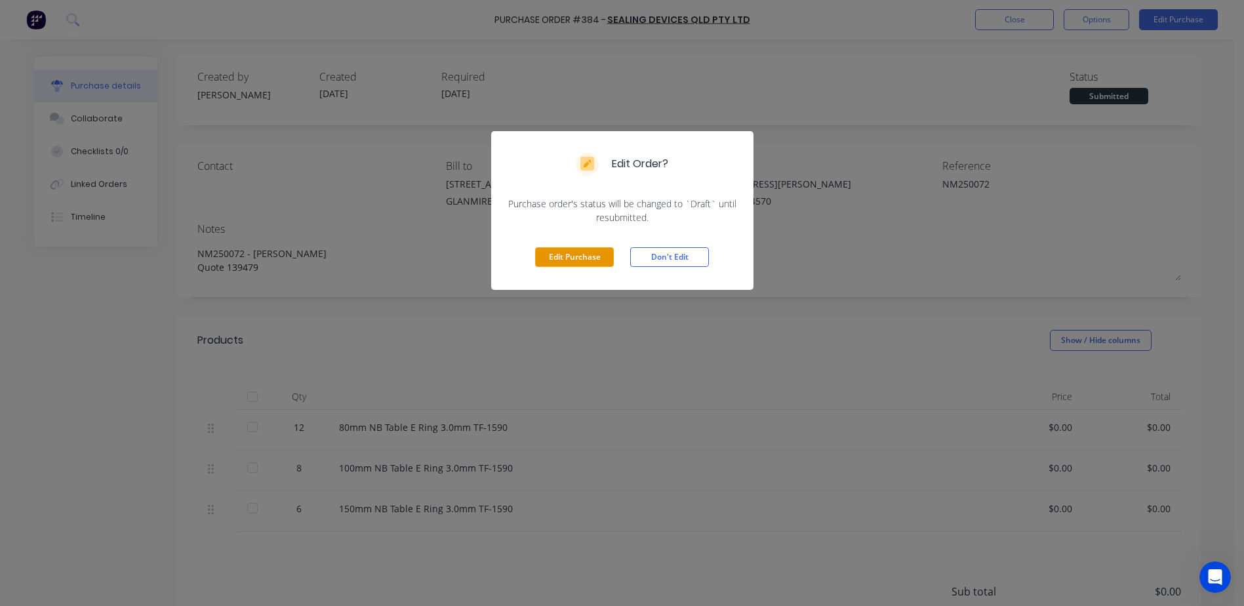
click at [569, 266] on button "Edit Purchase" at bounding box center [574, 257] width 79 height 20
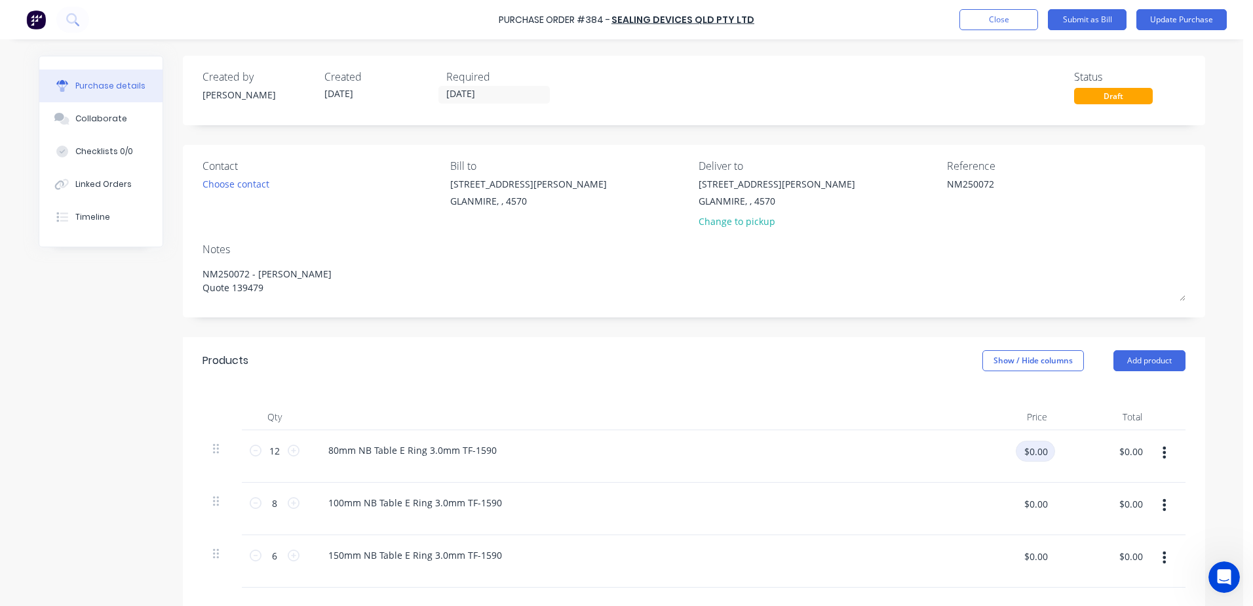
drag, startPoint x: 1013, startPoint y: 446, endPoint x: 1255, endPoint y: 464, distance: 243.3
click at [1253, 464] on html "Purchase Order #384 - Sealing Devices QLD Pty Ltd Add product Close Submit as B…" at bounding box center [626, 303] width 1253 height 606
type input "$27.70"
type input "$332.40"
click at [1025, 508] on input "$0.00" at bounding box center [1035, 503] width 39 height 21
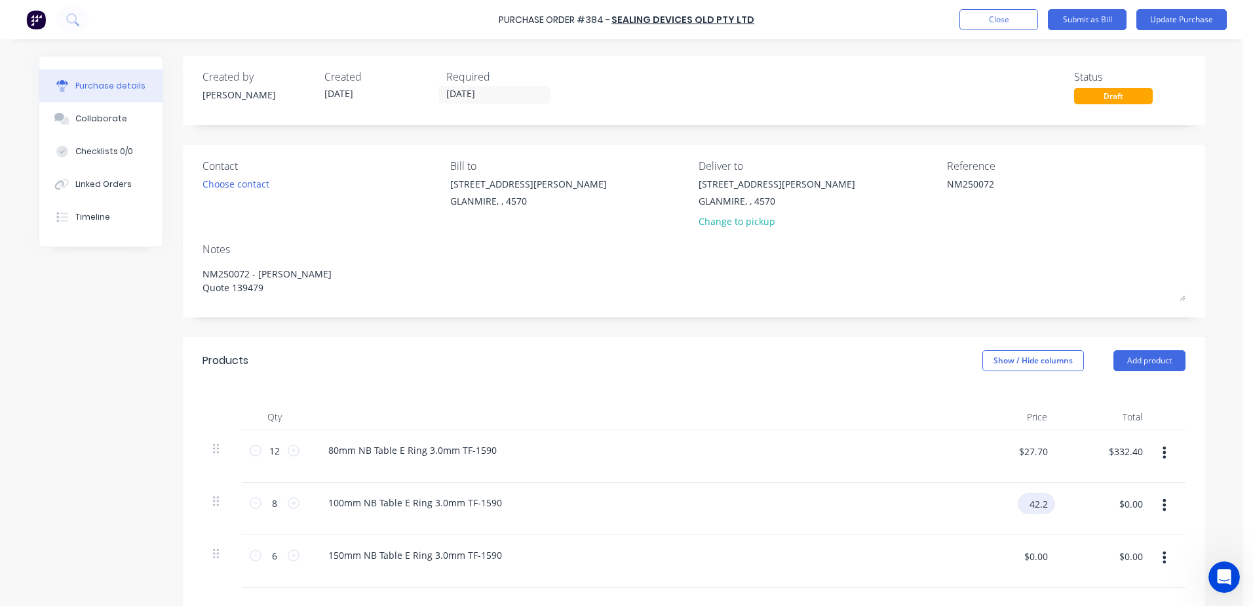
type input "$42.20"
type input "$337.60"
click at [1019, 565] on input "$0.00" at bounding box center [1035, 555] width 39 height 21
type input "$79.40"
type input "$476.40"
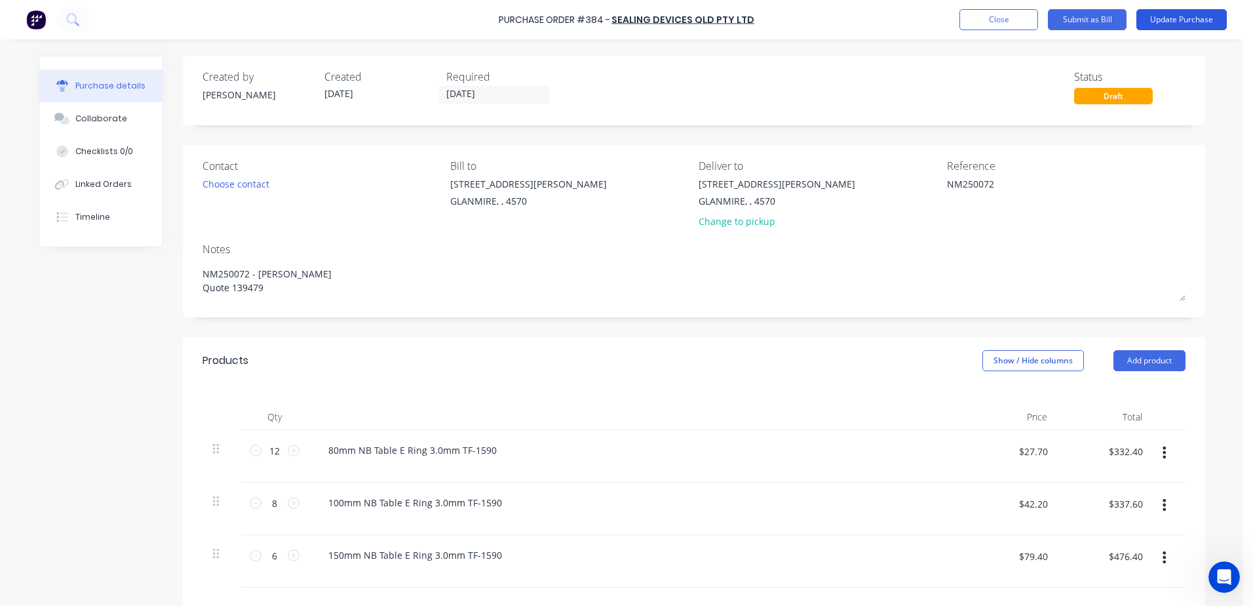
click at [1175, 22] on button "Update Purchase" at bounding box center [1182, 19] width 90 height 21
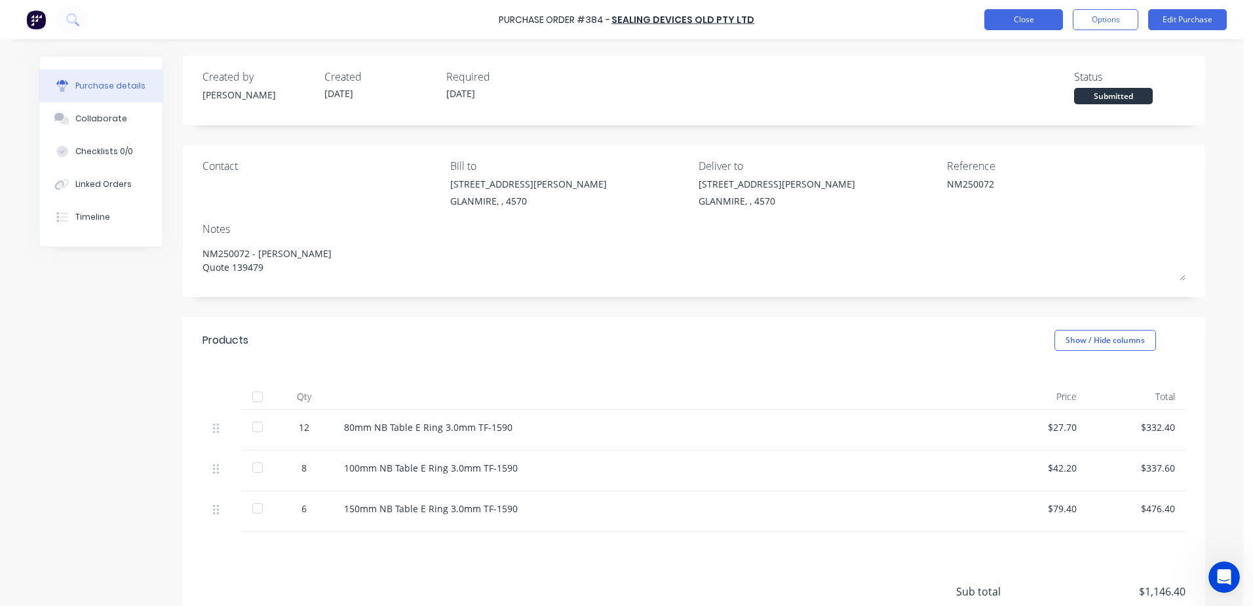
click at [1008, 21] on button "Close" at bounding box center [1024, 19] width 79 height 21
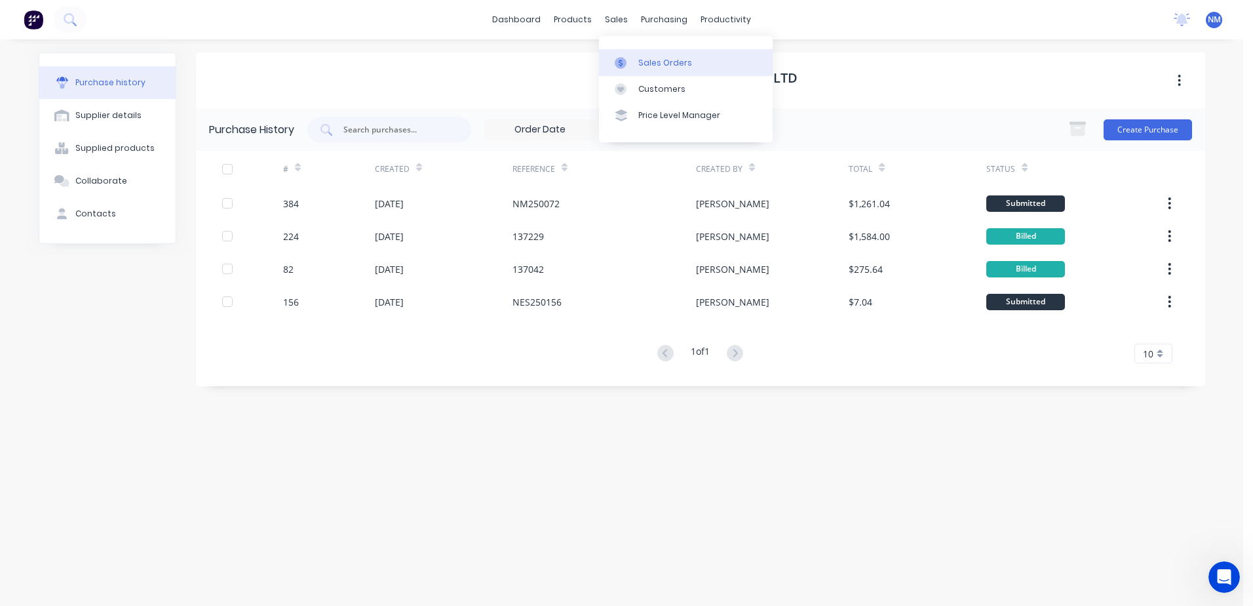
click at [654, 62] on div "Sales Orders" at bounding box center [666, 63] width 54 height 12
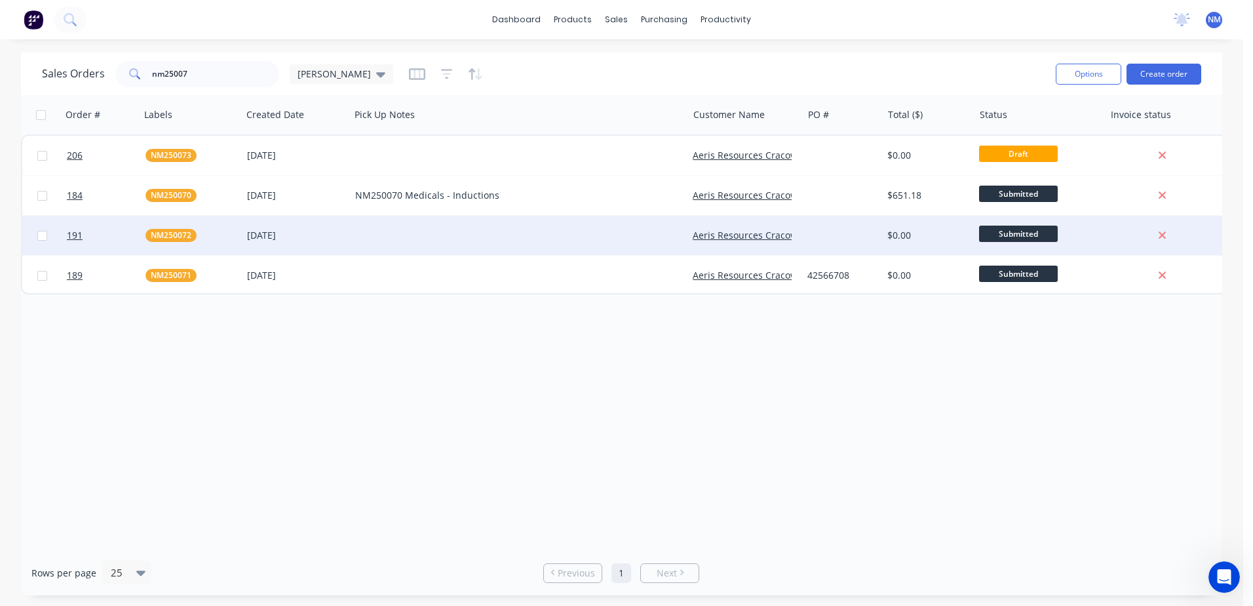
click at [446, 236] on div at bounding box center [519, 235] width 338 height 39
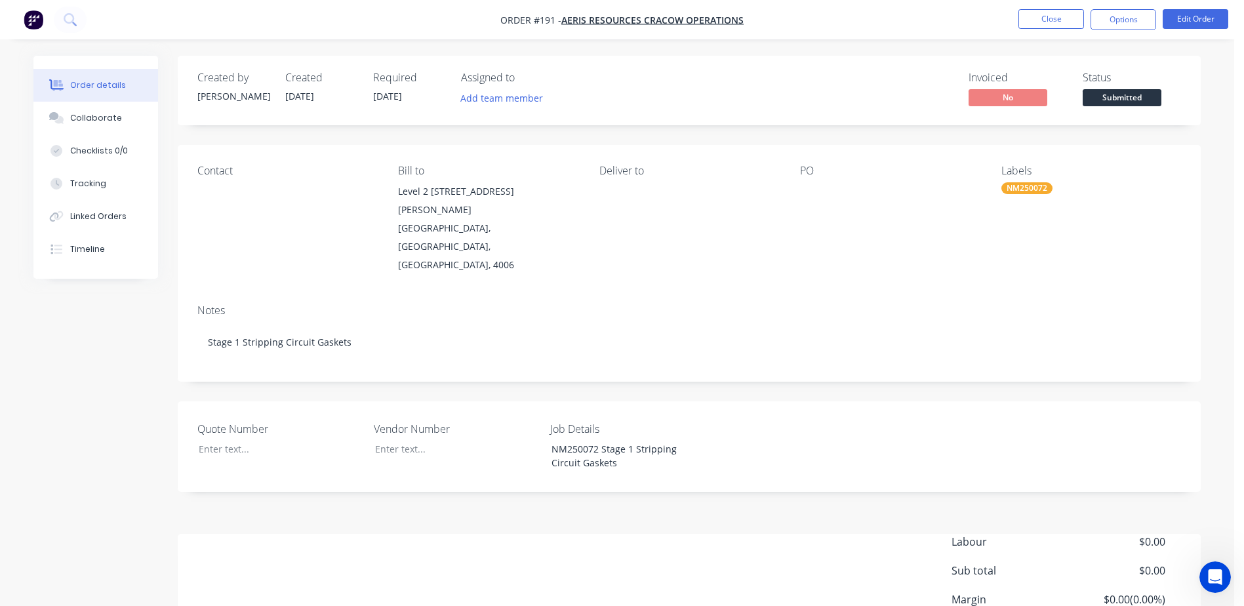
click at [1040, 29] on li "Close" at bounding box center [1051, 19] width 66 height 21
click at [1040, 26] on button "Close" at bounding box center [1051, 19] width 66 height 20
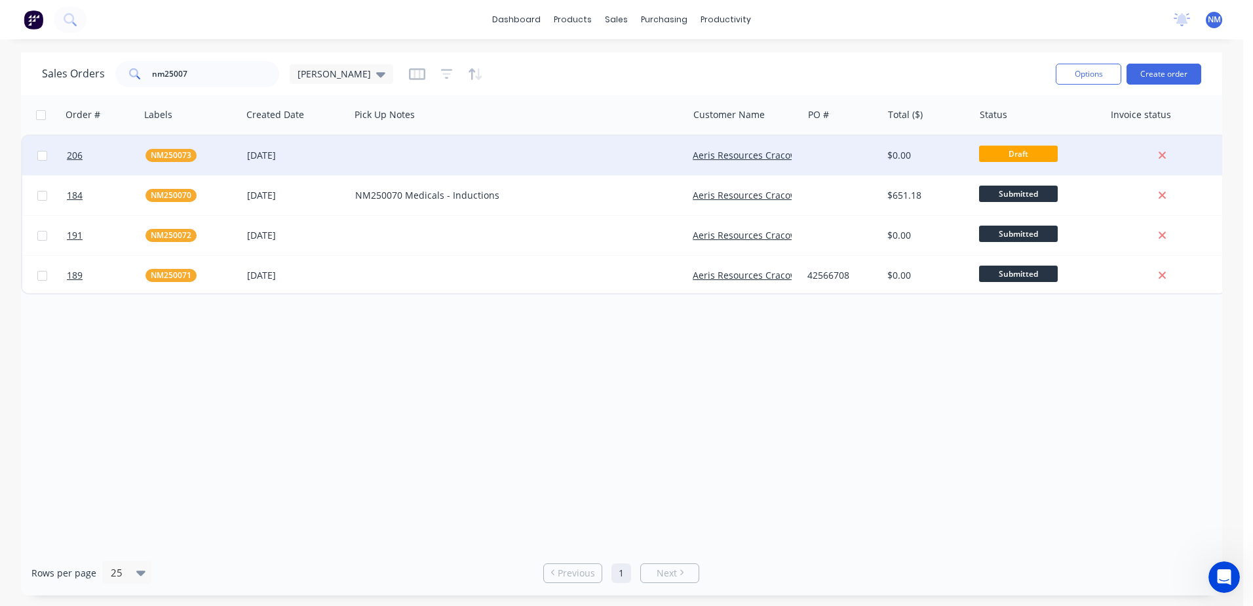
click at [417, 155] on div at bounding box center [519, 155] width 338 height 39
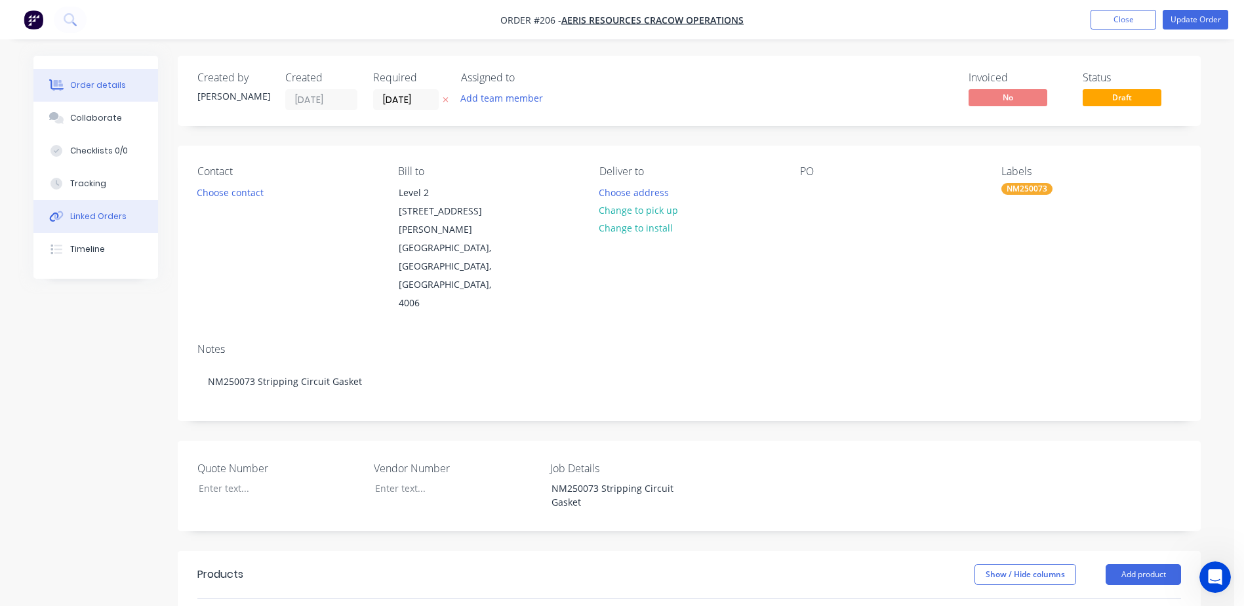
click at [96, 219] on div "Linked Orders" at bounding box center [98, 216] width 56 height 12
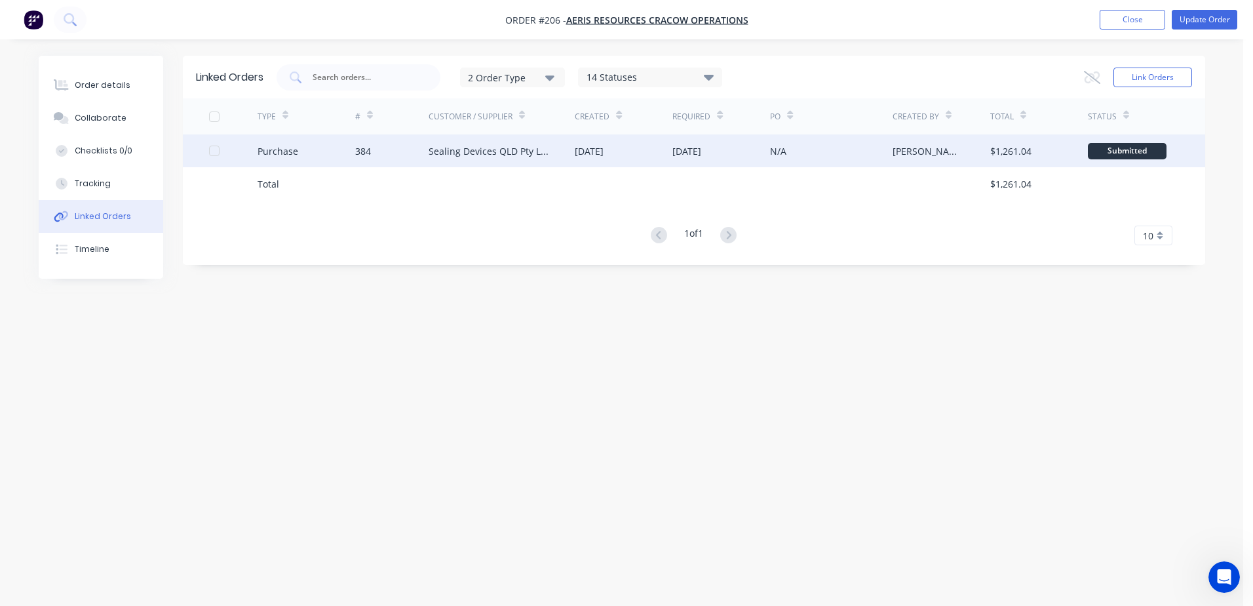
click at [557, 153] on div "Sealing Devices QLD Pty Ltd" at bounding box center [502, 150] width 147 height 33
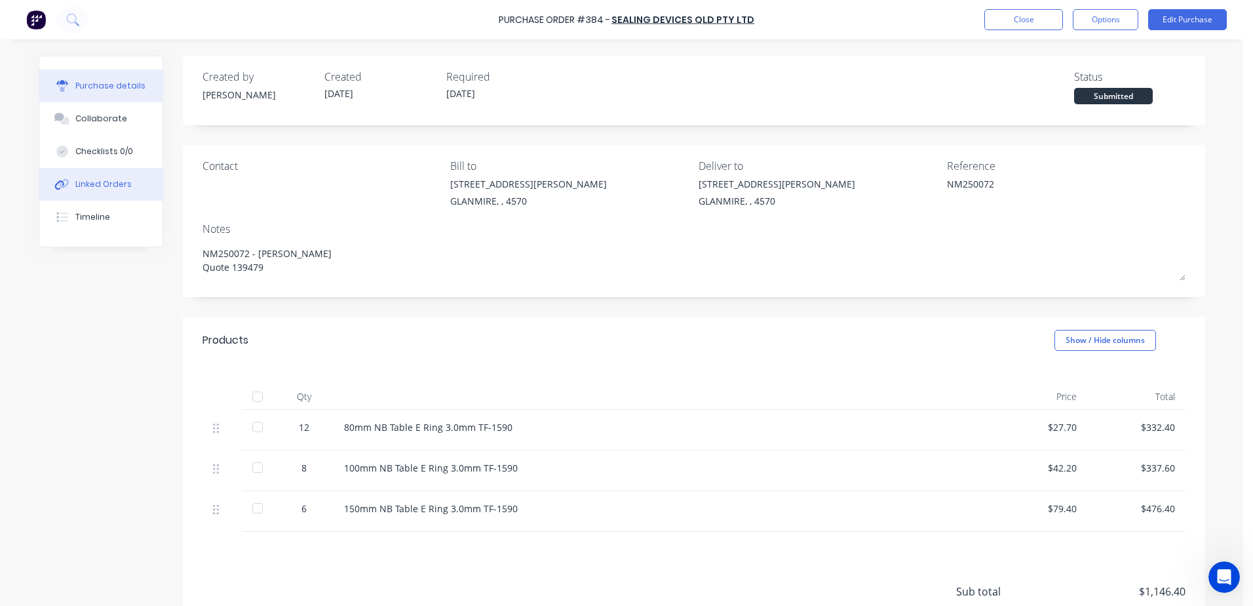
click at [111, 183] on div "Linked Orders" at bounding box center [103, 184] width 56 height 12
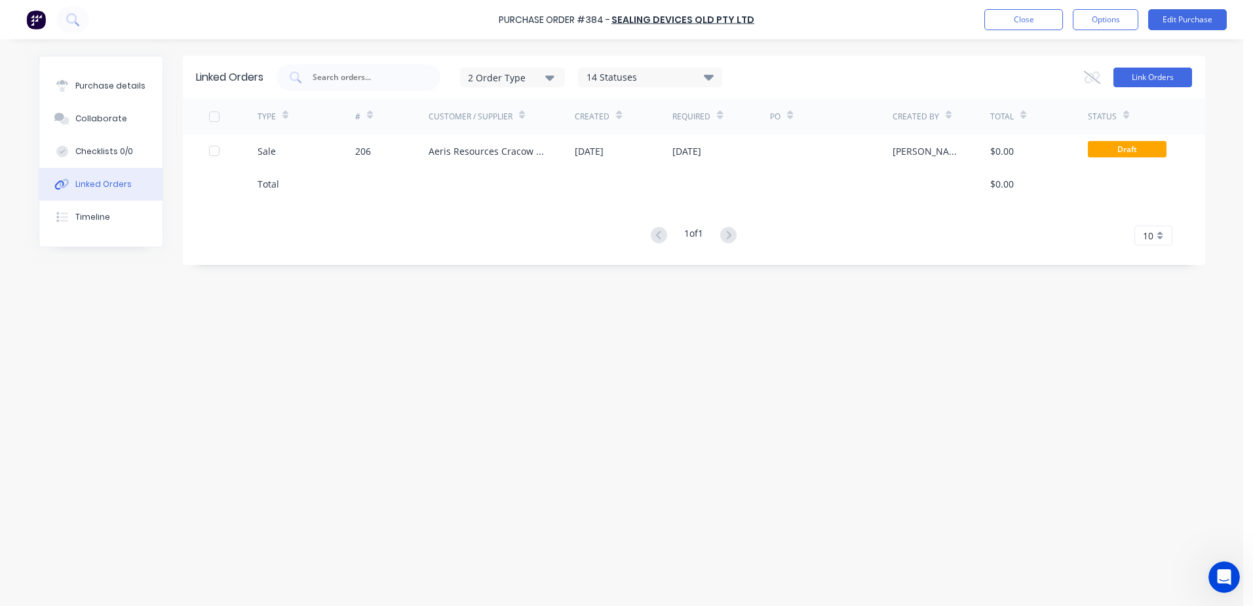
click at [1132, 75] on button "Link Orders" at bounding box center [1153, 78] width 79 height 20
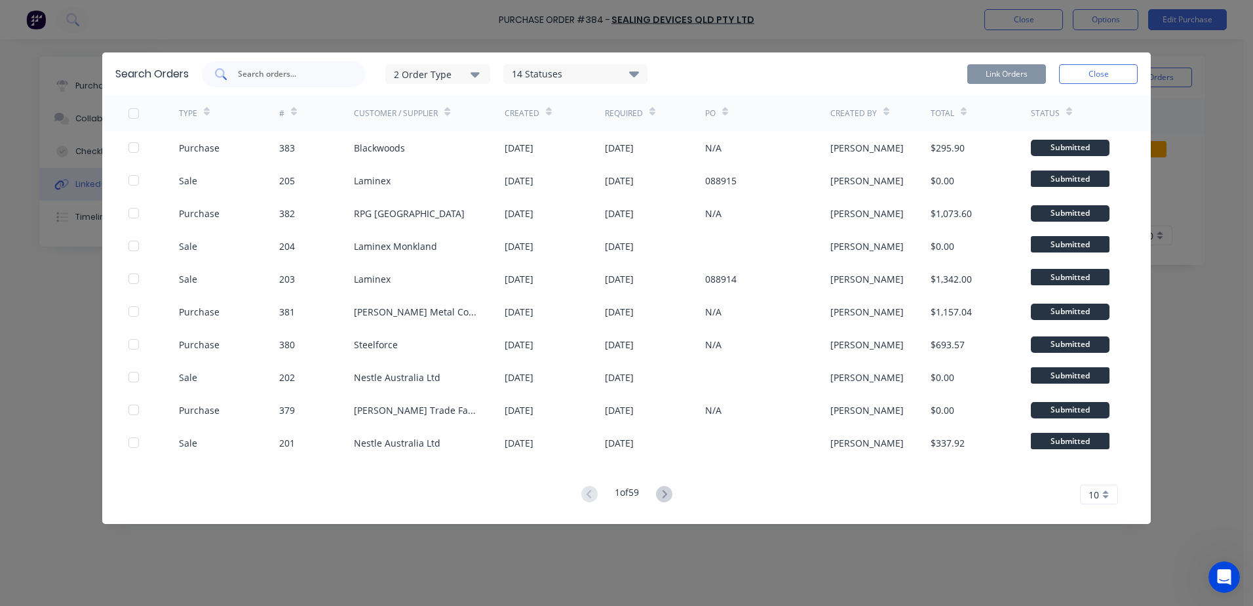
click at [287, 73] on input "text" at bounding box center [291, 74] width 109 height 13
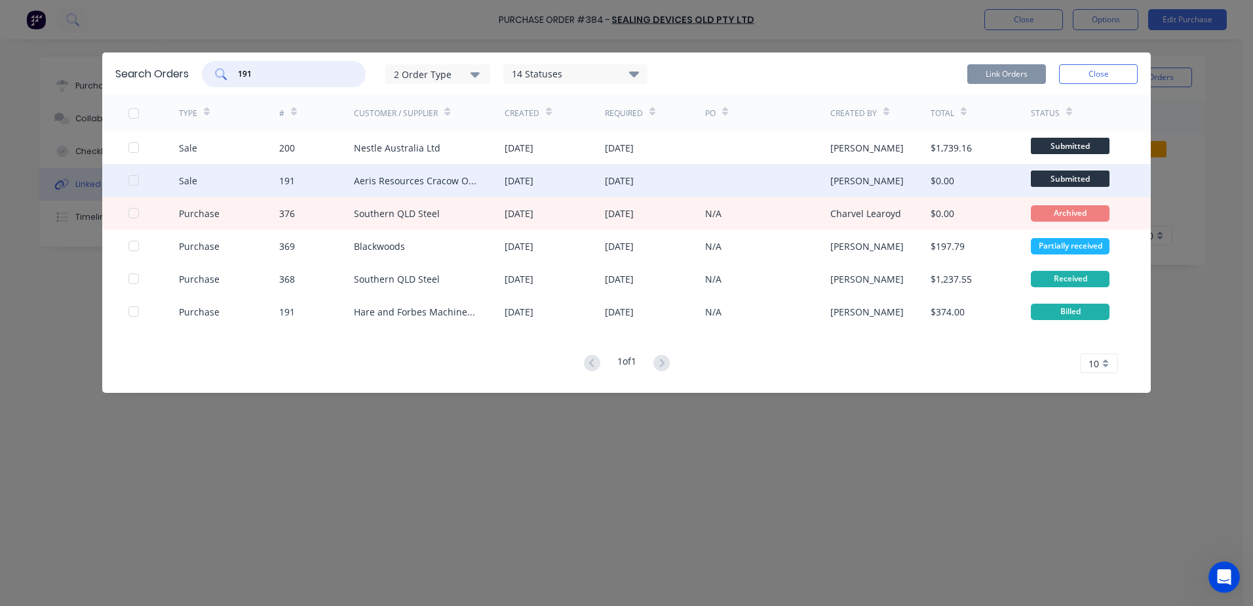
click at [134, 179] on div at bounding box center [134, 180] width 26 height 26
type input "191"
click at [998, 79] on button "Link Orders" at bounding box center [1007, 74] width 79 height 20
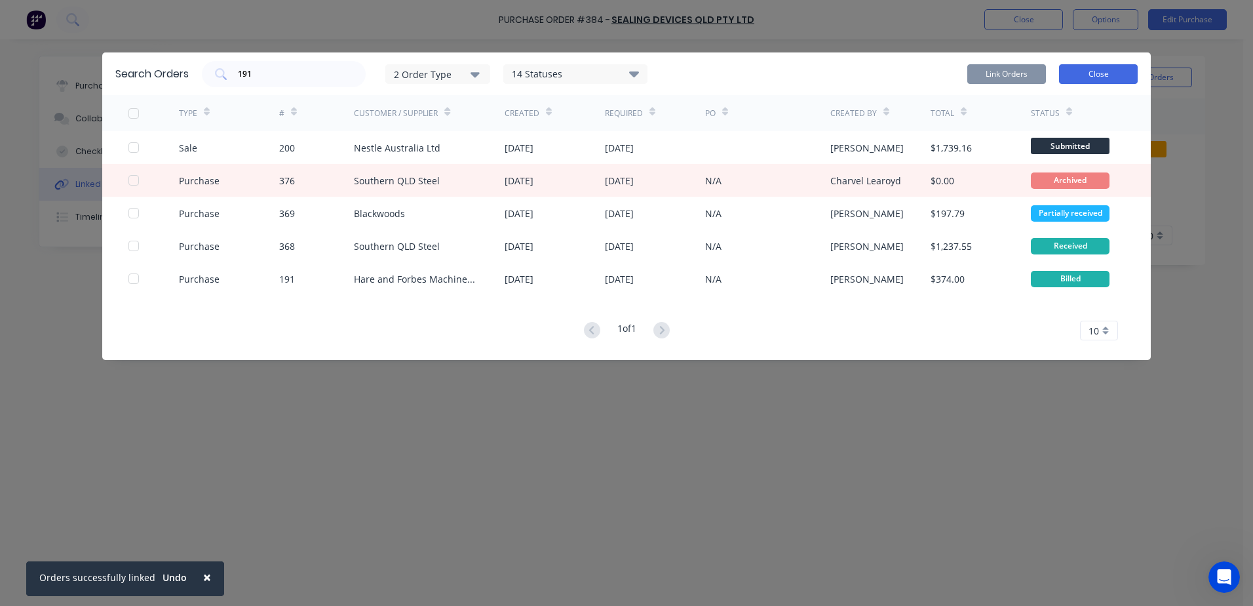
click at [1099, 71] on button "Close" at bounding box center [1098, 74] width 79 height 20
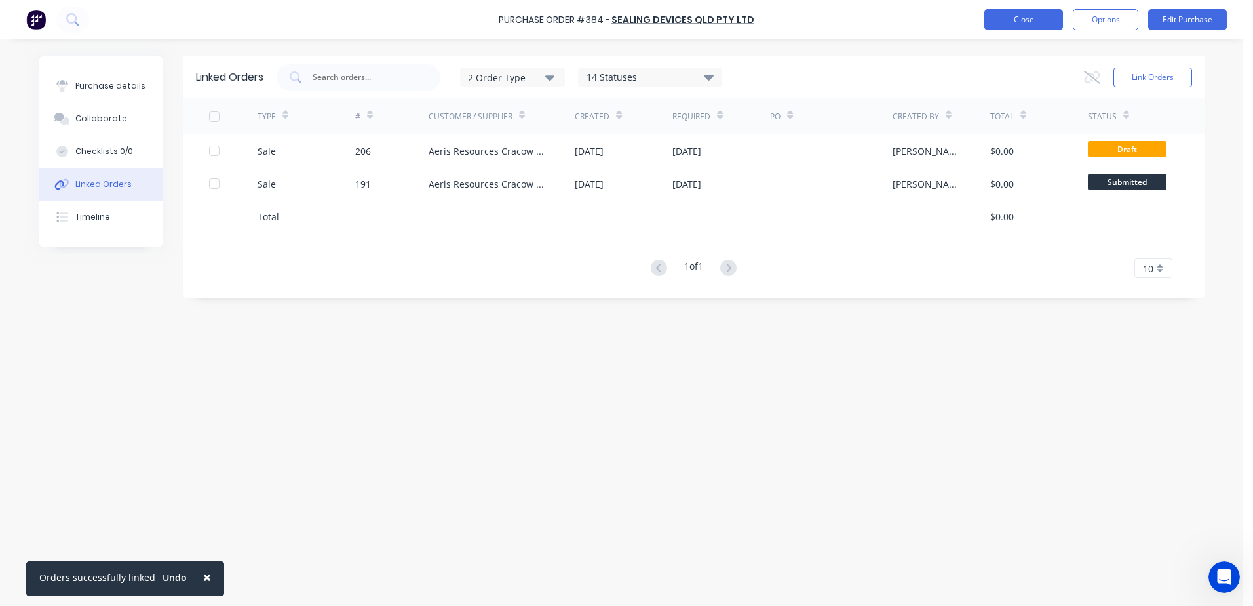
click at [1004, 18] on button "Close" at bounding box center [1024, 19] width 79 height 21
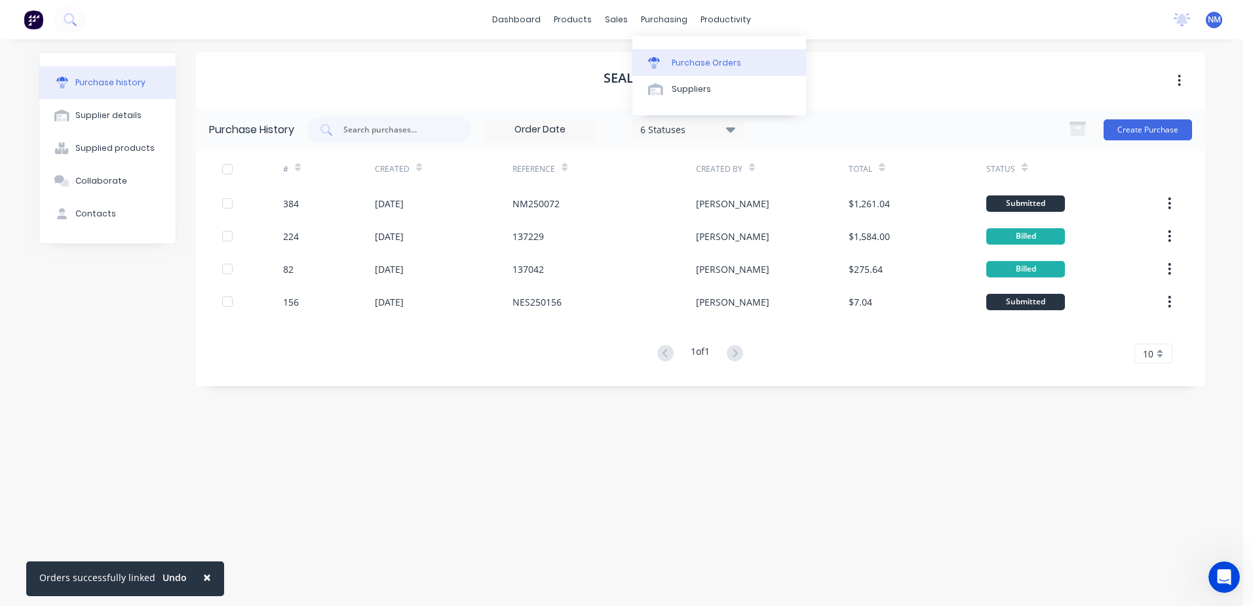
click at [657, 60] on icon at bounding box center [654, 59] width 12 height 5
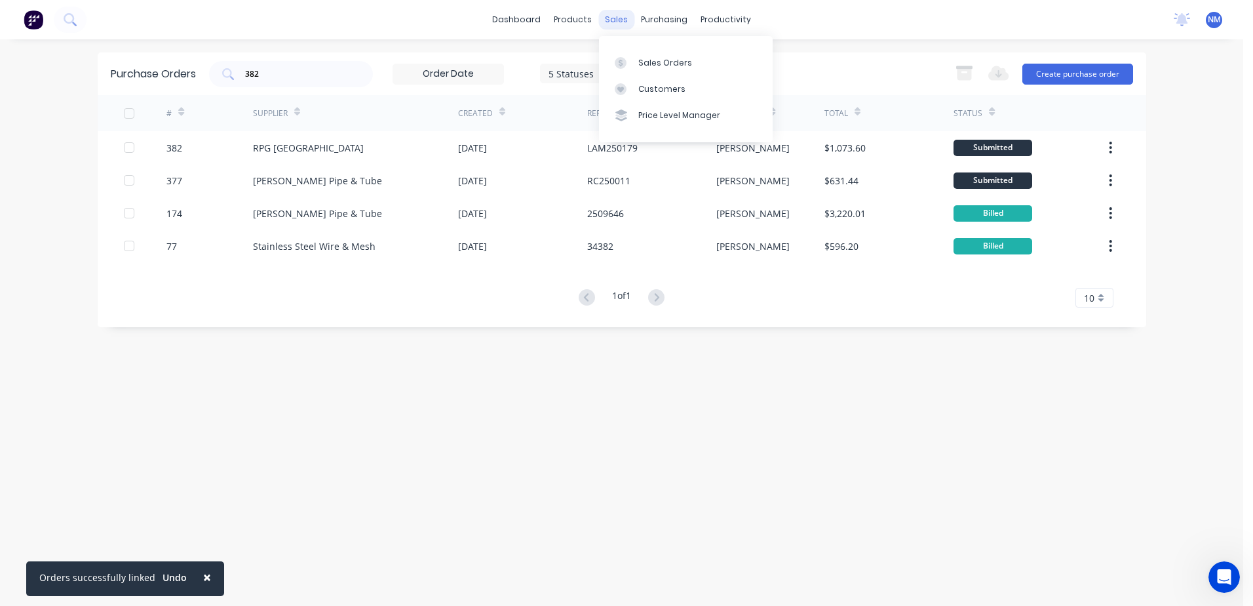
click at [611, 16] on div "sales" at bounding box center [617, 20] width 36 height 20
click at [648, 66] on div "Sales Orders" at bounding box center [666, 63] width 54 height 12
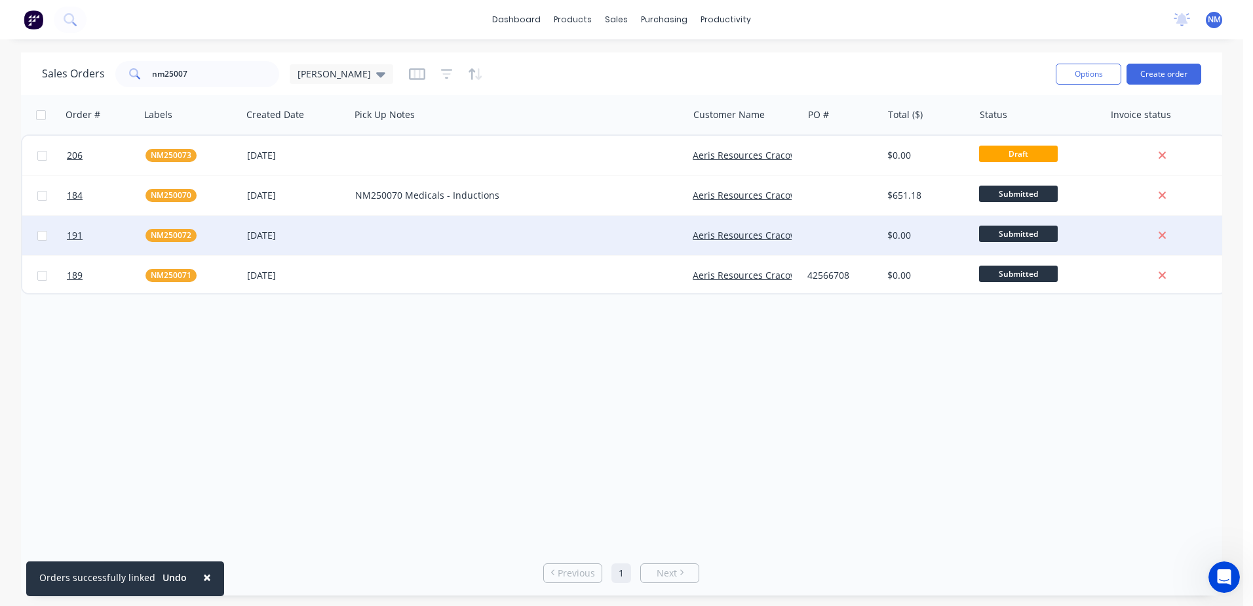
click at [412, 245] on div at bounding box center [519, 235] width 338 height 39
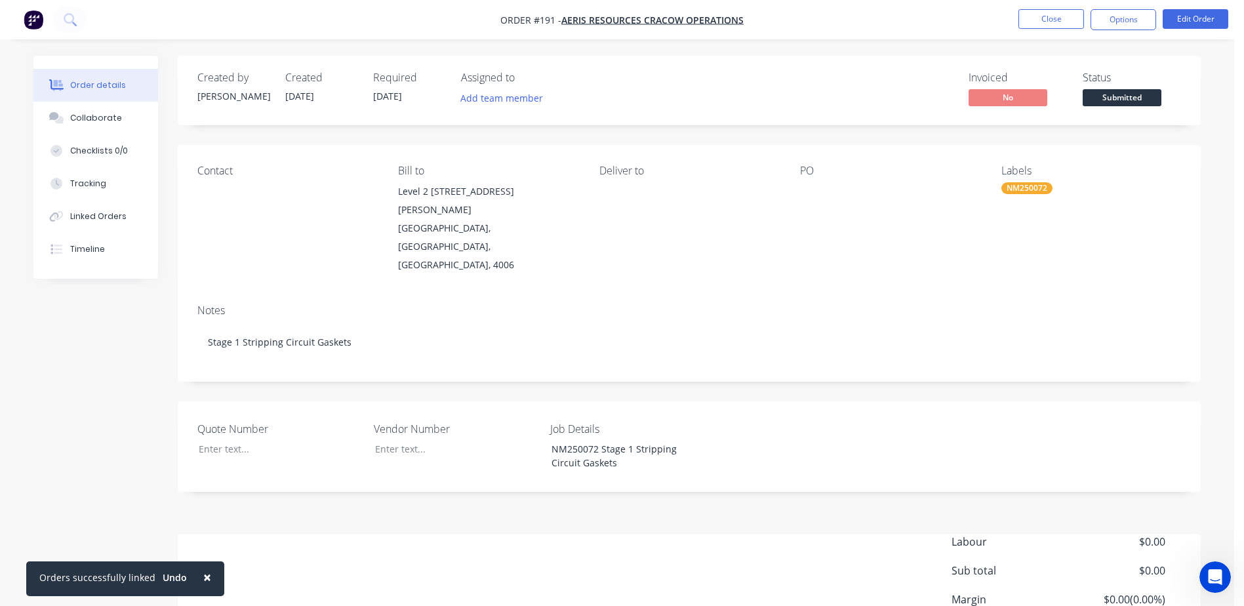
scroll to position [83, 0]
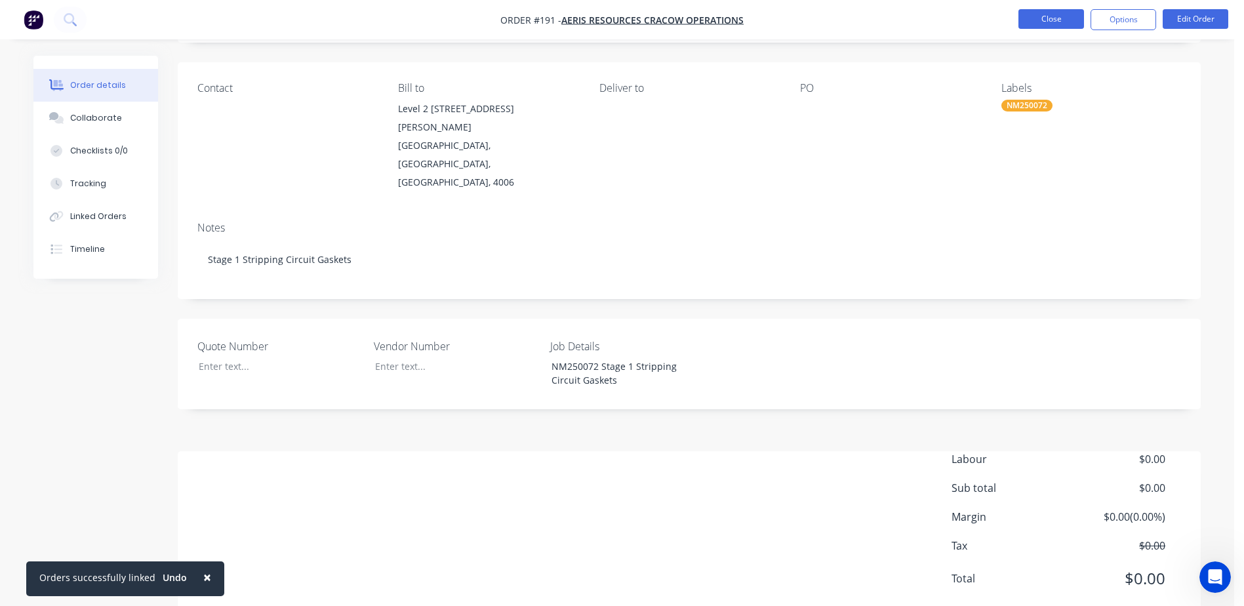
click at [1031, 22] on button "Close" at bounding box center [1051, 19] width 66 height 20
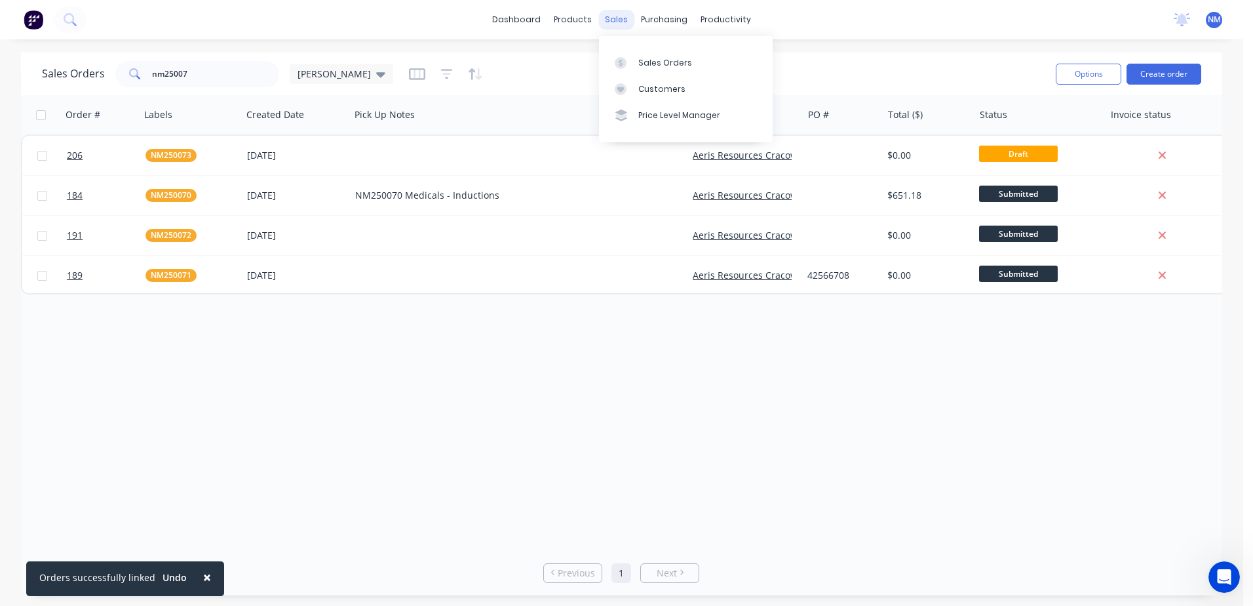
click at [611, 26] on div "sales" at bounding box center [617, 20] width 36 height 20
click at [641, 53] on link "Sales Orders" at bounding box center [686, 62] width 174 height 26
click at [611, 24] on div "sales" at bounding box center [617, 20] width 36 height 20
click at [663, 66] on div "Sales Orders" at bounding box center [666, 63] width 54 height 12
drag, startPoint x: 197, startPoint y: 71, endPoint x: 100, endPoint y: 61, distance: 97.5
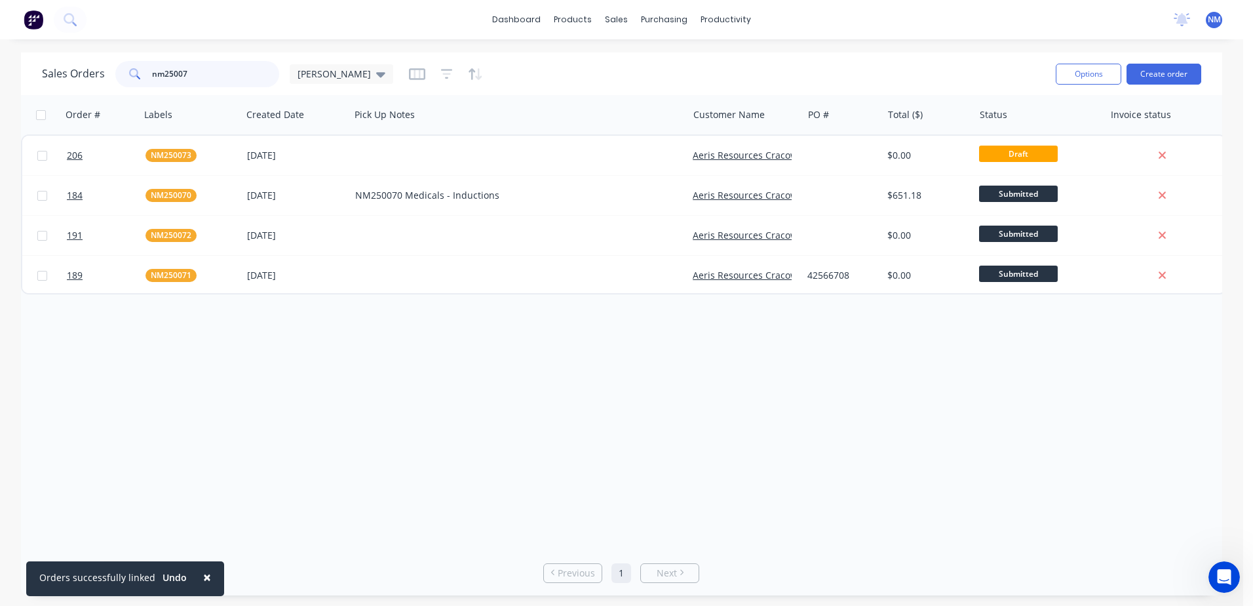
click at [100, 61] on div "Sales Orders nm25007 [PERSON_NAME]" at bounding box center [217, 74] width 351 height 26
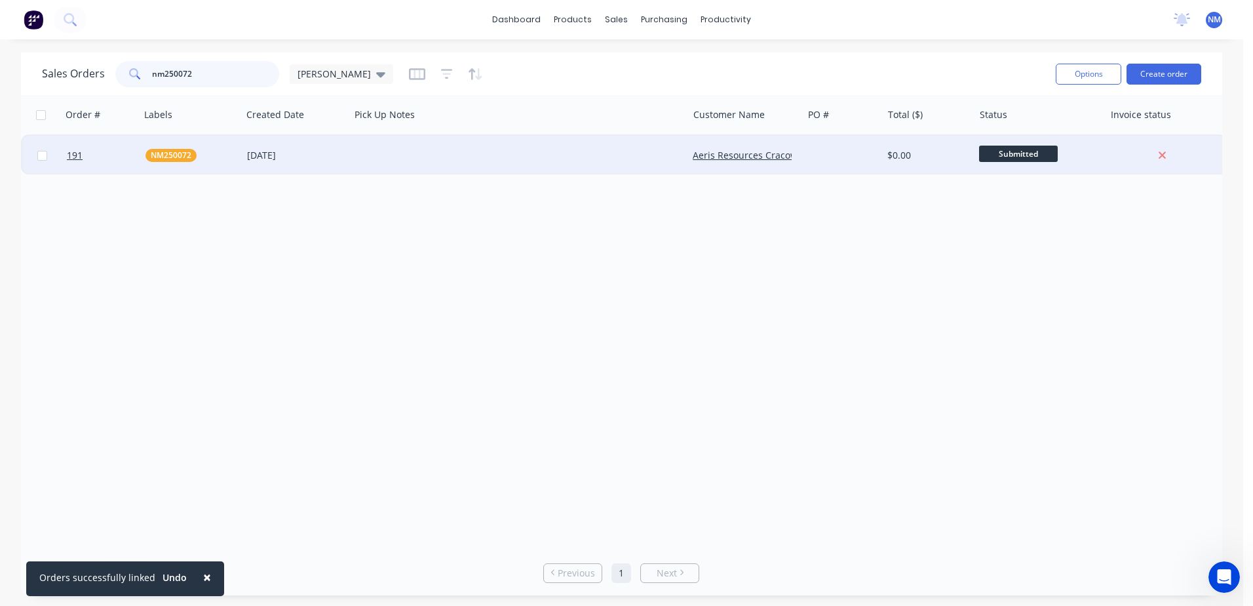
type input "nm250072"
click at [383, 163] on div at bounding box center [519, 155] width 338 height 39
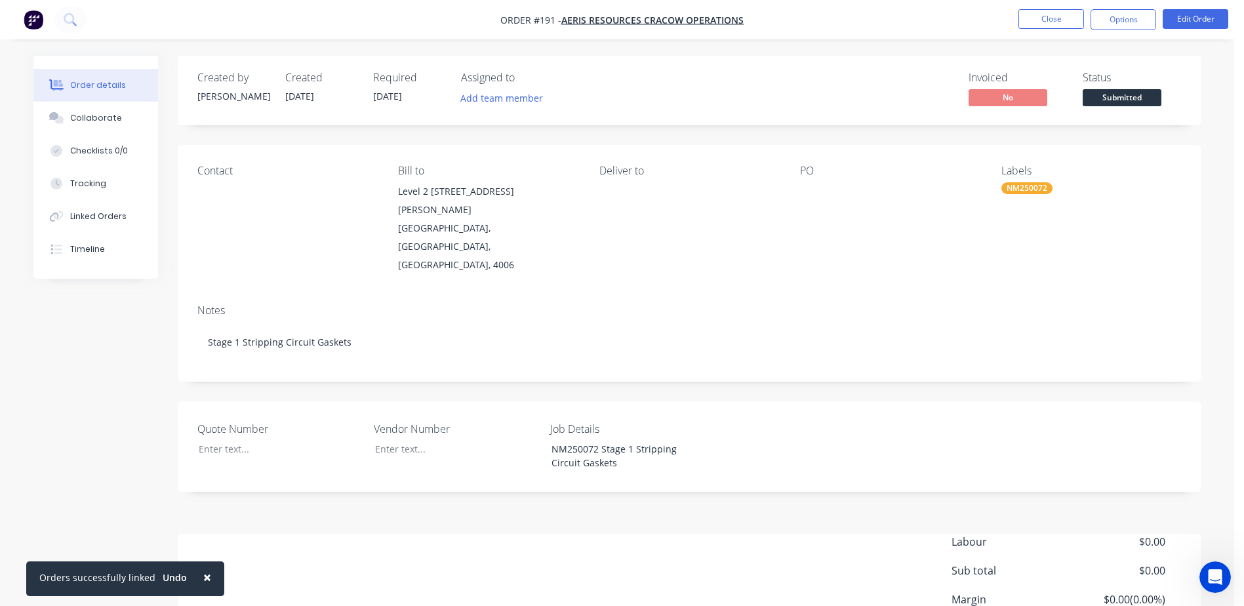
click at [637, 193] on div "Deliver to" at bounding box center [689, 219] width 180 height 109
click at [598, 188] on div "Contact Bill to Level 2 [STREET_ADDRESS][PERSON_NAME] Deliver to PO Labels NM25…" at bounding box center [689, 219] width 1023 height 149
click at [1050, 25] on button "Close" at bounding box center [1051, 19] width 66 height 20
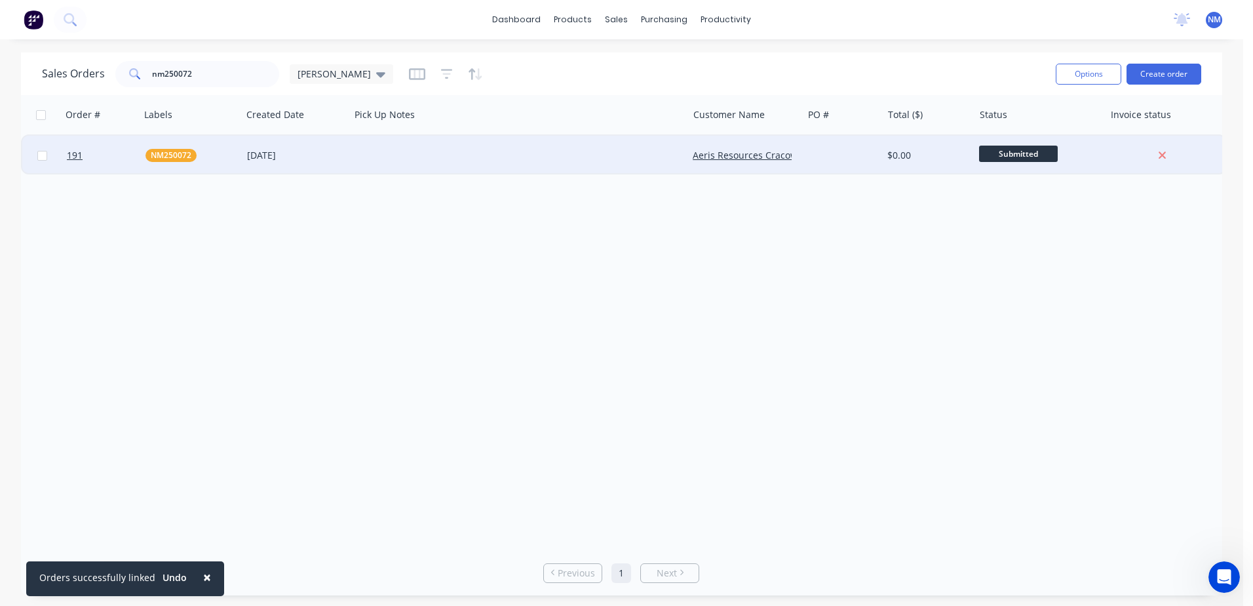
click at [359, 149] on div at bounding box center [519, 155] width 338 height 39
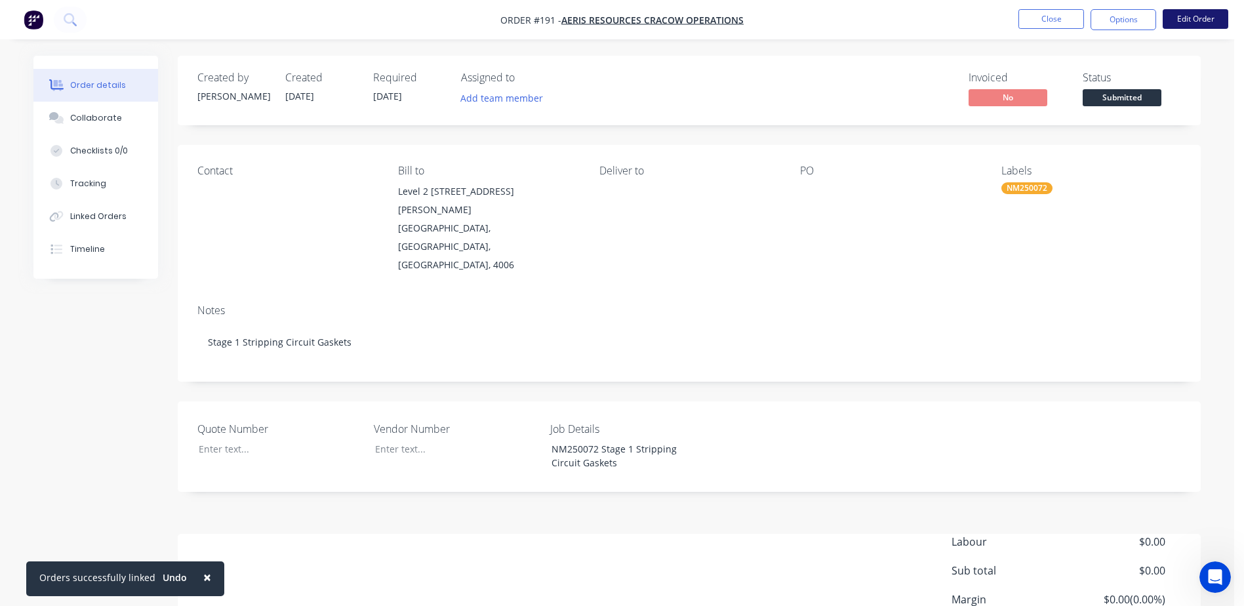
click at [1206, 24] on button "Edit Order" at bounding box center [1195, 19] width 66 height 20
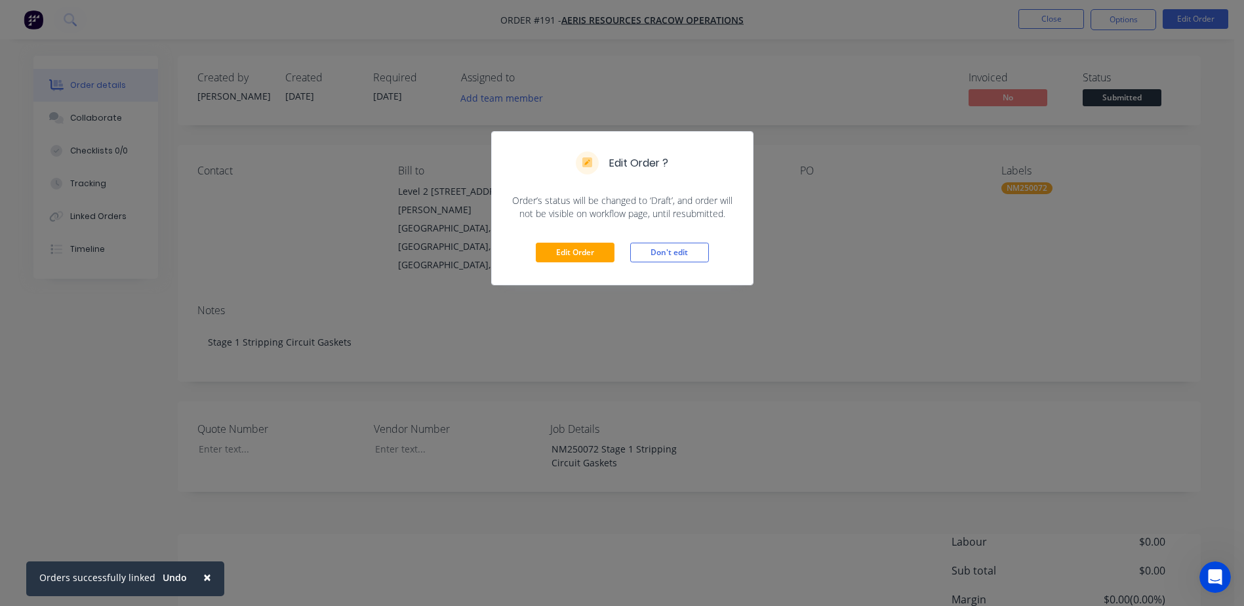
click at [593, 265] on div "Edit Order Don't edit" at bounding box center [622, 252] width 261 height 64
click at [593, 257] on button "Edit Order" at bounding box center [575, 253] width 79 height 20
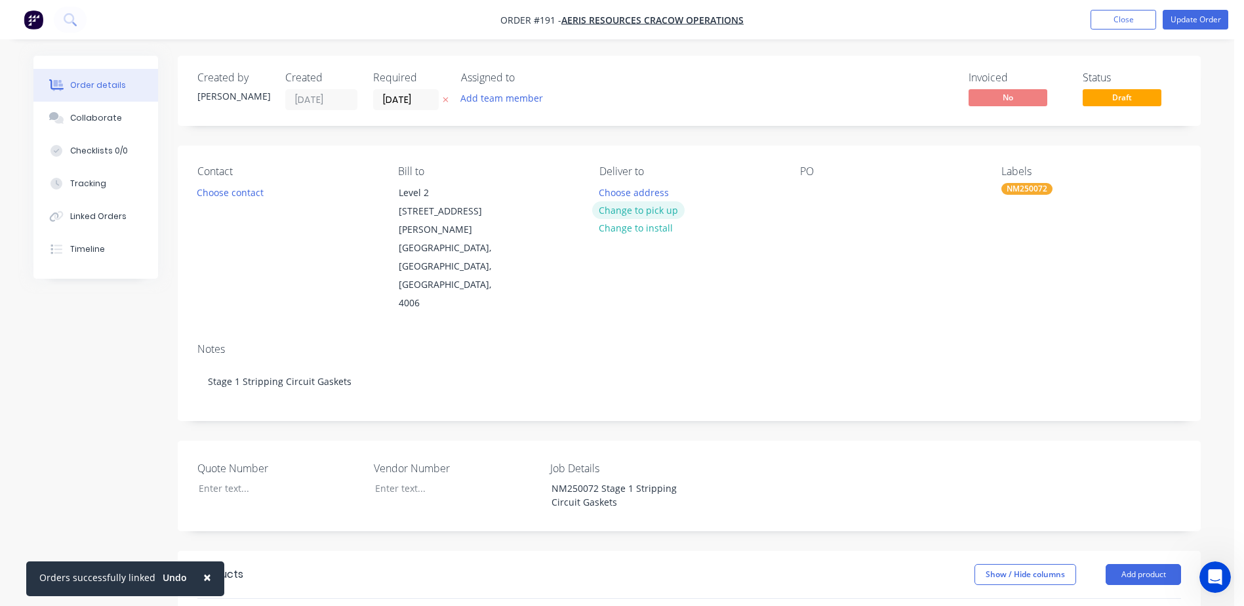
click at [626, 213] on button "Change to pick up" at bounding box center [638, 210] width 93 height 18
click at [1216, 23] on button "Update Order" at bounding box center [1195, 20] width 66 height 20
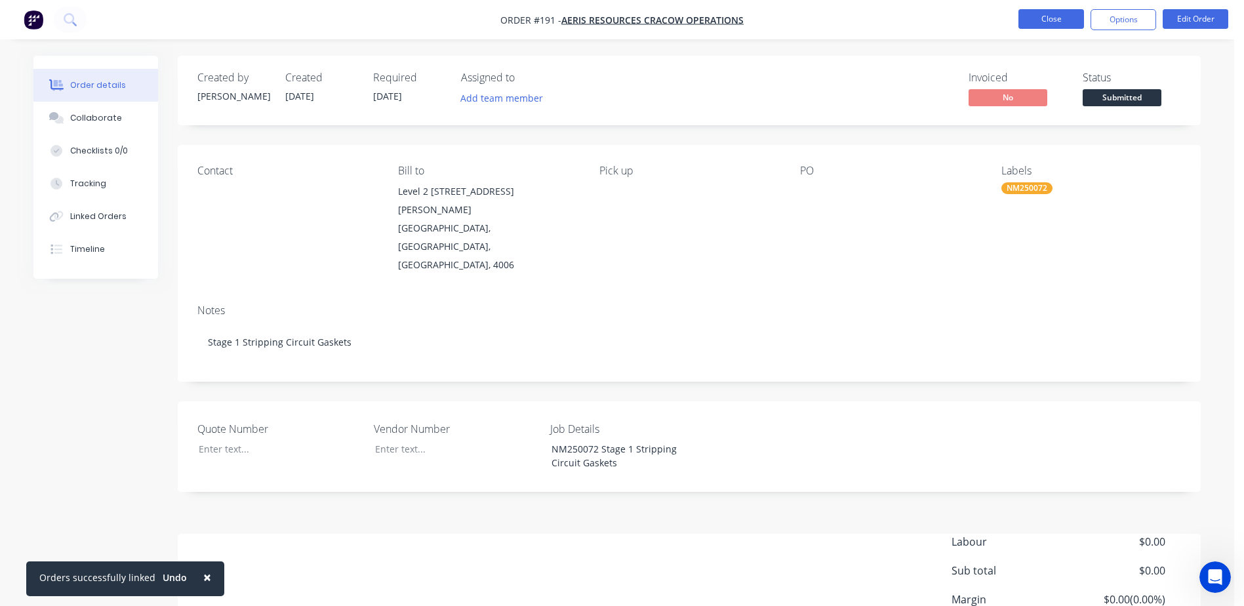
click at [1070, 23] on button "Close" at bounding box center [1051, 19] width 66 height 20
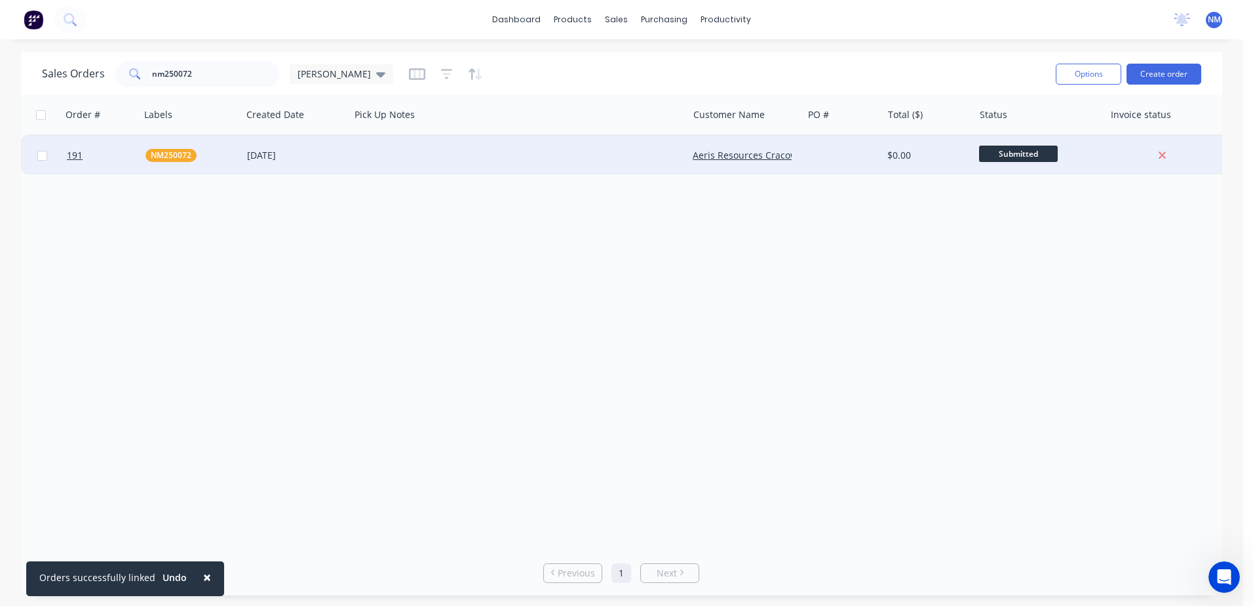
click at [378, 146] on div at bounding box center [519, 155] width 338 height 39
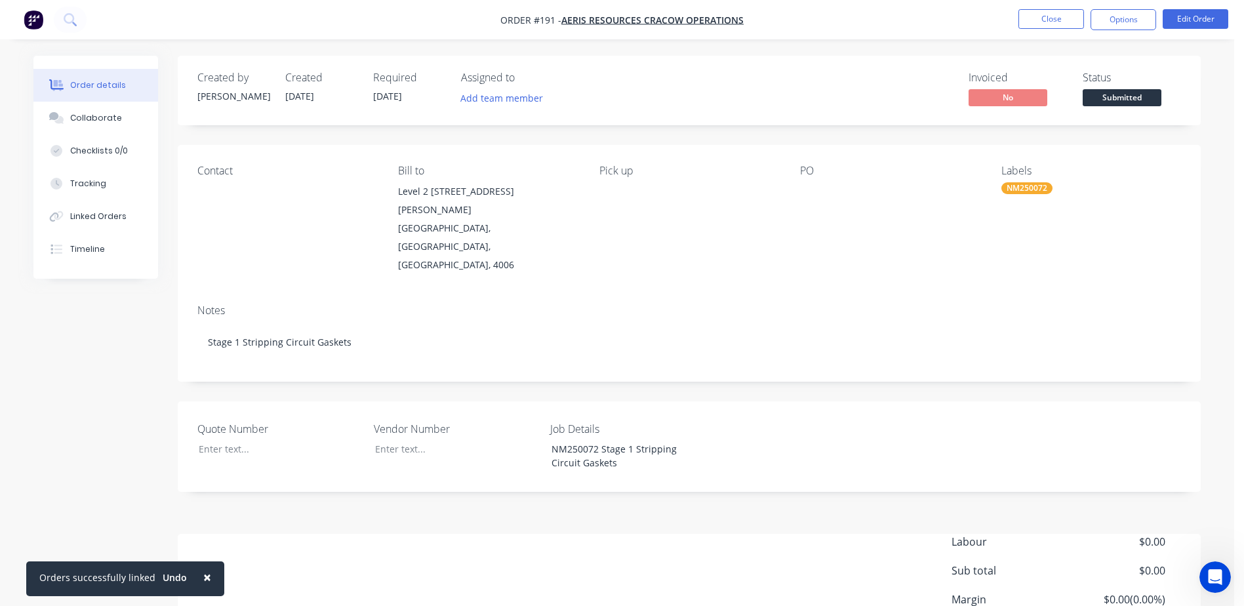
click at [205, 576] on span "×" at bounding box center [207, 577] width 8 height 18
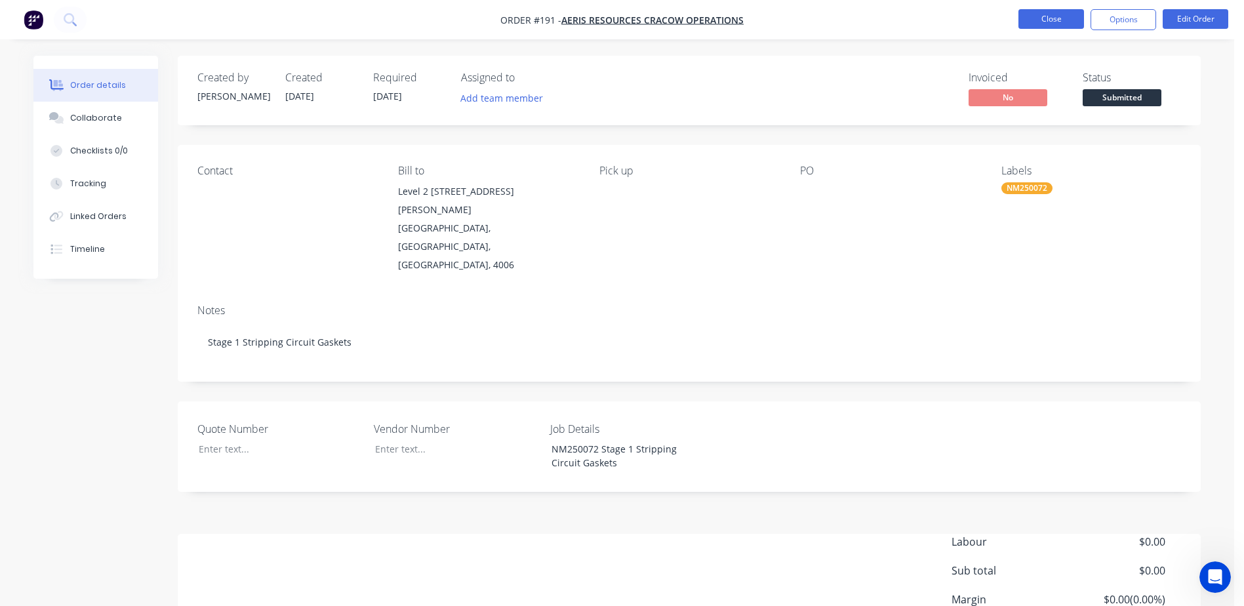
click at [1048, 14] on button "Close" at bounding box center [1051, 19] width 66 height 20
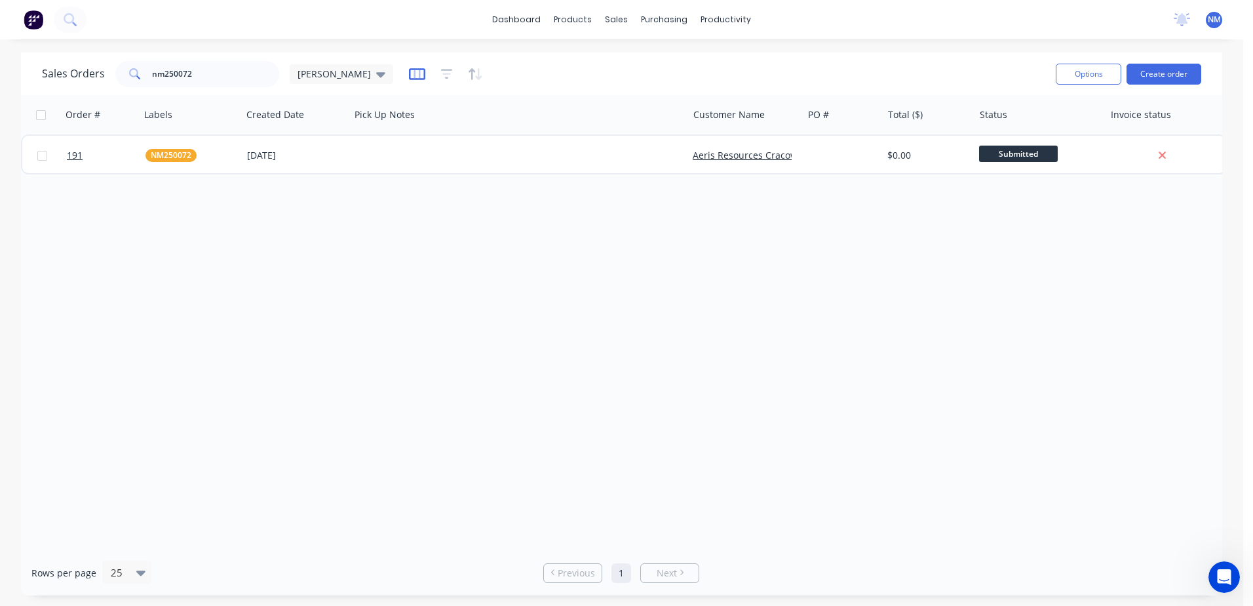
click at [409, 79] on icon "button" at bounding box center [417, 74] width 16 height 12
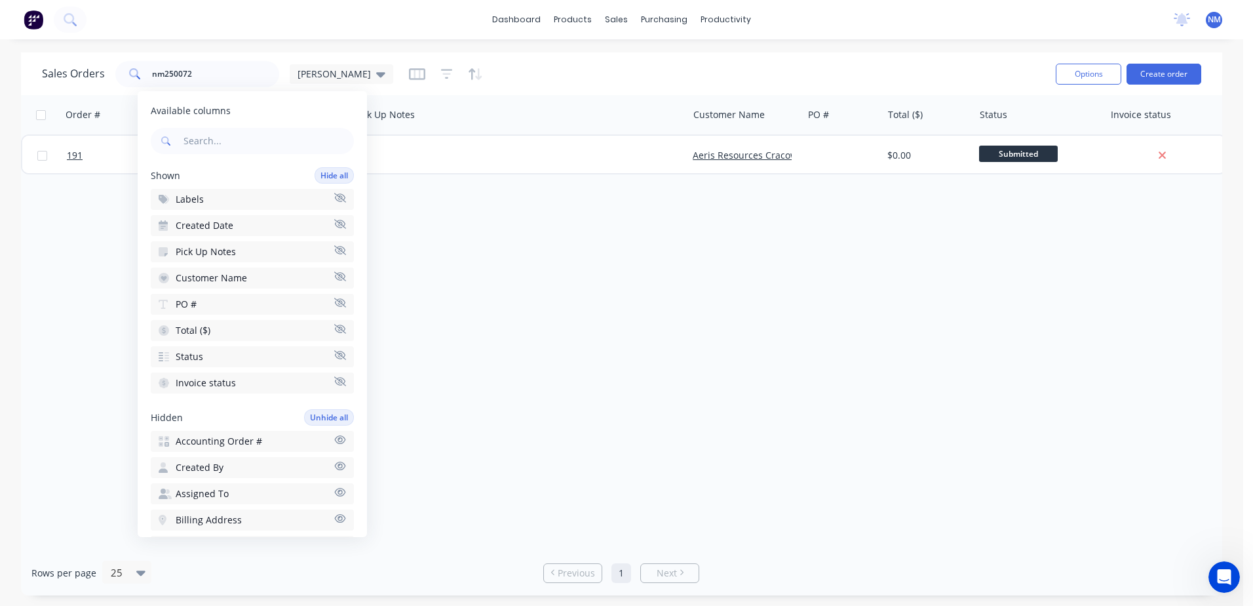
click at [239, 249] on button "Pick Up Notes" at bounding box center [252, 251] width 203 height 21
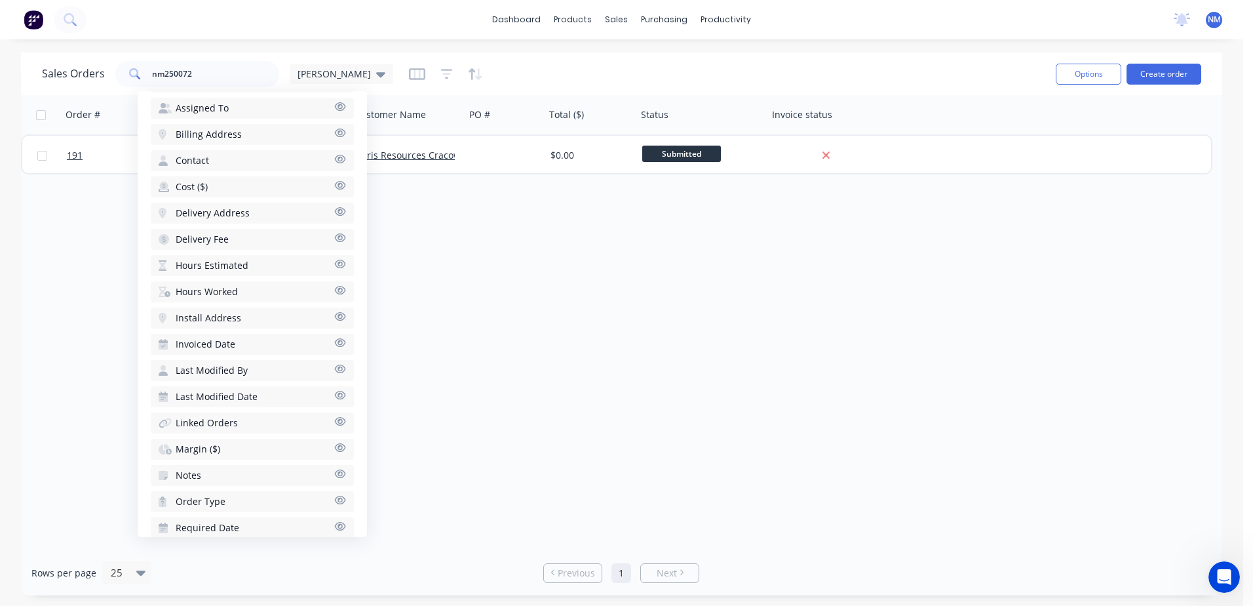
scroll to position [393, 0]
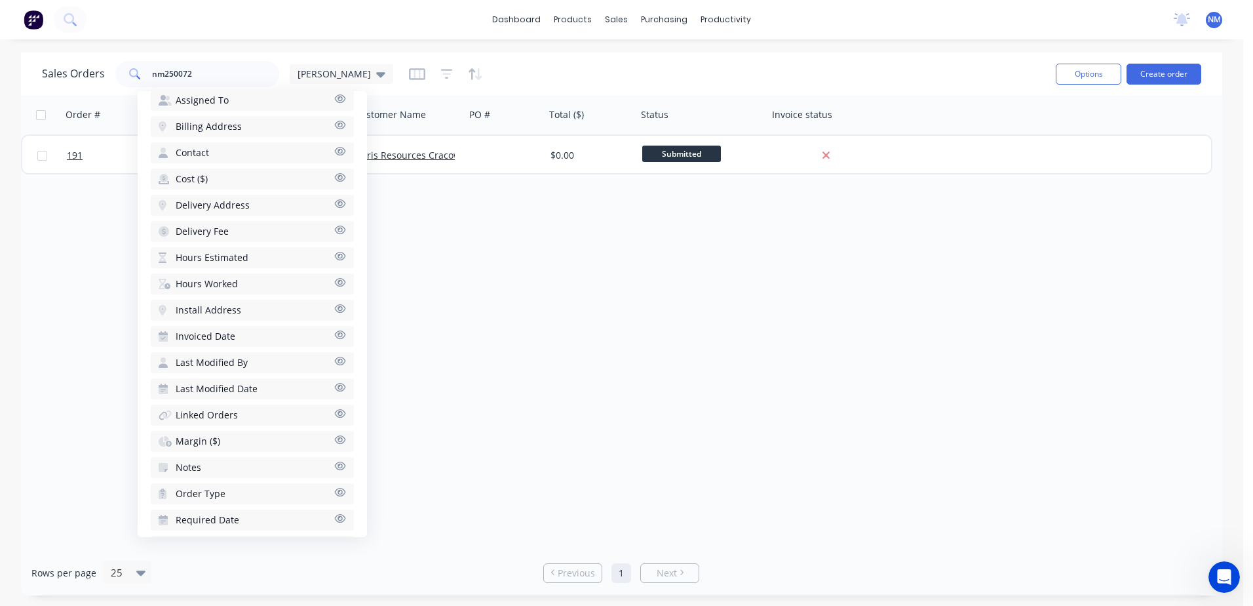
click at [226, 465] on button "Notes" at bounding box center [252, 467] width 203 height 21
click at [376, 75] on icon at bounding box center [380, 74] width 9 height 5
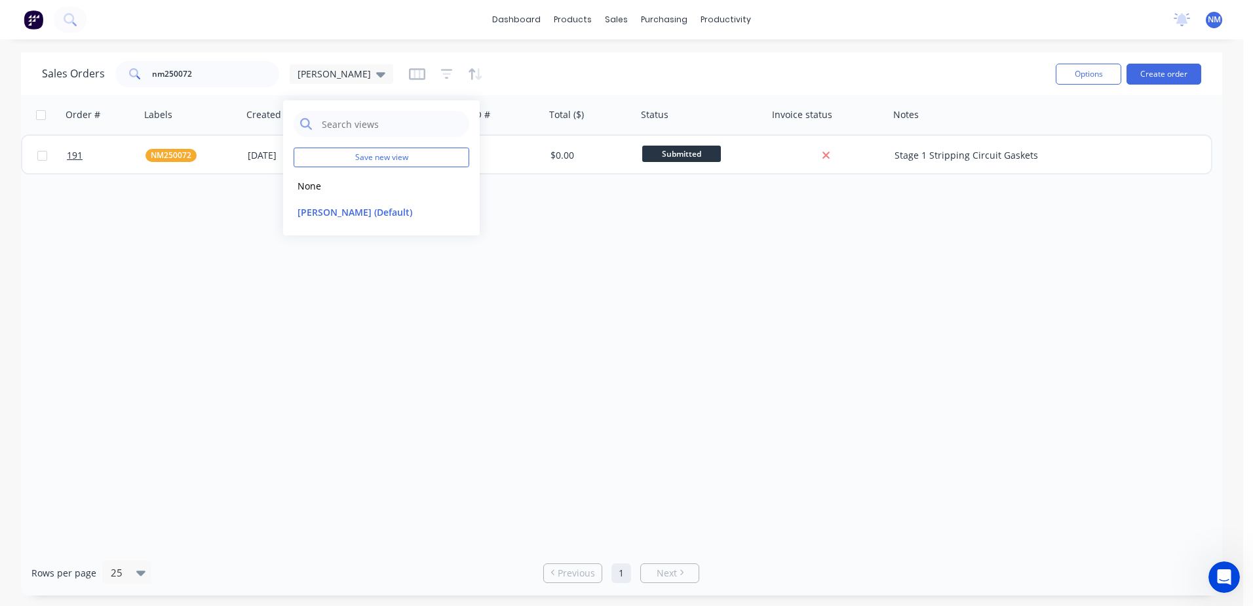
drag, startPoint x: 934, startPoint y: 449, endPoint x: 937, endPoint y: 273, distance: 176.4
click at [930, 435] on div "Order # Labels Created Date Customer Name PO # Total ($) Status Invoice status …" at bounding box center [622, 322] width 1202 height 455
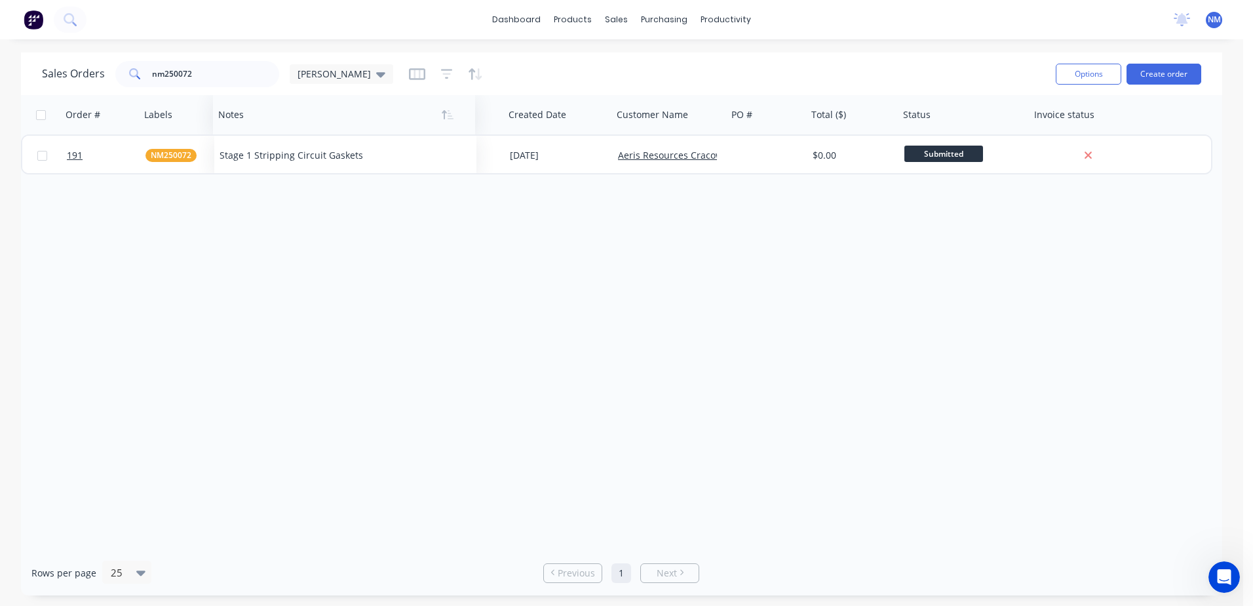
drag, startPoint x: 917, startPoint y: 119, endPoint x: 242, endPoint y: 123, distance: 675.3
click at [242, 123] on div at bounding box center [337, 115] width 239 height 26
click at [325, 81] on div "[PERSON_NAME]" at bounding box center [342, 74] width 104 height 20
click at [452, 212] on button "edit" at bounding box center [457, 212] width 17 height 14
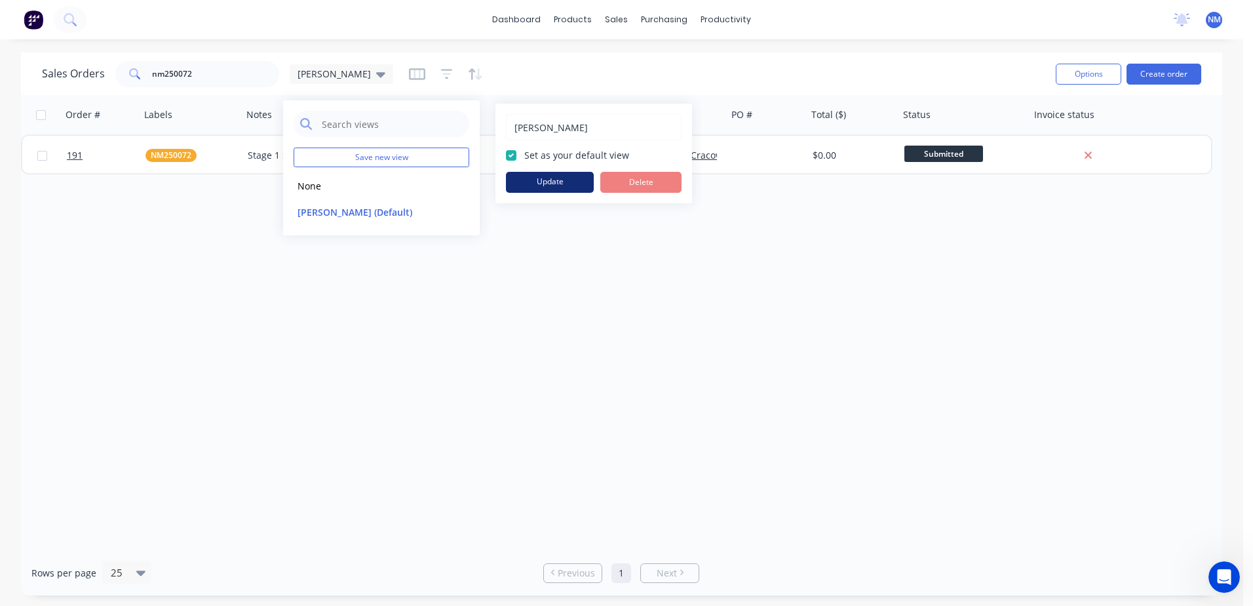
click at [568, 183] on button "Update" at bounding box center [550, 182] width 88 height 21
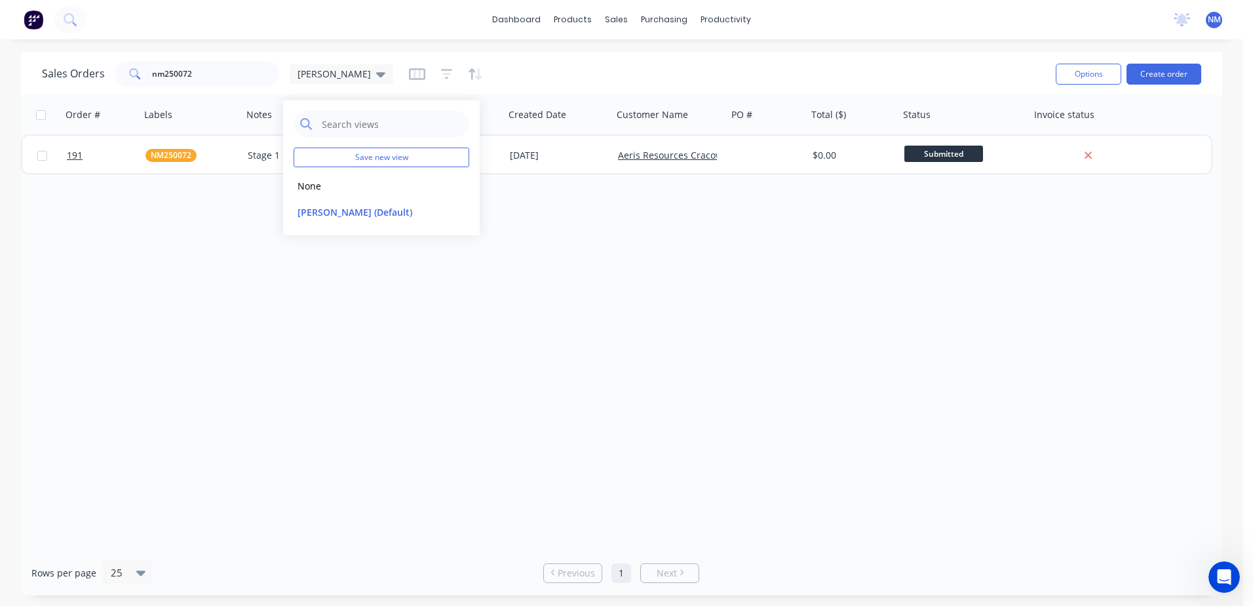
click at [606, 311] on div "Order # Labels Notes Created Date Customer Name PO # Total ($) Status Invoice s…" at bounding box center [622, 322] width 1202 height 455
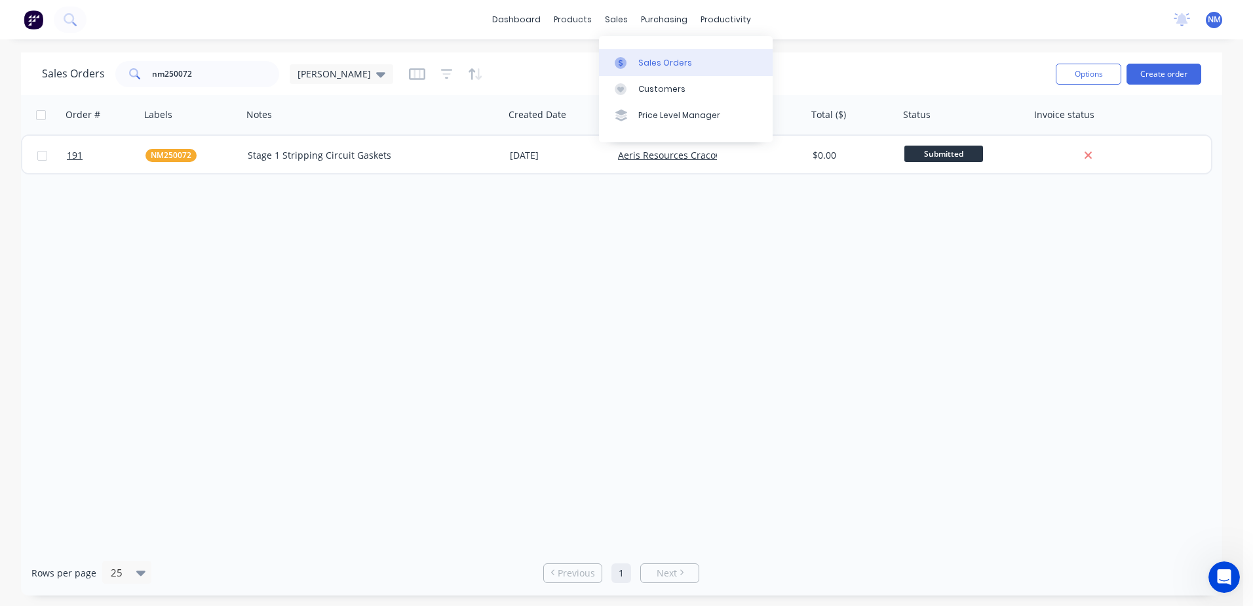
click at [628, 62] on div at bounding box center [625, 63] width 20 height 12
click at [226, 73] on input "nm250072" at bounding box center [216, 74] width 128 height 26
type input "n"
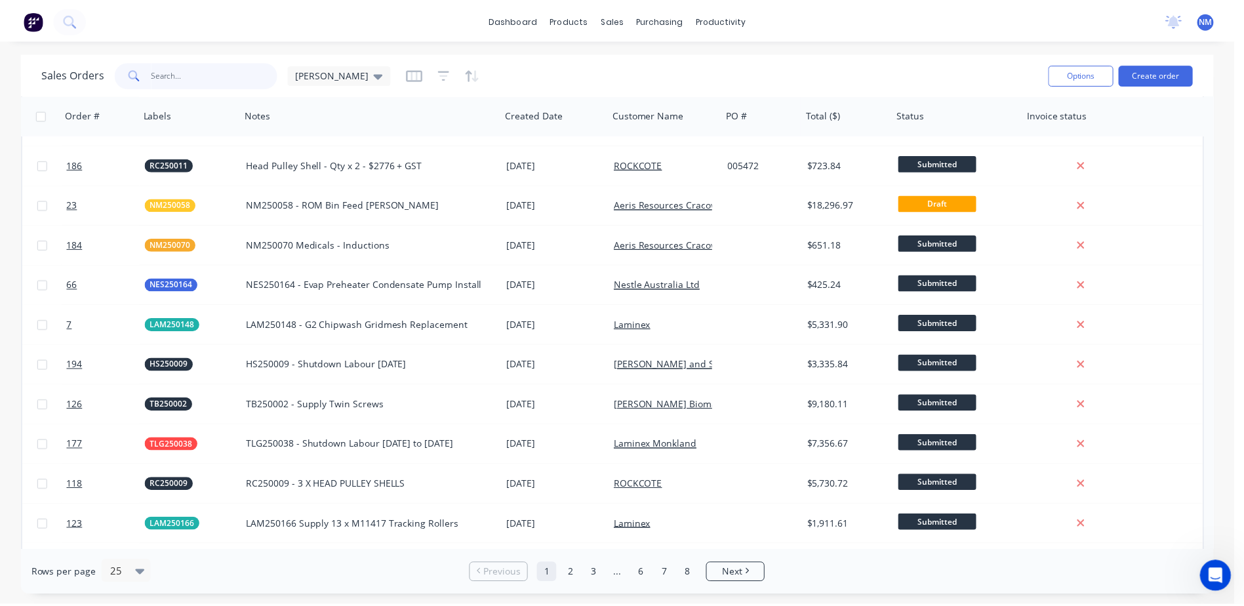
scroll to position [0, 0]
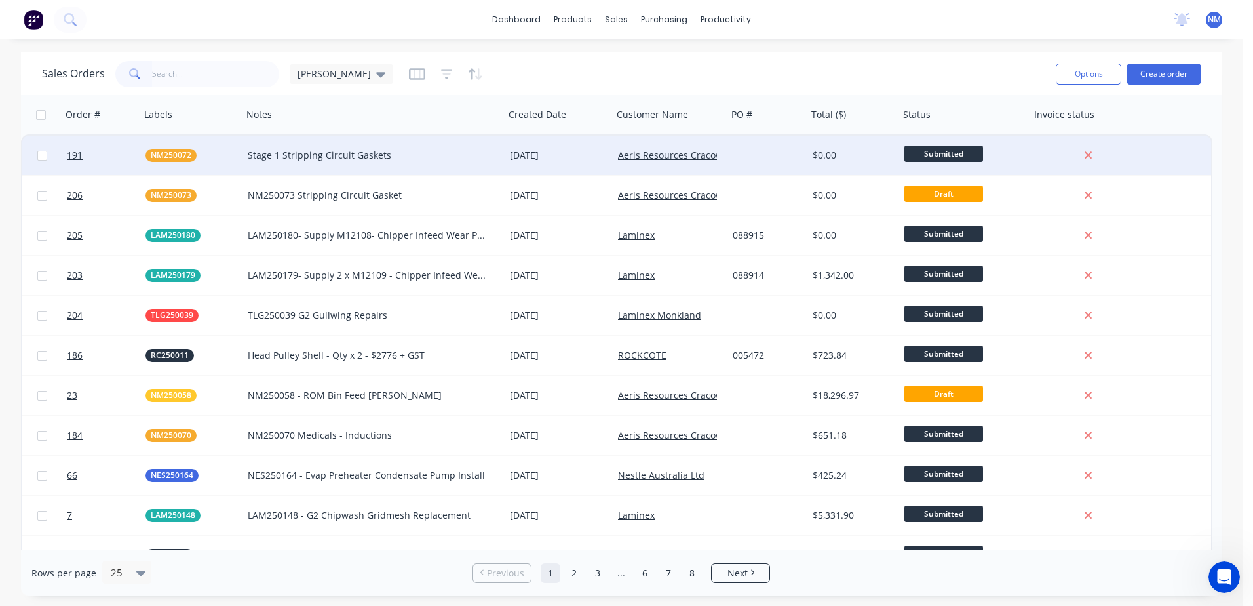
click at [444, 155] on div "Stage 1 Stripping Circuit Gaskets" at bounding box center [367, 155] width 239 height 13
click at [380, 557] on div "Rows per page 25 Previous 1 2 3 ... 6 7 8 Next" at bounding box center [622, 572] width 1202 height 45
click at [458, 159] on div "Stage 1 Stripping Circuit Gaskets" at bounding box center [367, 155] width 239 height 13
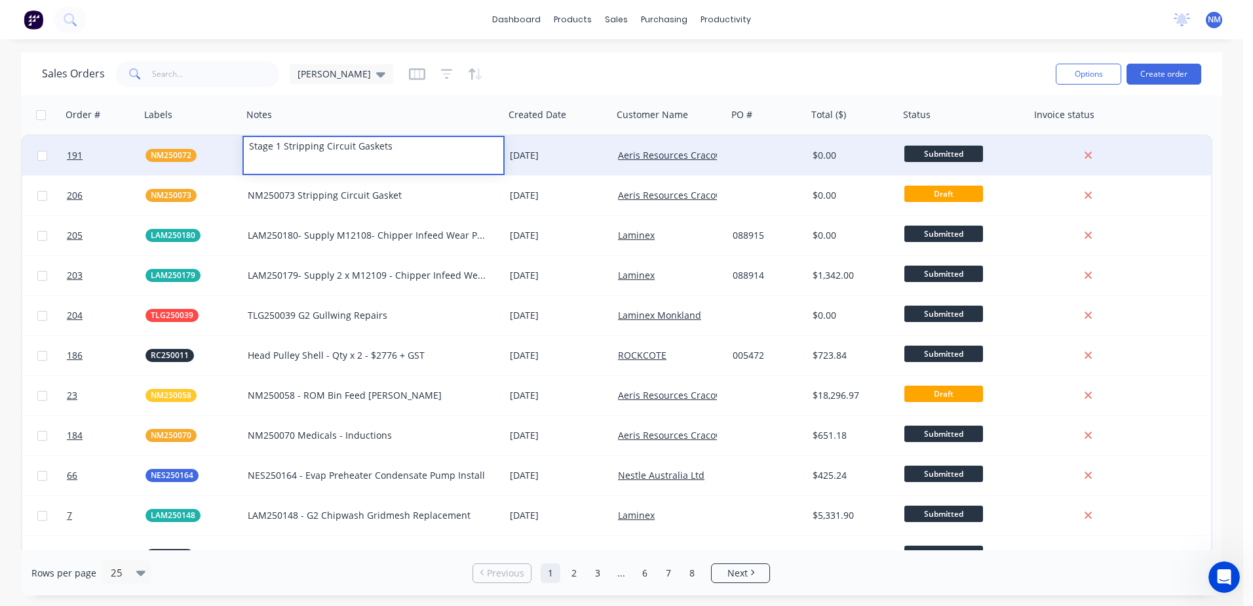
click at [347, 564] on div "Rows per page 25" at bounding box center [227, 573] width 393 height 24
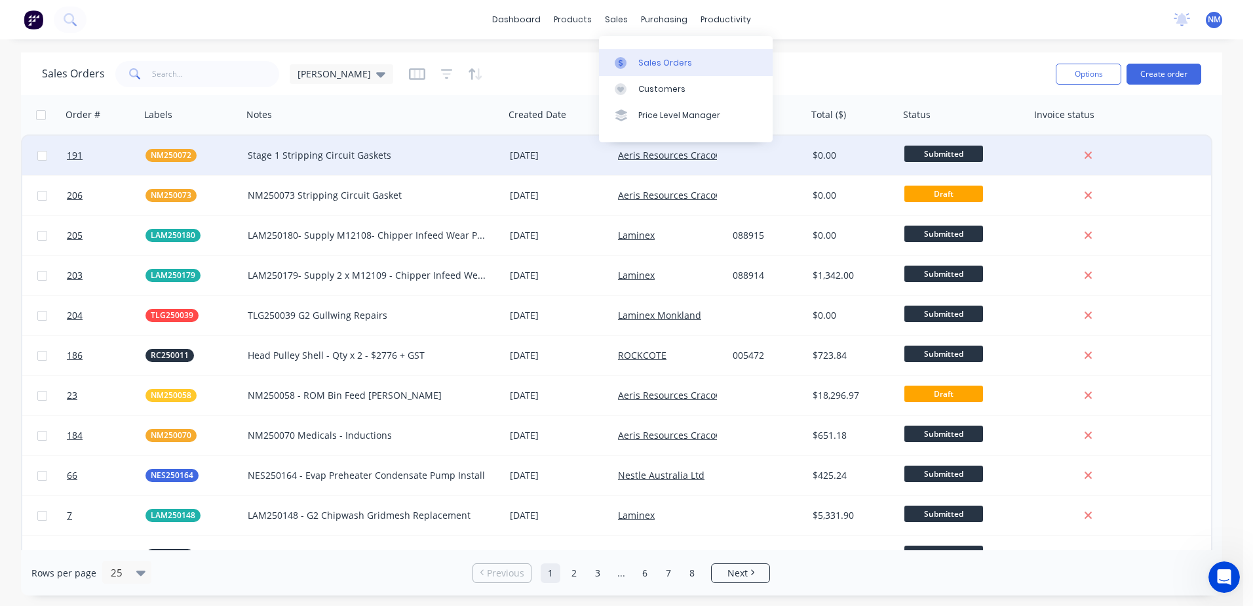
click at [645, 64] on div "Sales Orders" at bounding box center [666, 63] width 54 height 12
click at [161, 65] on input "text" at bounding box center [216, 74] width 128 height 26
click at [405, 155] on div "Stage 1 Stripping Circuit Gaskets" at bounding box center [367, 155] width 239 height 13
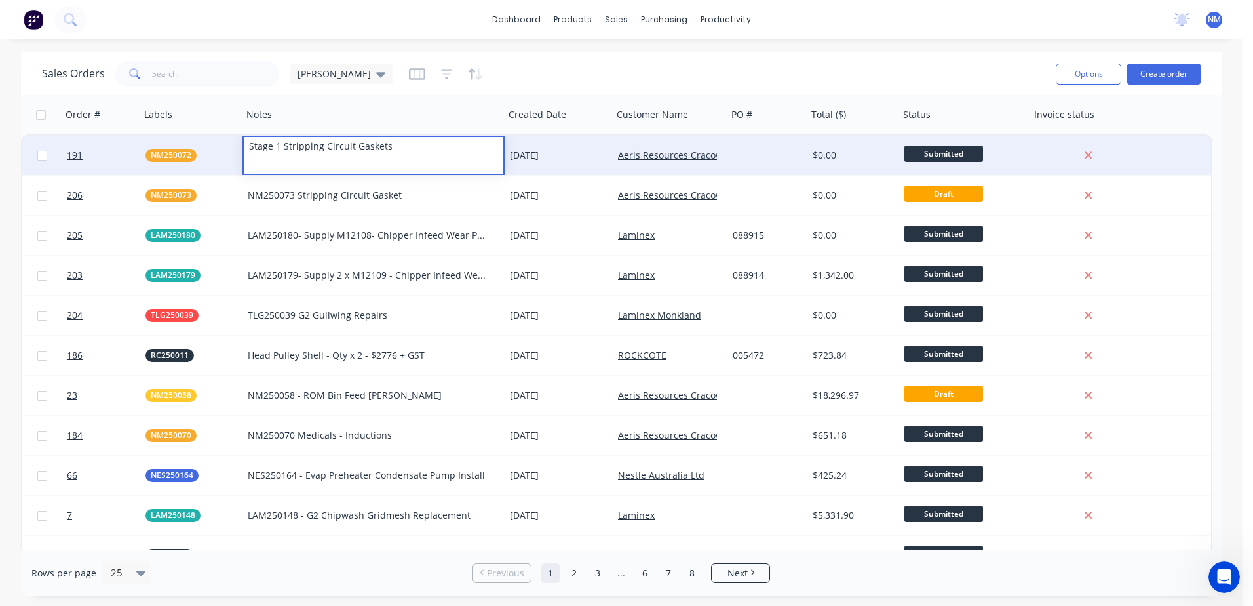
click at [601, 153] on div "[DATE]" at bounding box center [559, 155] width 98 height 13
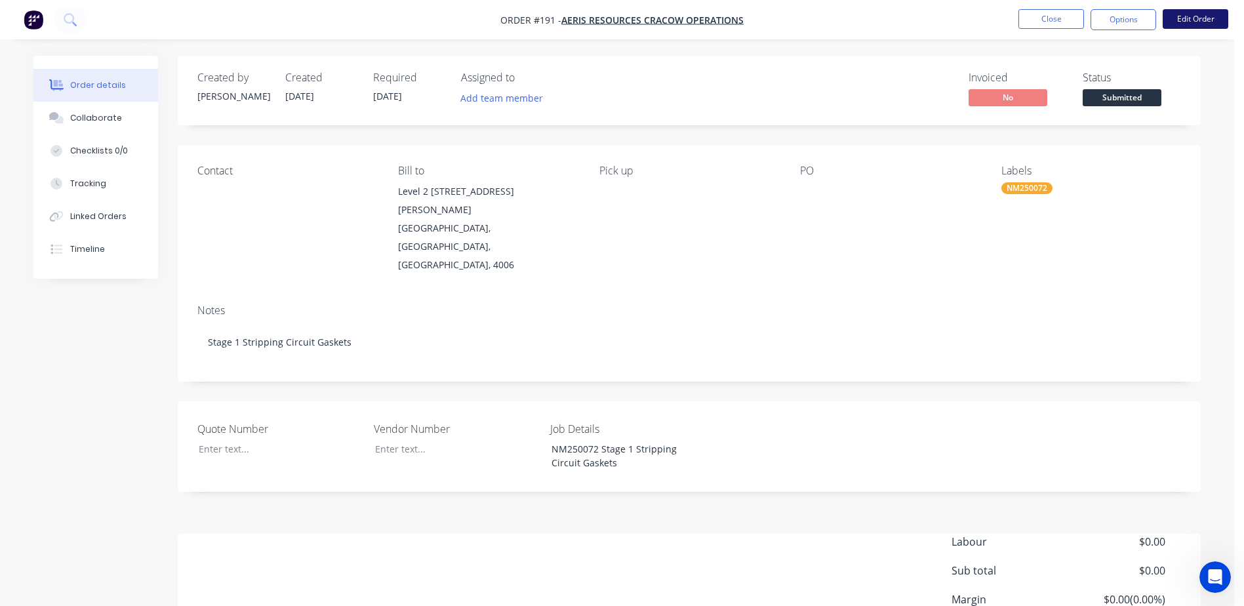
click at [1183, 22] on button "Edit Order" at bounding box center [1195, 19] width 66 height 20
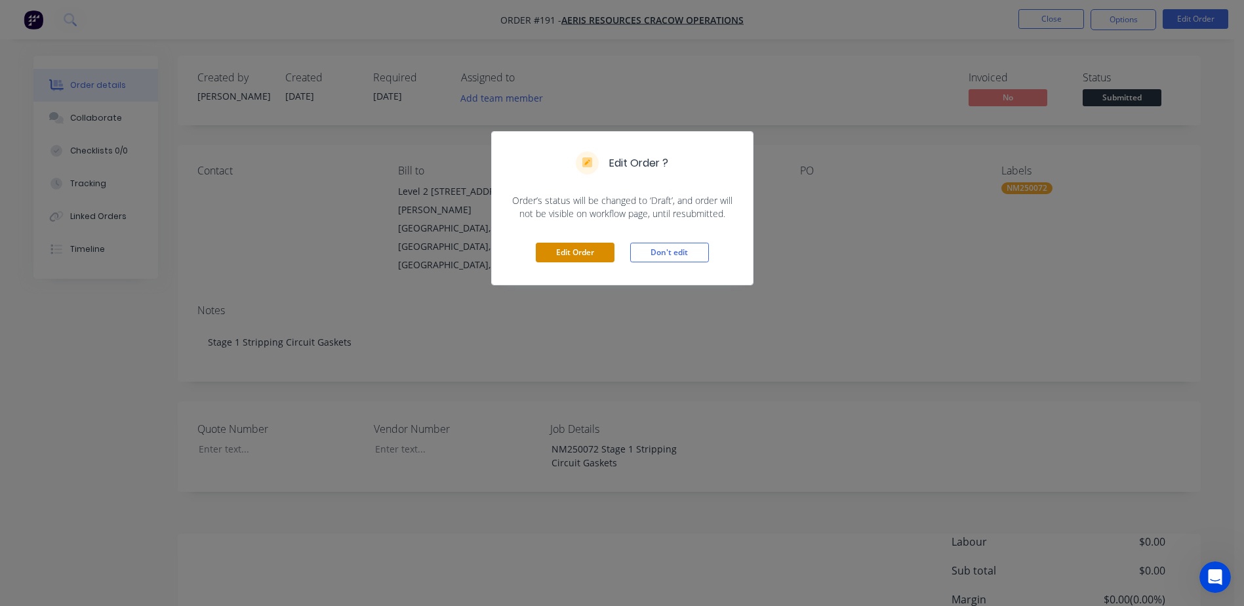
click at [580, 252] on button "Edit Order" at bounding box center [575, 253] width 79 height 20
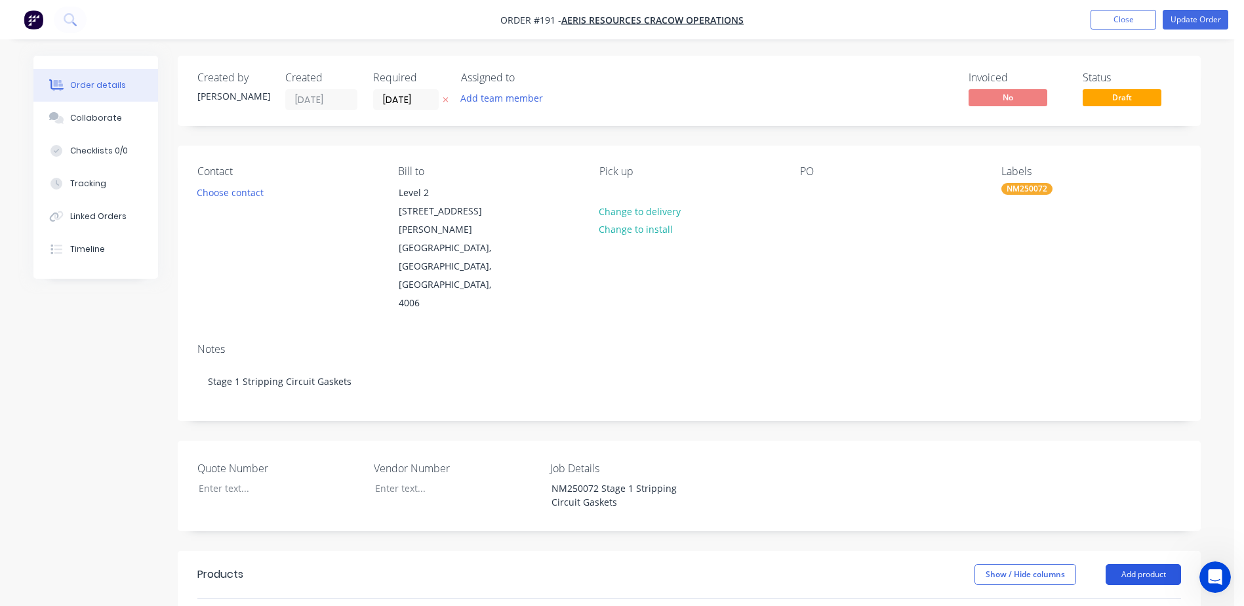
click at [1159, 564] on button "Add product" at bounding box center [1142, 574] width 75 height 21
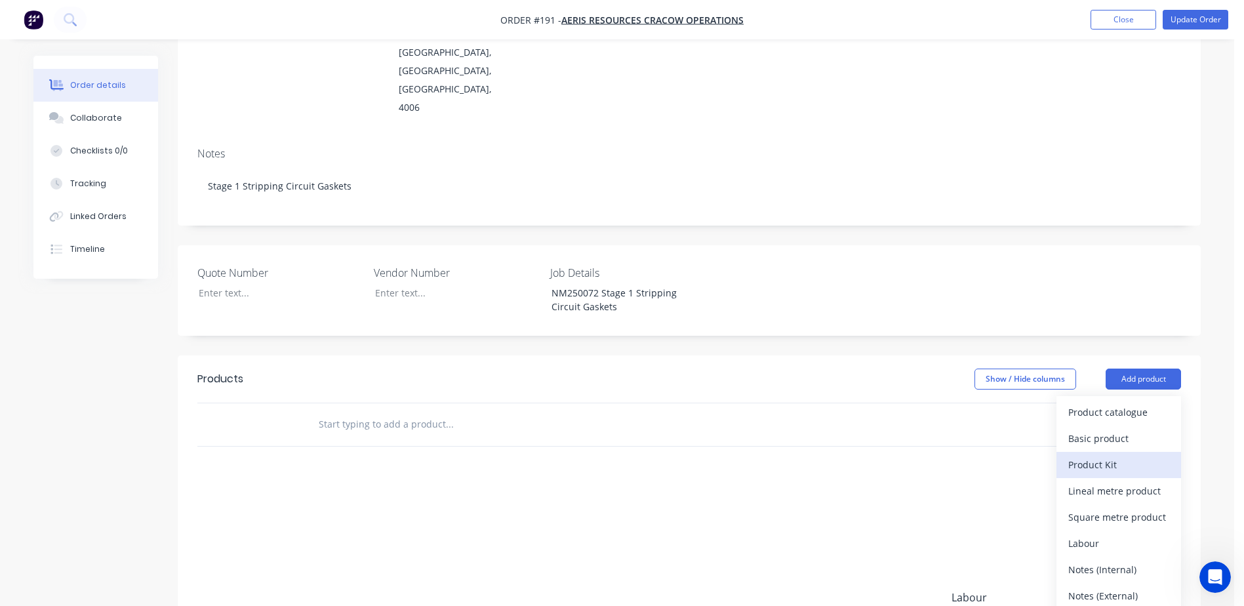
scroll to position [197, 0]
click at [1140, 427] on div "Basic product" at bounding box center [1118, 436] width 101 height 19
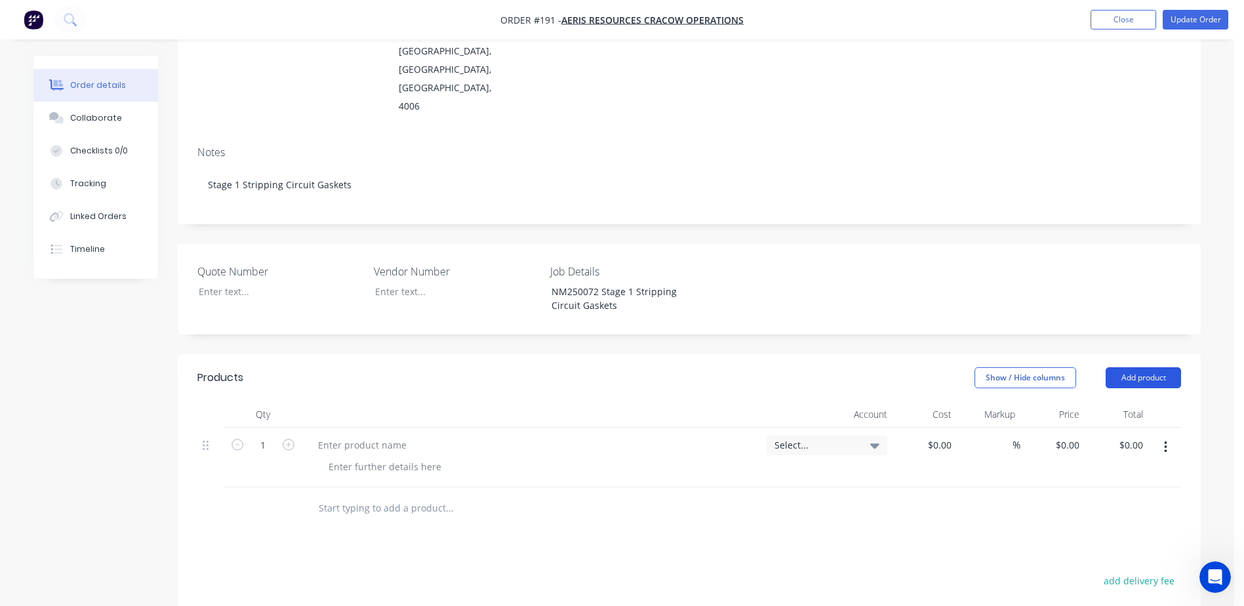
click at [1139, 367] on button "Add product" at bounding box center [1142, 377] width 75 height 21
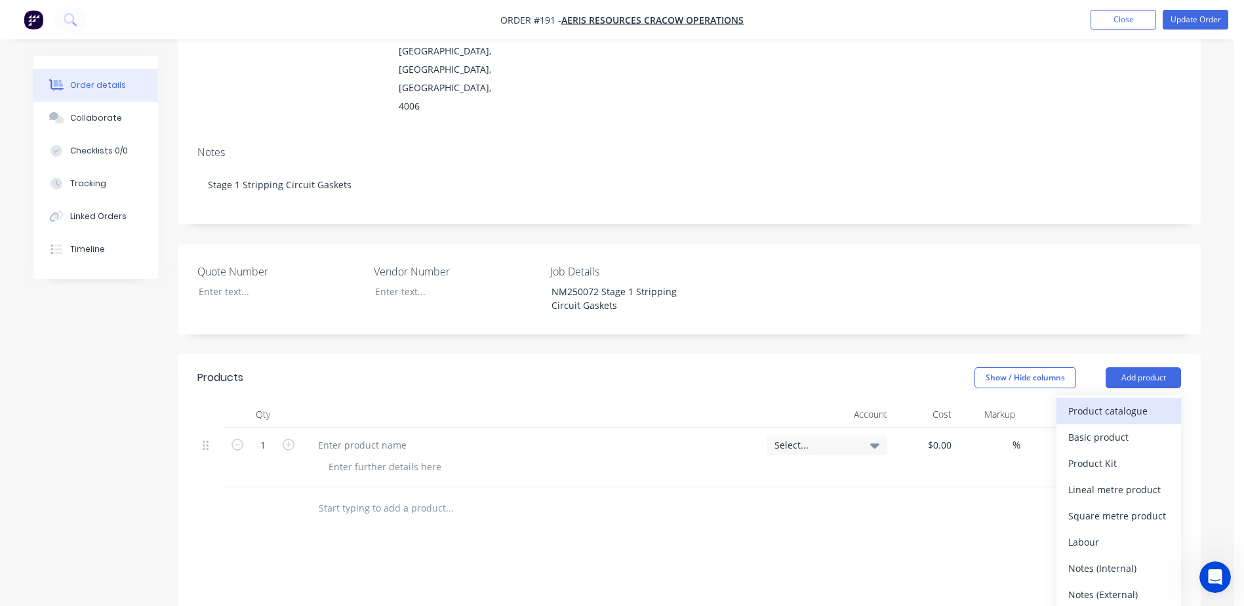
click at [1128, 401] on div "Product catalogue" at bounding box center [1118, 410] width 101 height 19
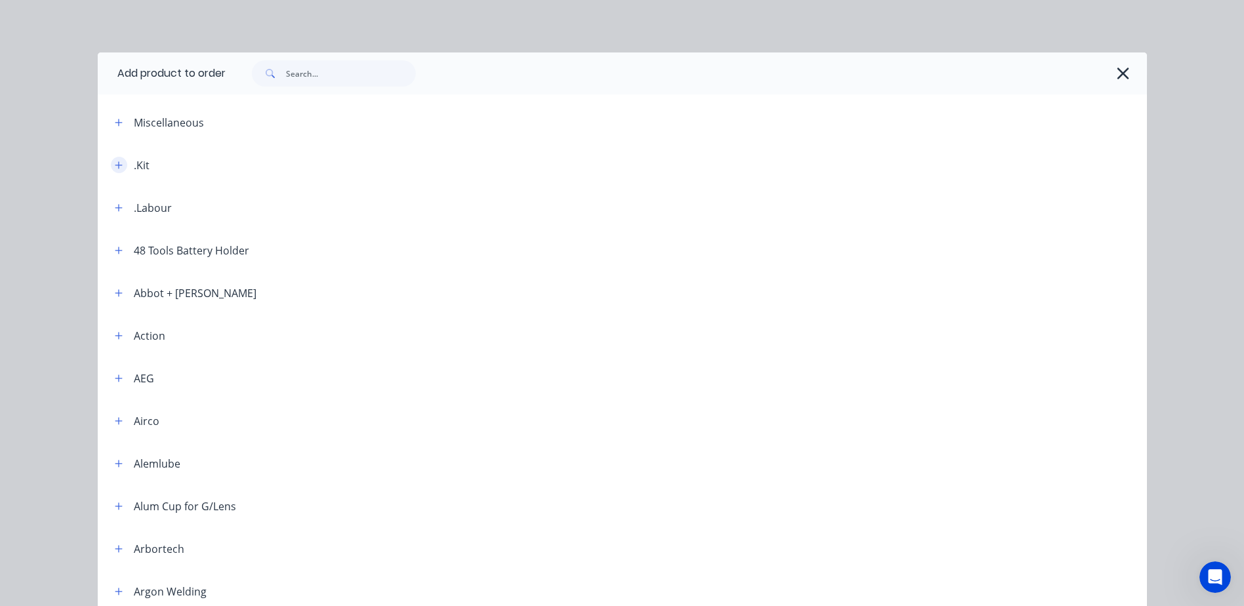
click at [115, 168] on icon "button" at bounding box center [119, 165] width 8 height 9
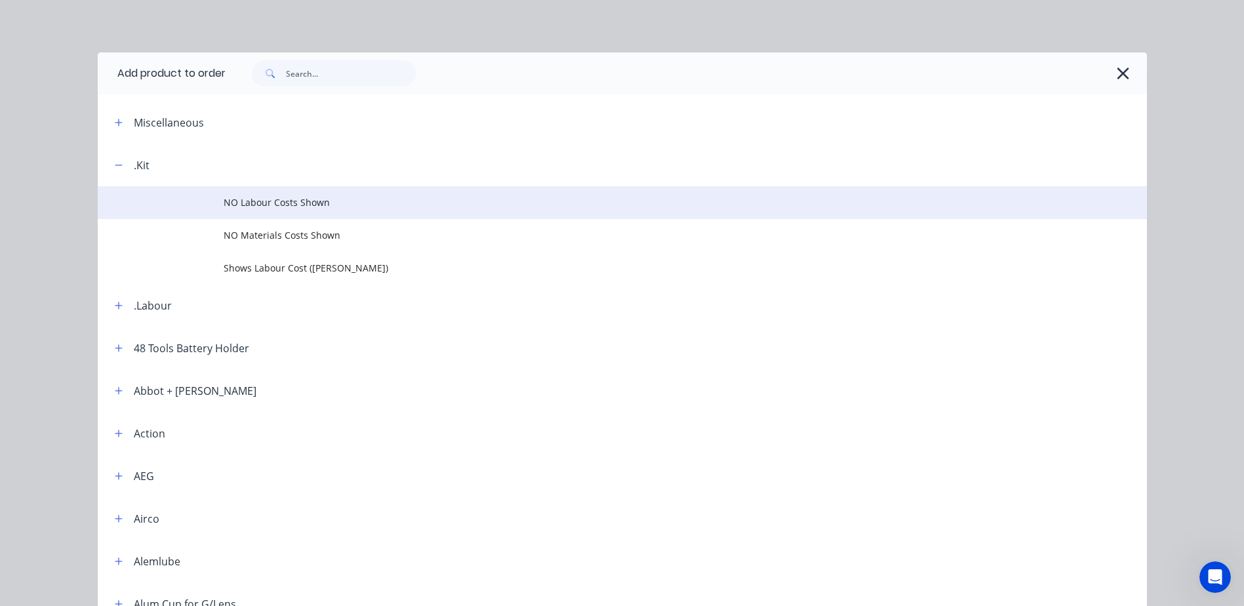
click at [264, 205] on span "NO Labour Costs Shown" at bounding box center [593, 202] width 738 height 14
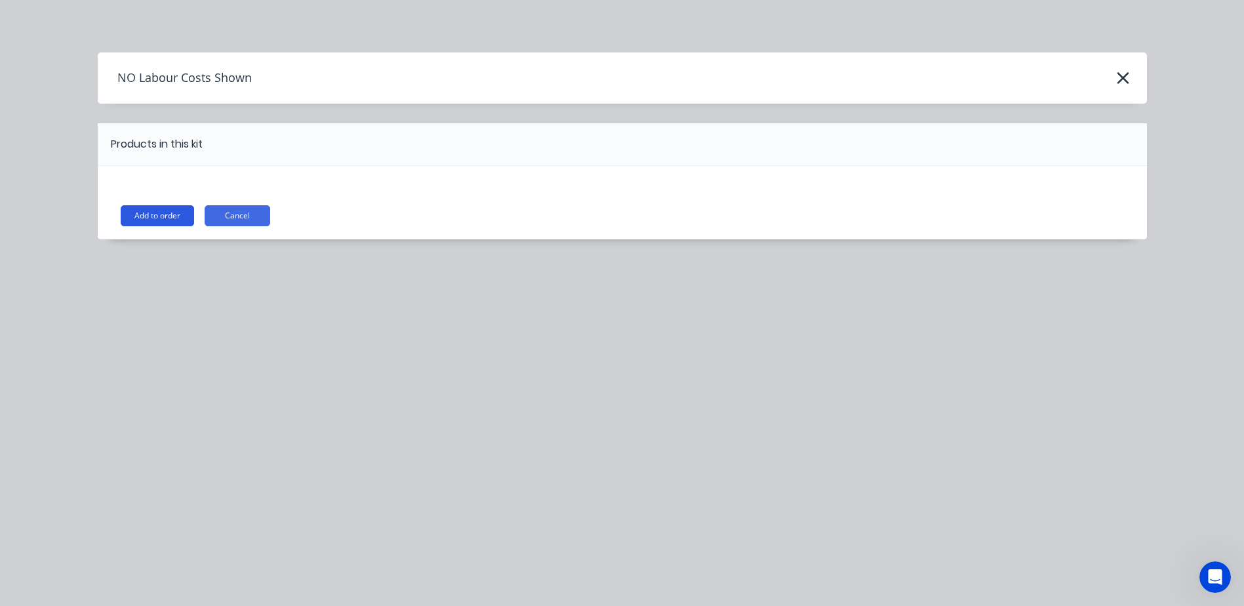
click at [128, 216] on button "Add to order" at bounding box center [157, 215] width 73 height 21
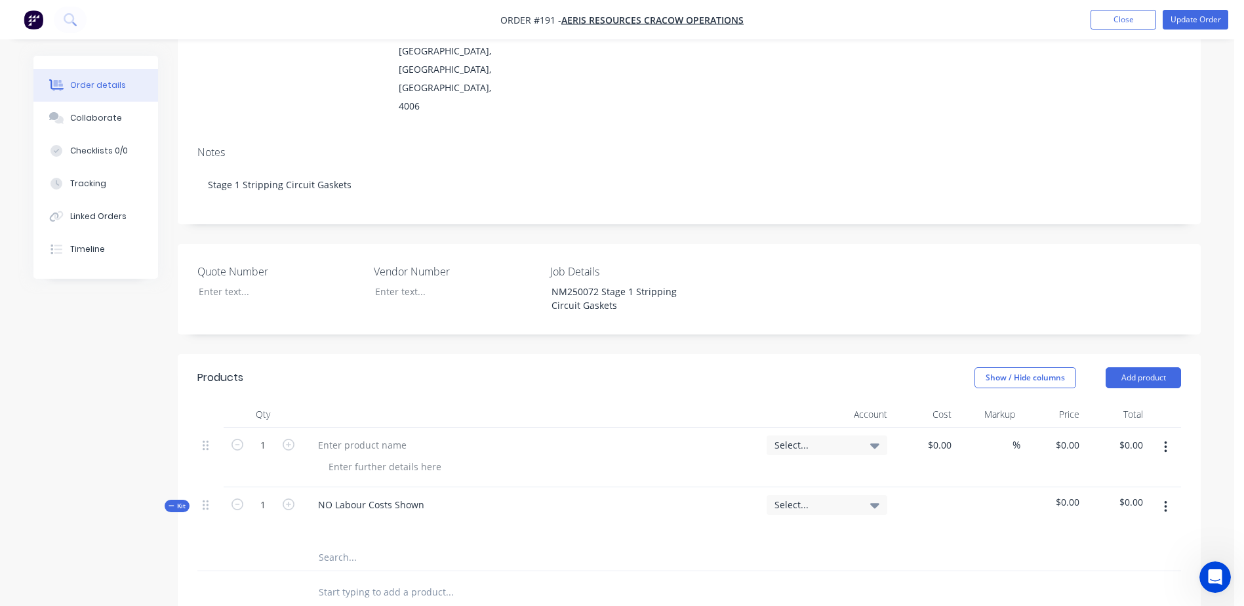
click at [1162, 435] on button "button" at bounding box center [1165, 447] width 31 height 24
click at [1108, 524] on div "Delete" at bounding box center [1118, 533] width 101 height 19
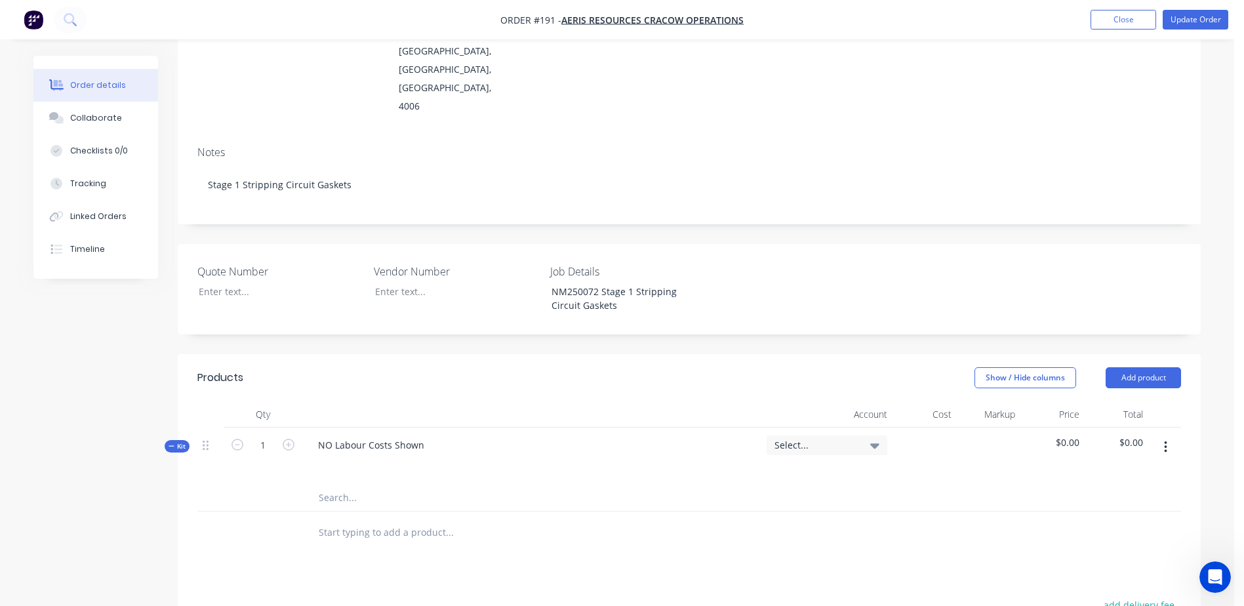
click at [336, 484] on input "text" at bounding box center [449, 497] width 262 height 26
paste input "80mm NB Table E Ring 3.0mm TF-1590"
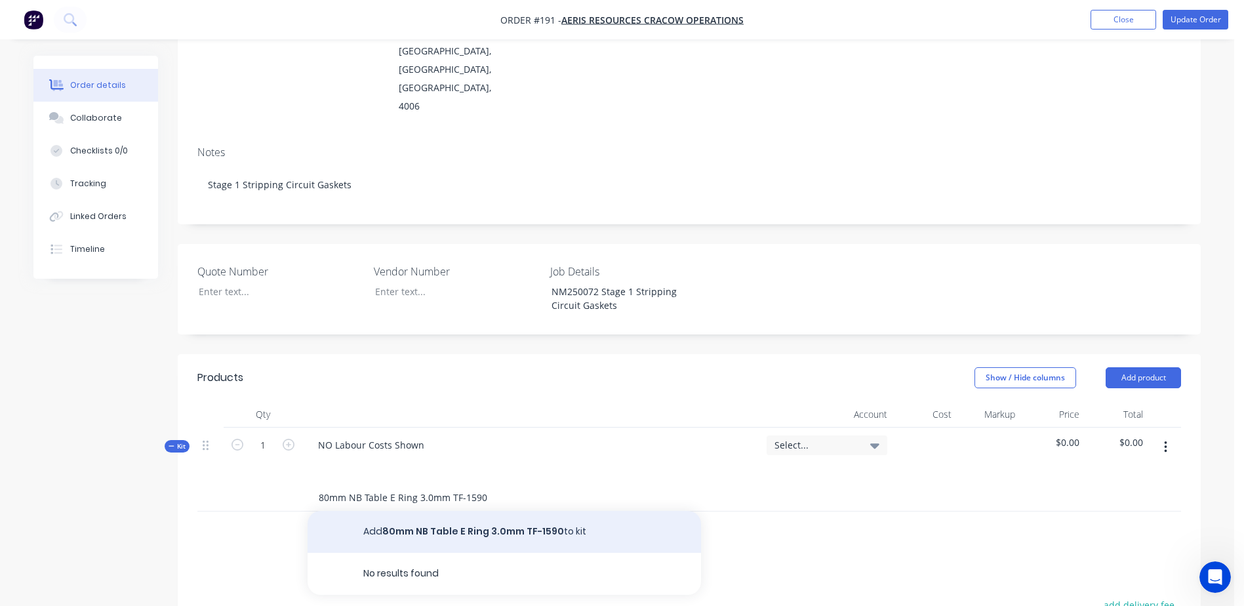
type input "80mm NB Table E Ring 3.0mm TF-1590"
click at [442, 511] on button "Add 80mm NB Table E Ring 3.0mm TF-1590 to kit" at bounding box center [503, 532] width 393 height 42
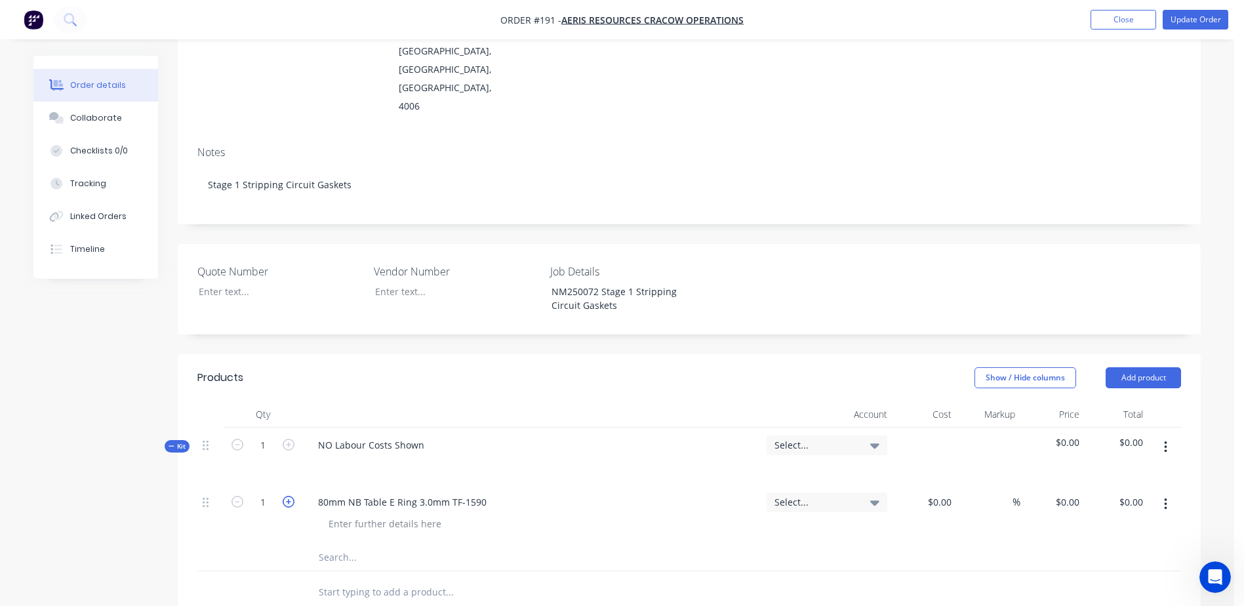
click at [291, 496] on icon "button" at bounding box center [289, 502] width 12 height 12
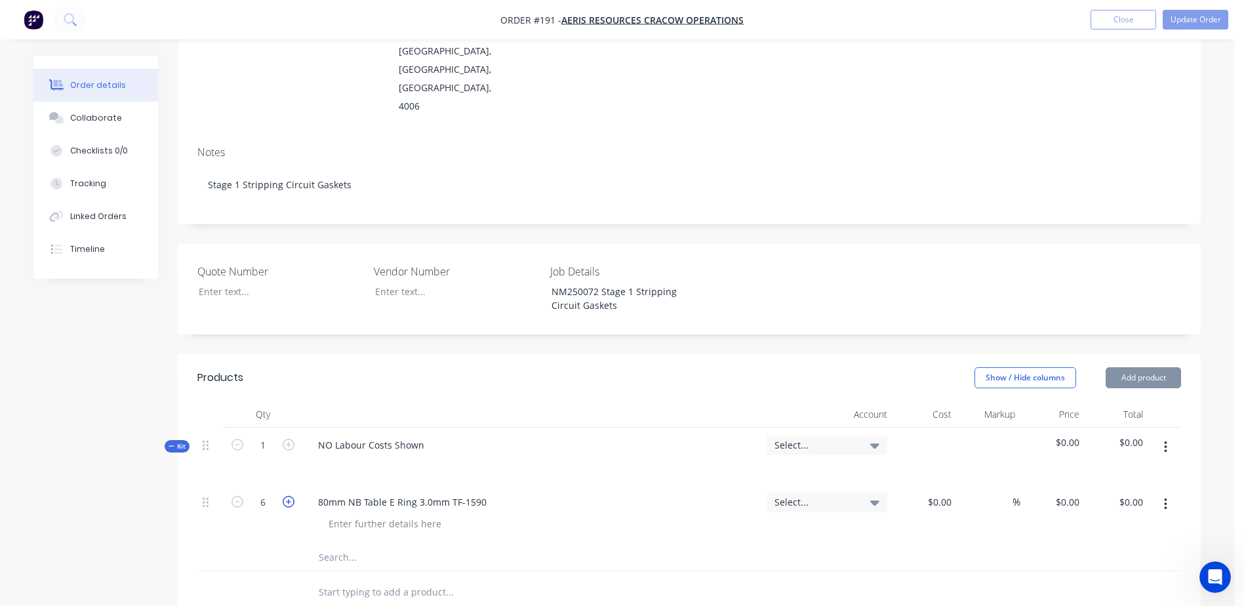
click at [291, 496] on icon "button" at bounding box center [289, 502] width 12 height 12
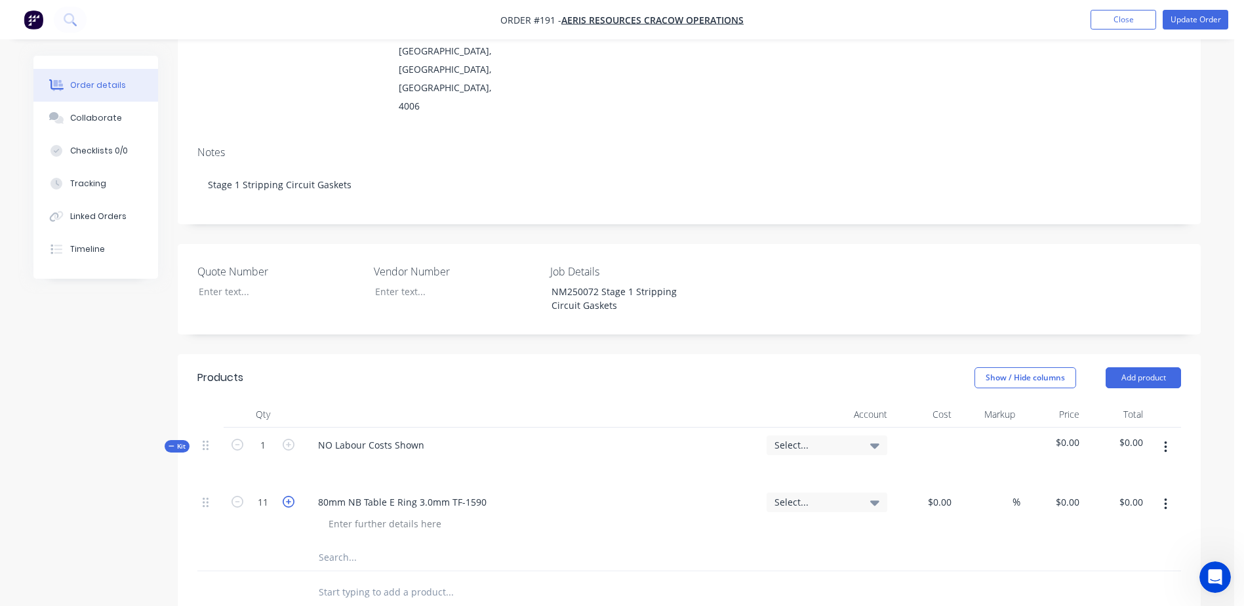
click at [291, 496] on icon "button" at bounding box center [289, 502] width 12 height 12
type input "12"
click at [928, 484] on div "$0.00" at bounding box center [924, 514] width 64 height 60
type input "$27.70"
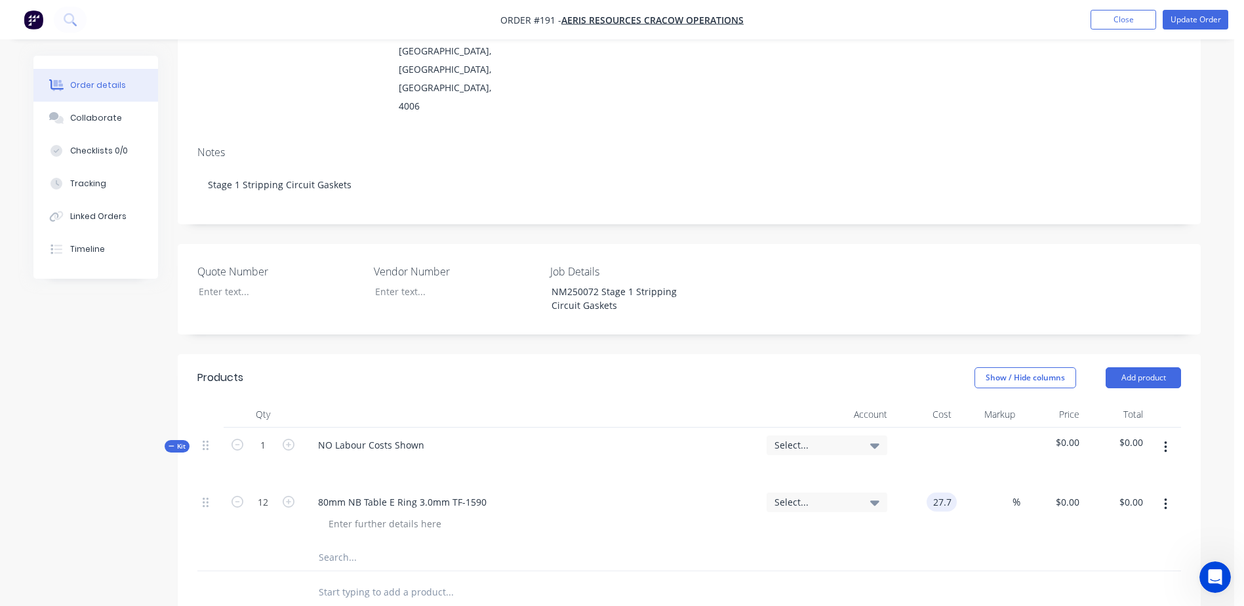
type input "$332.40"
click at [335, 544] on input "text" at bounding box center [449, 557] width 262 height 26
paste input "80mm NB Table E Ring 3.0mm TF-1590"
click at [328, 544] on input "80mm NB Table E Ring 3.0mm TF-1590" at bounding box center [449, 557] width 262 height 26
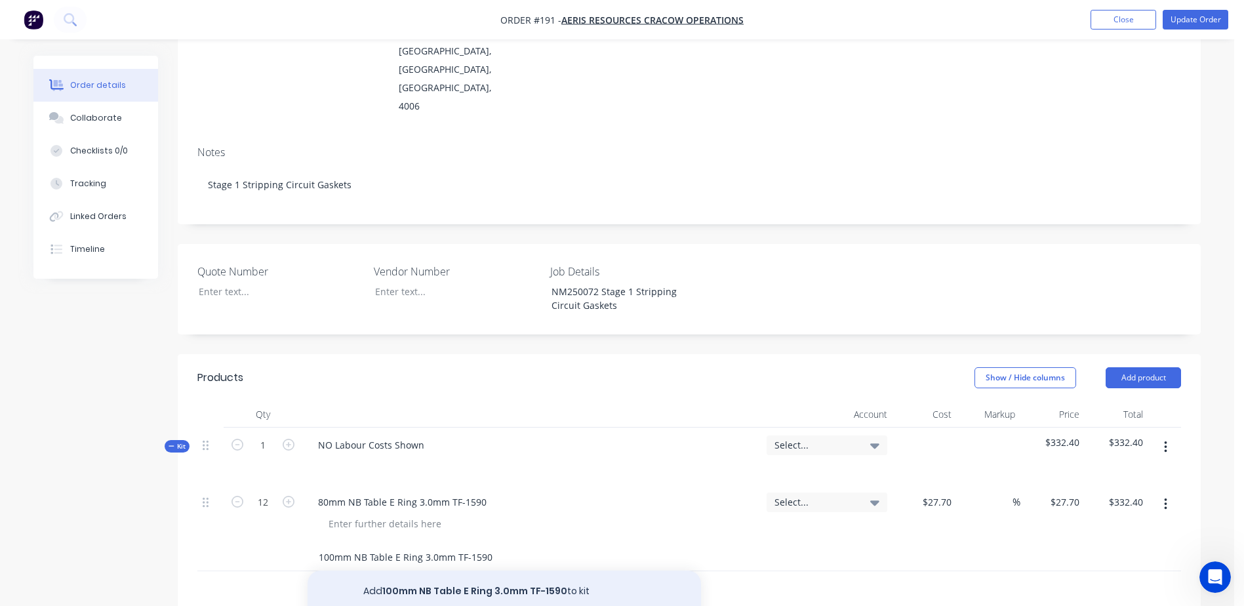
type input "100mm NB Table E Ring 3.0mm TF-1590"
click at [411, 570] on button "Add 100mm NB Table E Ring 3.0mm TF-1590 to kit" at bounding box center [503, 591] width 393 height 42
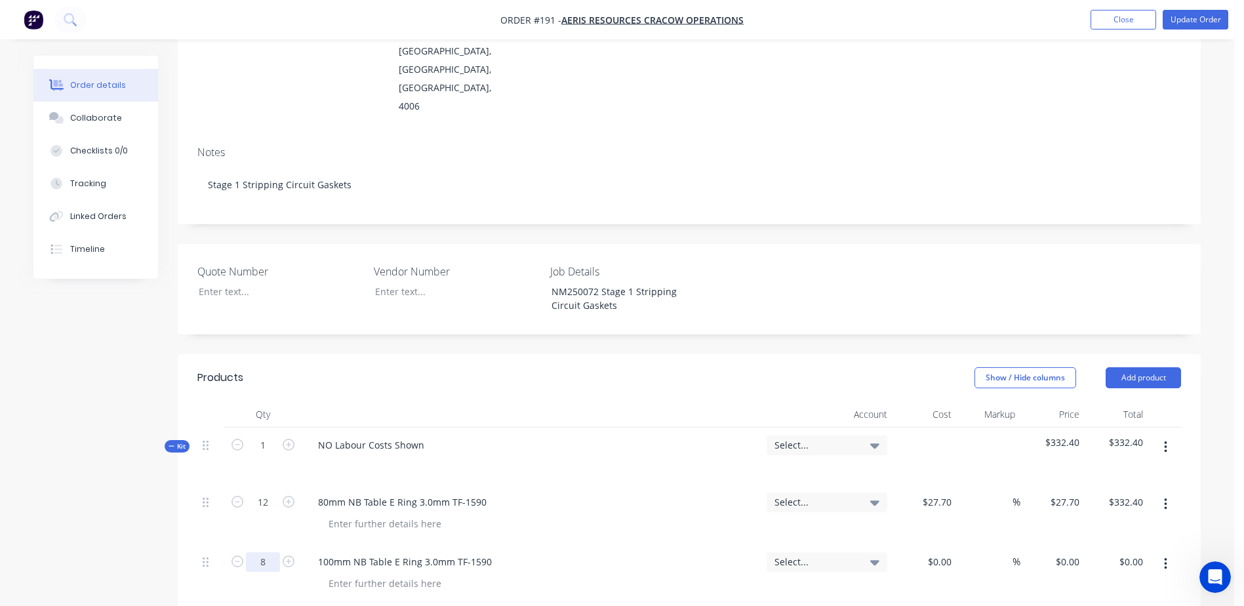
type input "8"
click at [938, 552] on div at bounding box center [946, 561] width 20 height 19
type input "$42.20"
type input "$337.60"
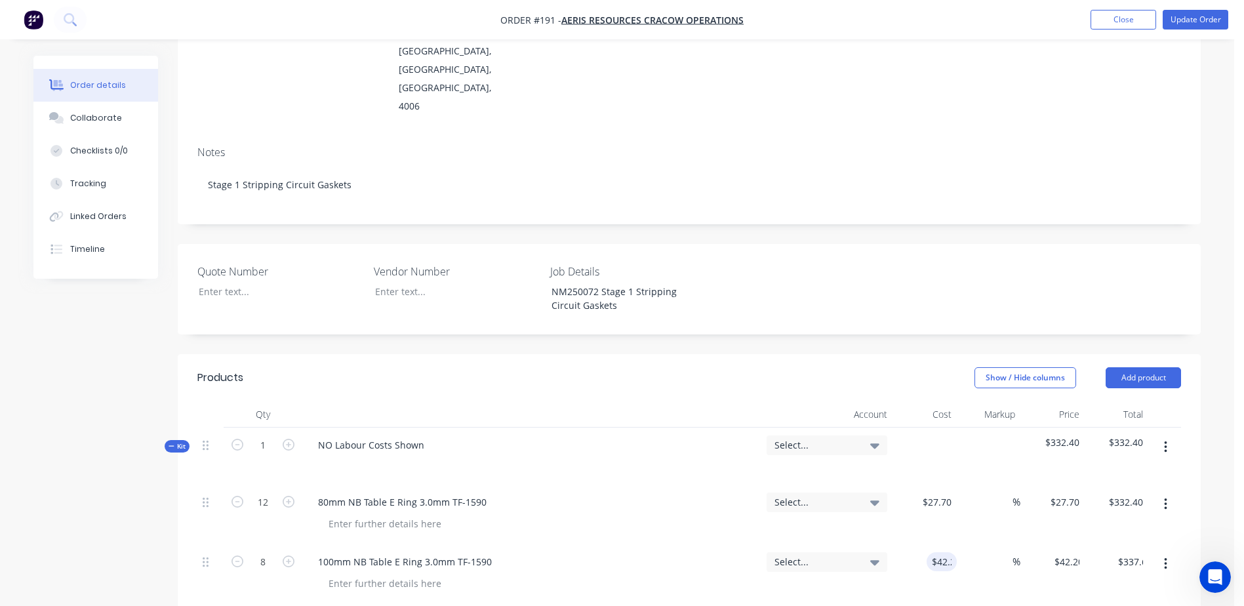
click at [311, 604] on div at bounding box center [503, 617] width 393 height 26
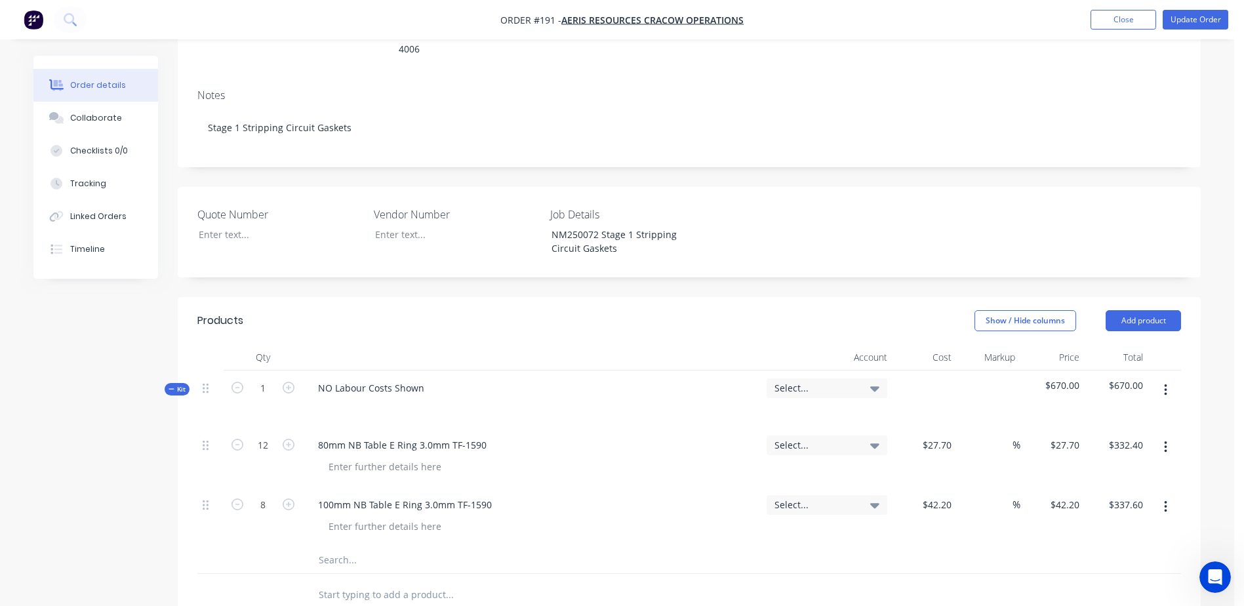
scroll to position [328, 0]
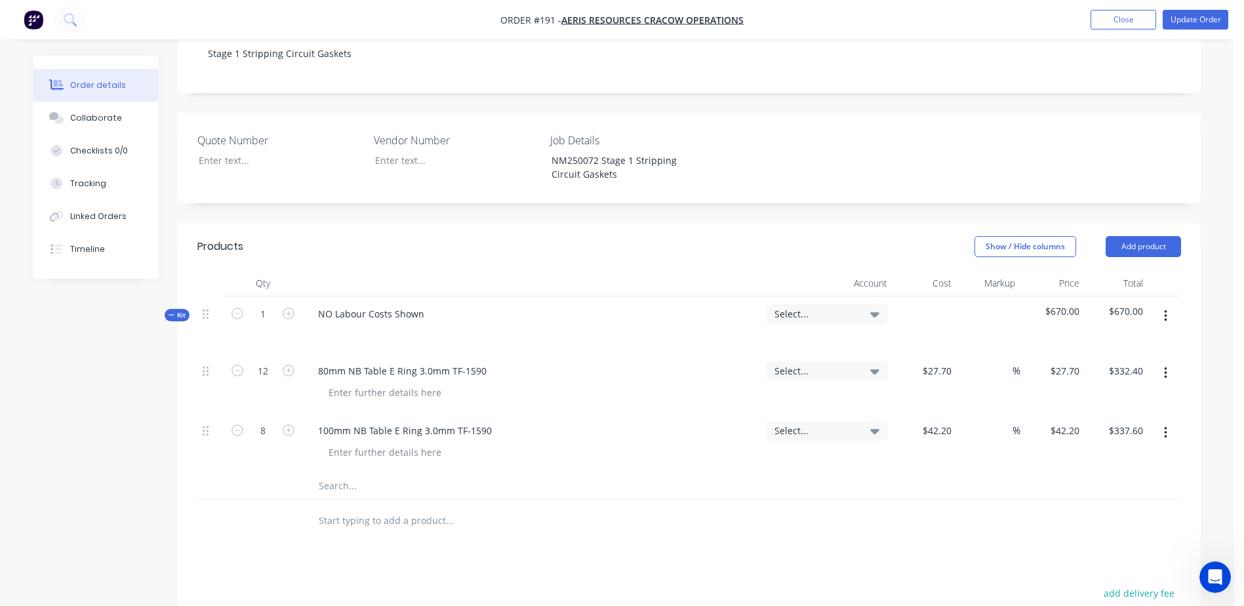
click at [332, 473] on input "text" at bounding box center [449, 486] width 262 height 26
paste input "80mm NB Table E Ring 3.0mm TF-1590"
drag, startPoint x: 330, startPoint y: 444, endPoint x: 295, endPoint y: 462, distance: 39.9
click at [295, 462] on div "Qty Account Cost Markup Price Total Kit 1 NO Labour Costs Shown Select... $670.…" at bounding box center [689, 406] width 1023 height 272
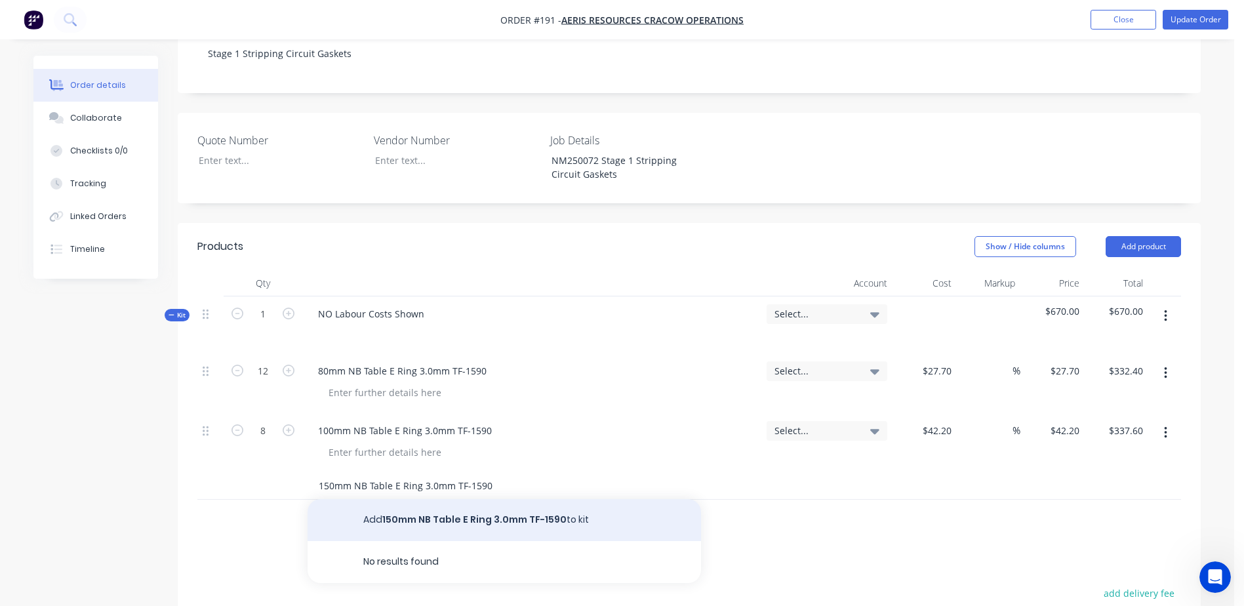
type input "150mm NB Table E Ring 3.0mm TF-1590"
click at [450, 499] on button "Add 150mm NB Table E Ring 3.0mm TF-1590 to kit" at bounding box center [503, 520] width 393 height 42
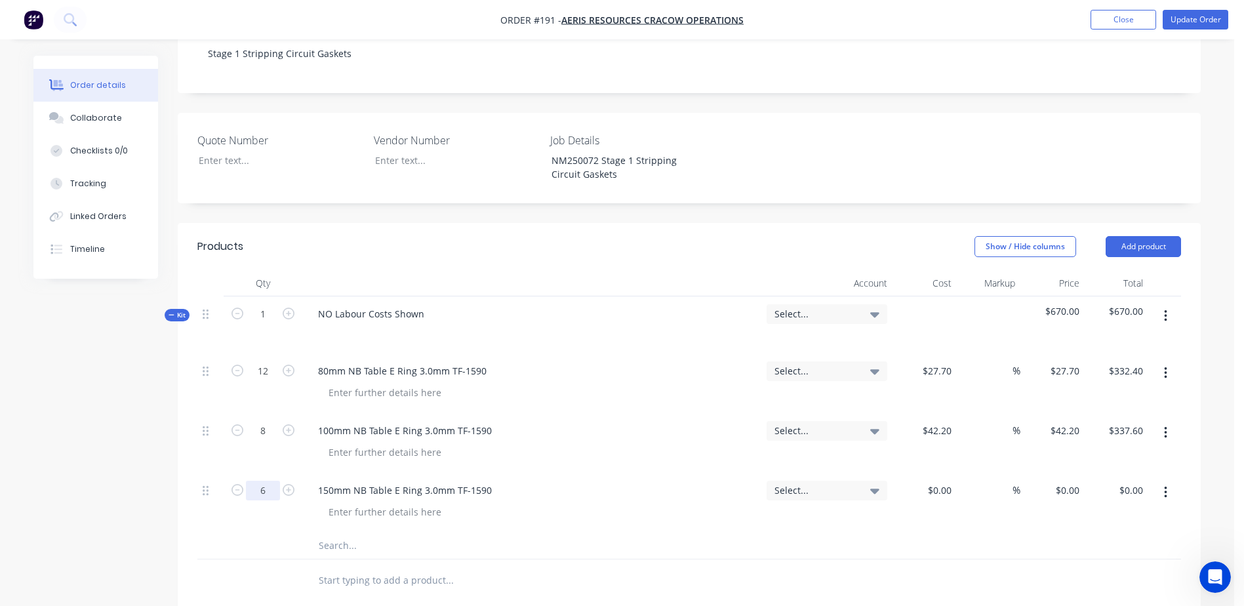
type input "6"
drag, startPoint x: 941, startPoint y: 453, endPoint x: 898, endPoint y: 477, distance: 49.6
click at [941, 481] on input at bounding box center [941, 490] width 30 height 19
type input "$79.40"
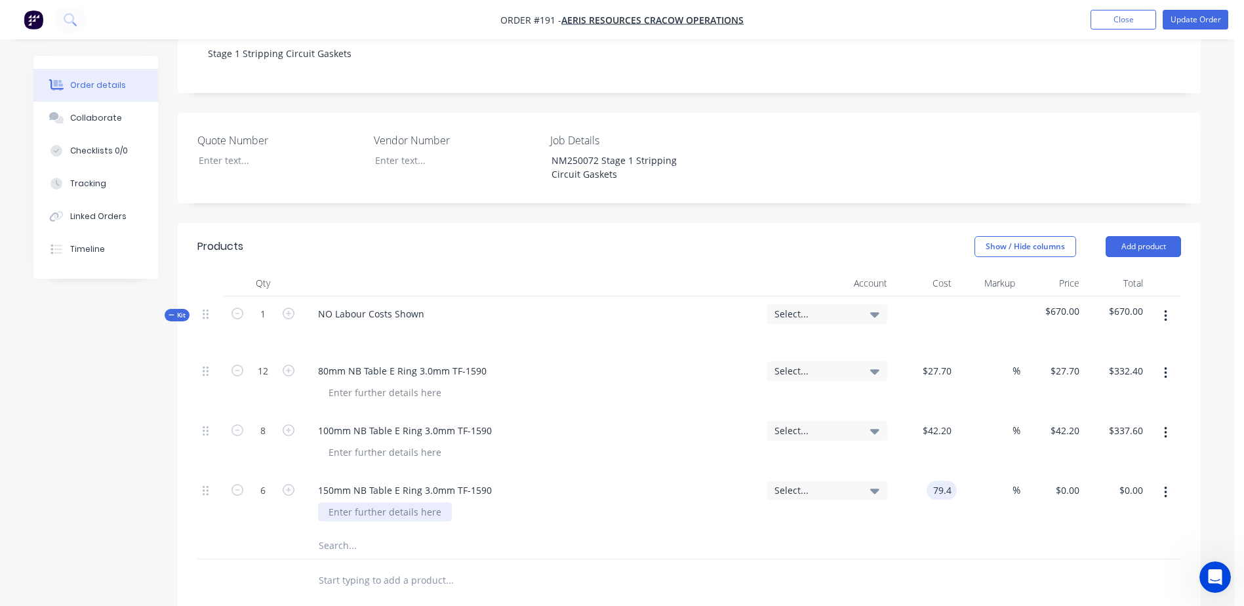
type input "$476.40"
click at [366, 502] on div at bounding box center [385, 511] width 134 height 19
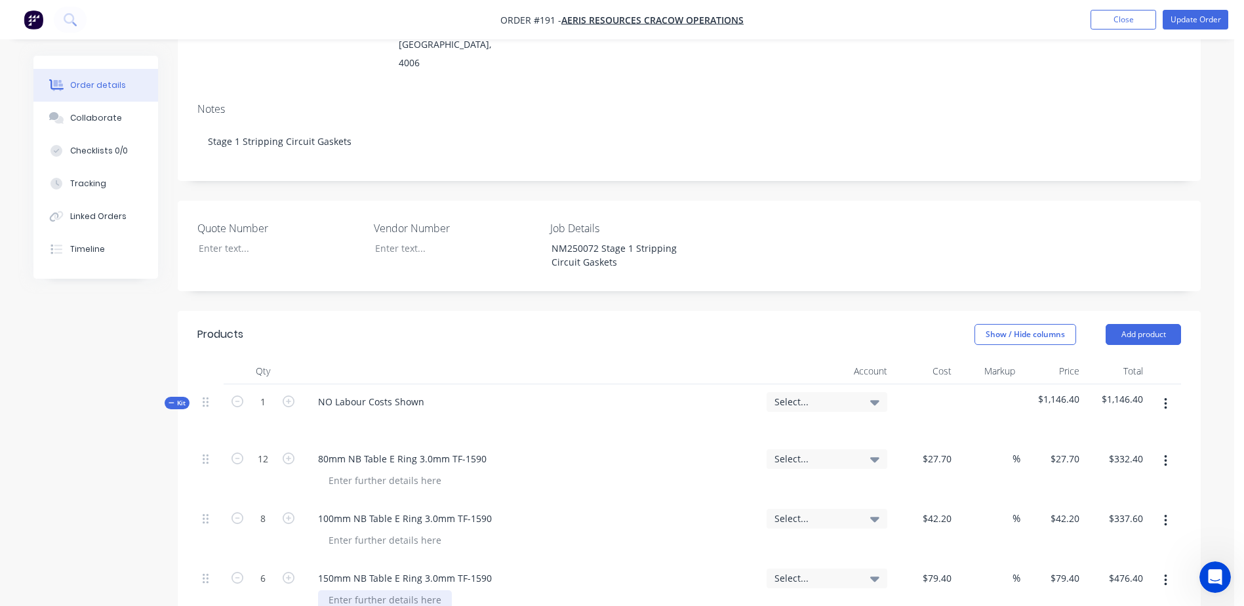
scroll to position [131, 0]
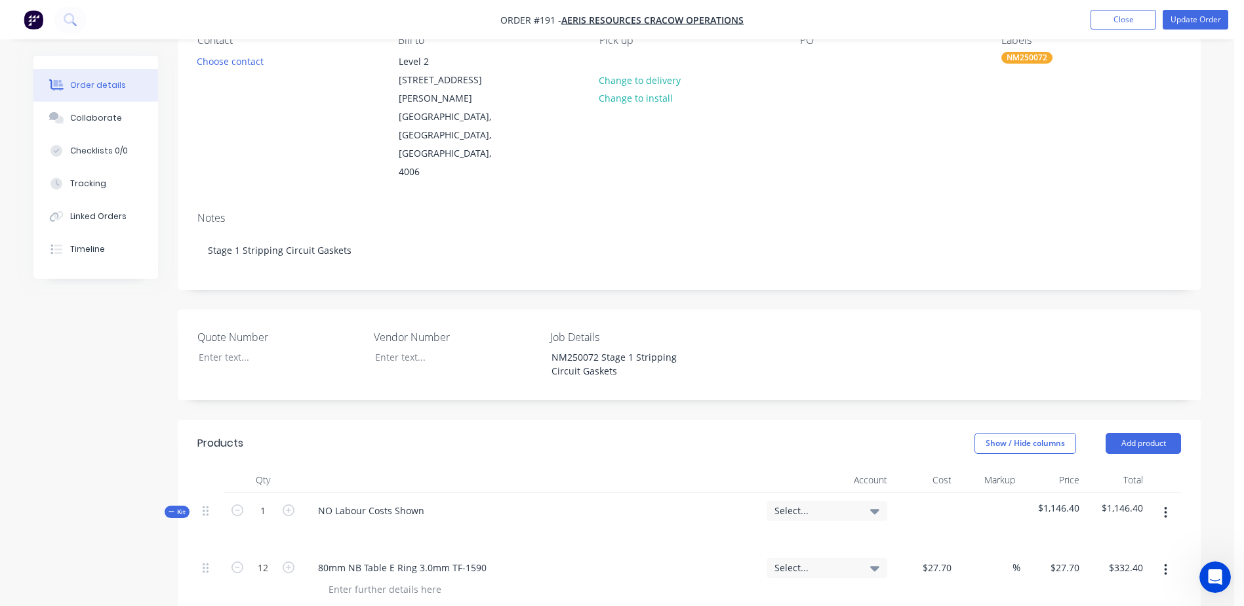
click at [1196, 30] on nav "Order #191 - Aeris Resources Cracow Operations Add product Close Update Order" at bounding box center [622, 19] width 1244 height 39
click at [1190, 20] on button "Update Order" at bounding box center [1195, 20] width 66 height 20
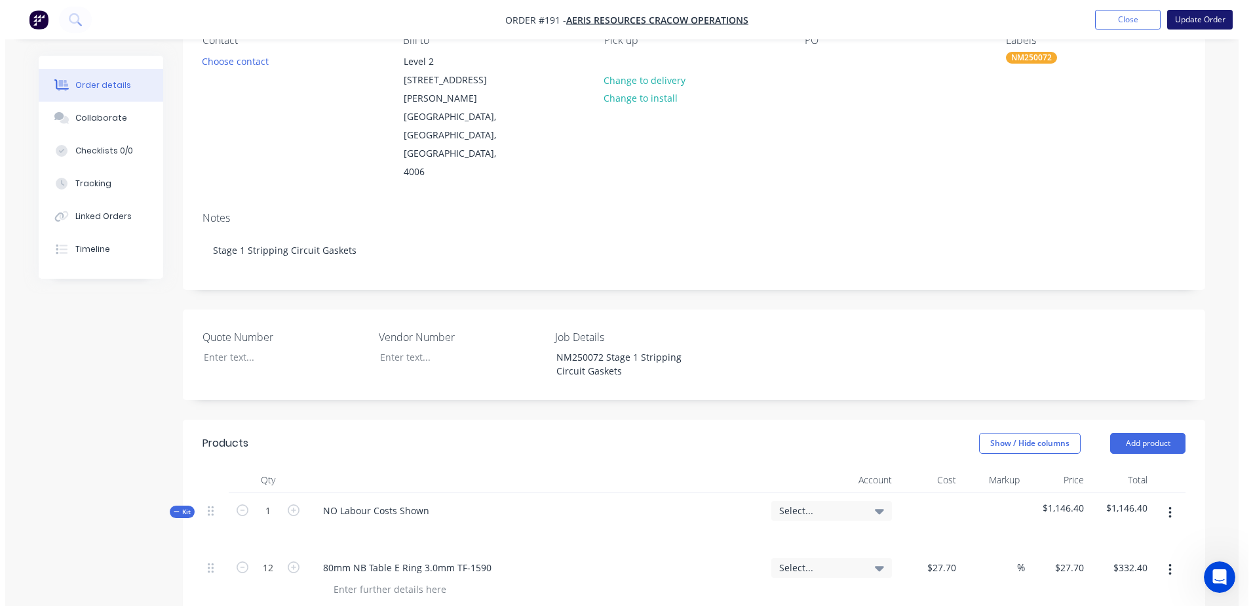
scroll to position [0, 0]
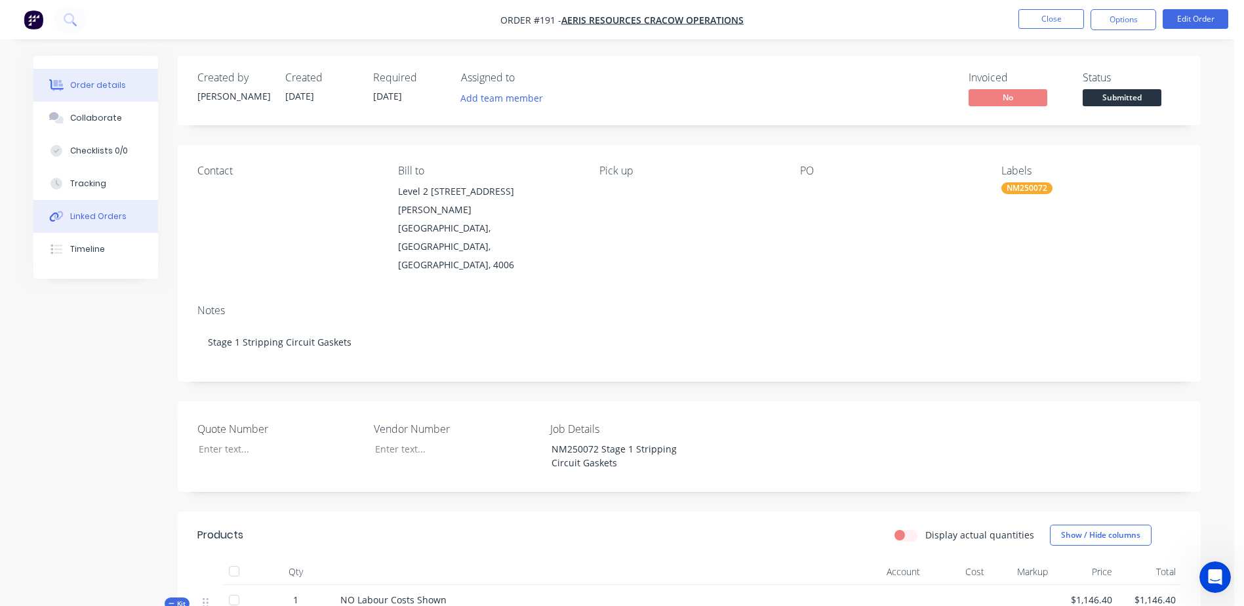
click at [104, 216] on div "Linked Orders" at bounding box center [98, 216] width 56 height 12
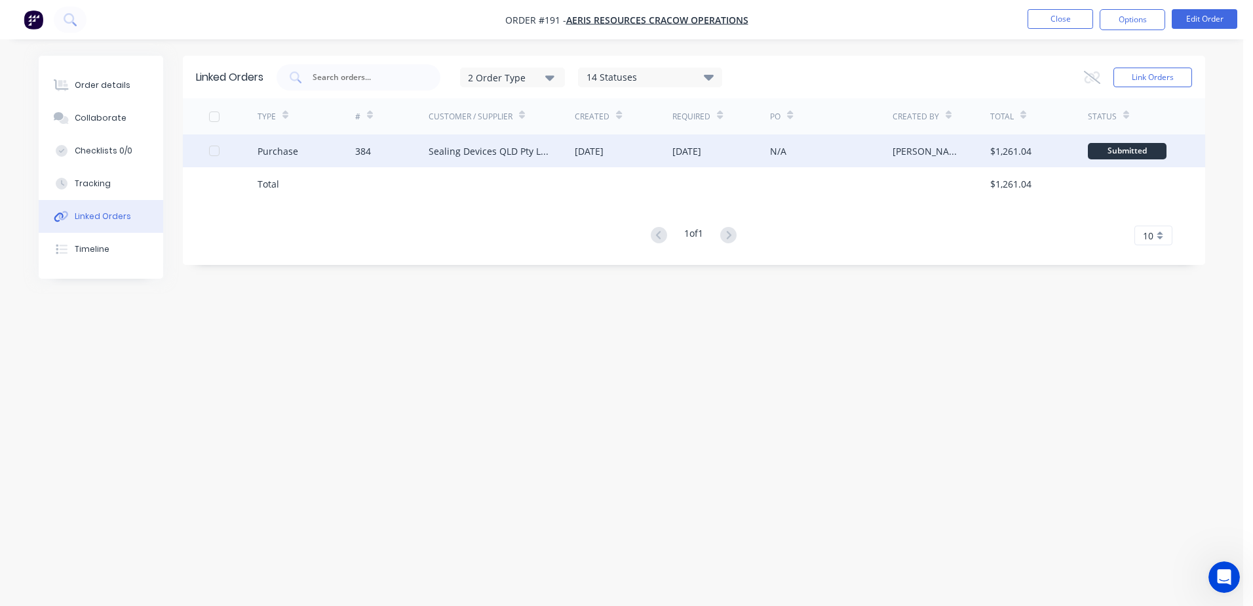
click at [547, 153] on div "Sealing Devices QLD Pty Ltd" at bounding box center [502, 150] width 147 height 33
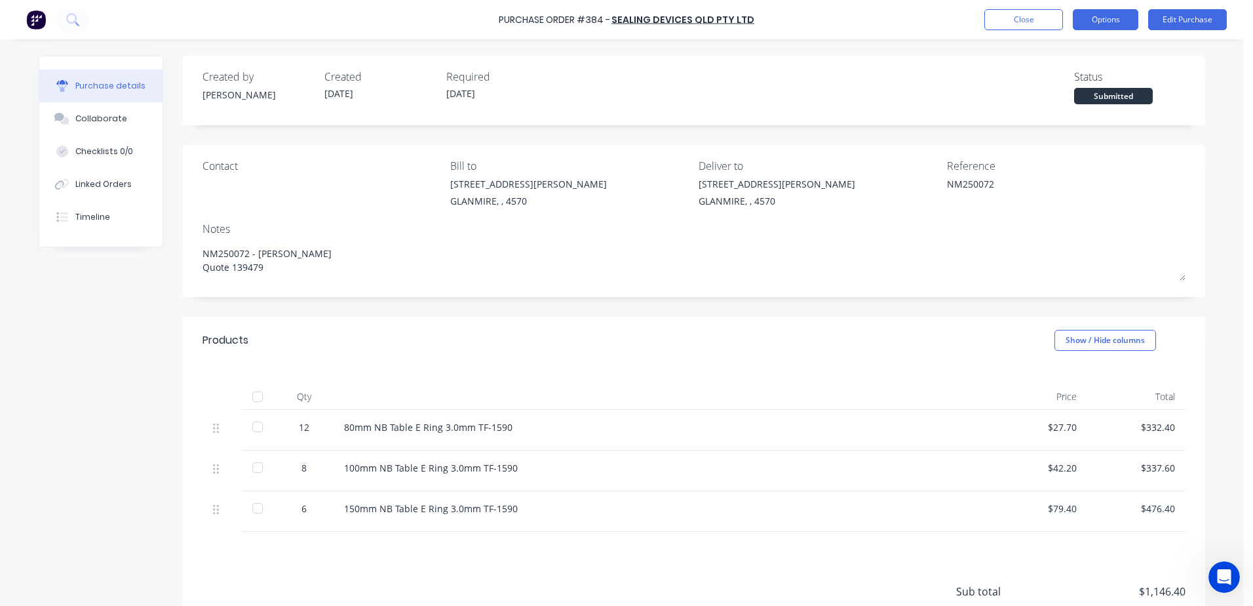
click at [1087, 26] on button "Options" at bounding box center [1106, 19] width 66 height 21
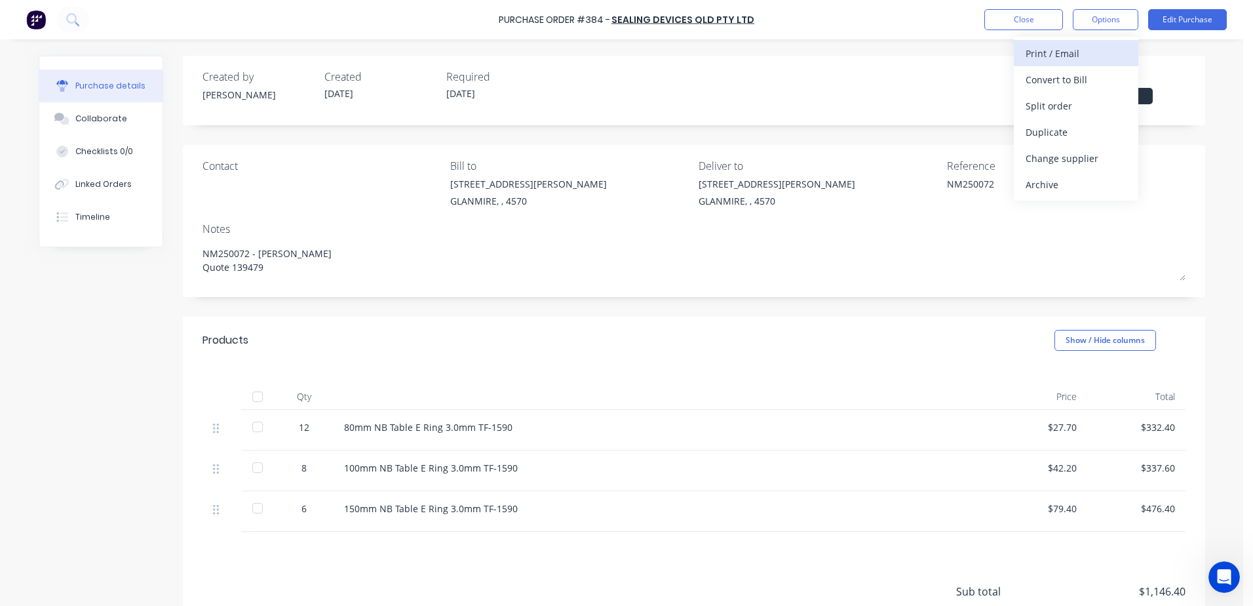
click at [1034, 58] on div "Print / Email" at bounding box center [1076, 53] width 101 height 19
click at [1040, 79] on div "With pricing" at bounding box center [1076, 79] width 101 height 19
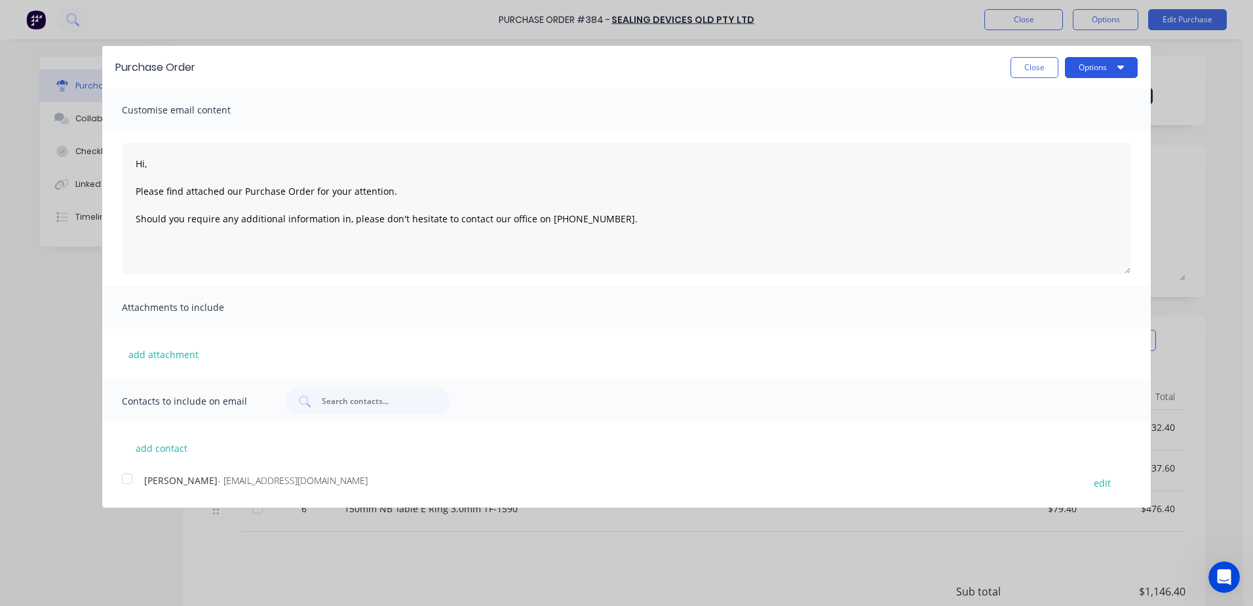
click at [1094, 70] on button "Options" at bounding box center [1101, 67] width 73 height 21
click at [1056, 96] on div "Print" at bounding box center [1075, 100] width 101 height 19
click at [135, 478] on div at bounding box center [127, 478] width 26 height 26
click at [1094, 62] on button "Options" at bounding box center [1101, 67] width 73 height 21
click at [1071, 127] on div "Email" at bounding box center [1075, 126] width 101 height 19
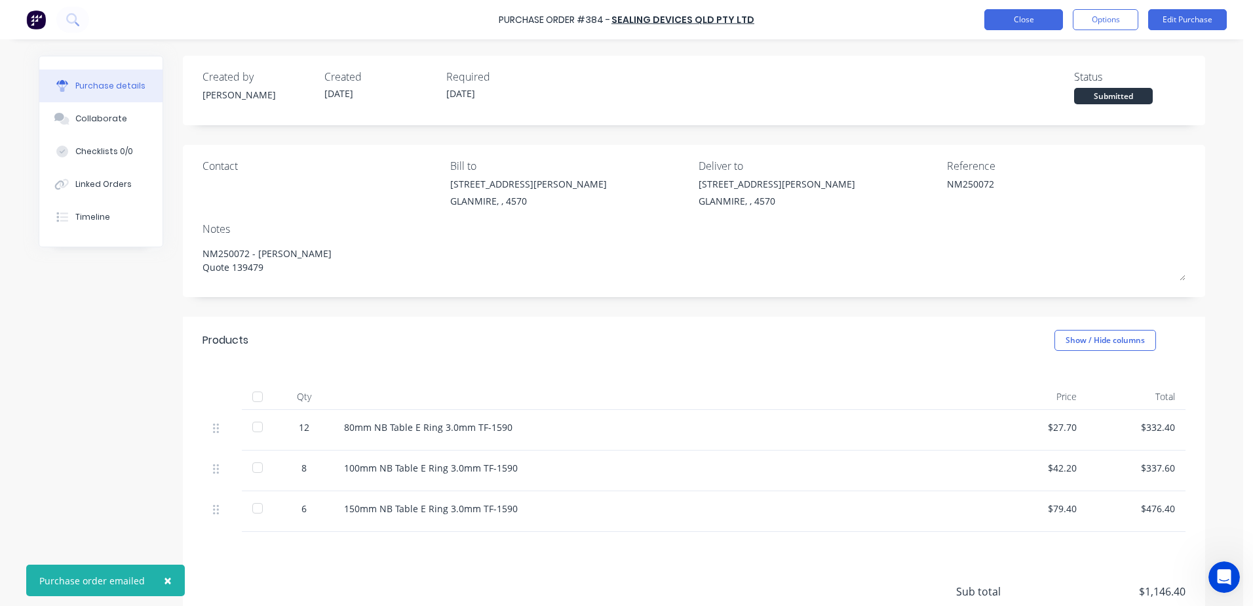
click at [1026, 22] on button "Close" at bounding box center [1024, 19] width 79 height 21
